Goal: Transaction & Acquisition: Purchase product/service

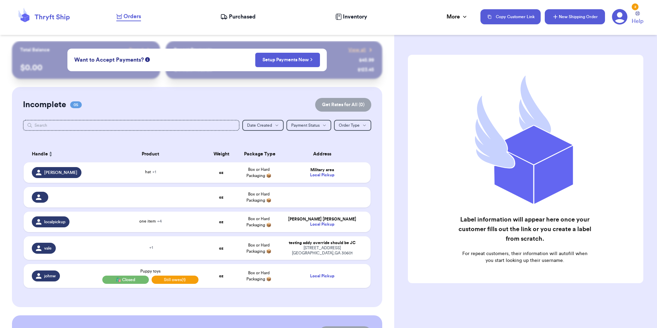
click at [563, 18] on button "New Shipping Order" at bounding box center [575, 16] width 60 height 15
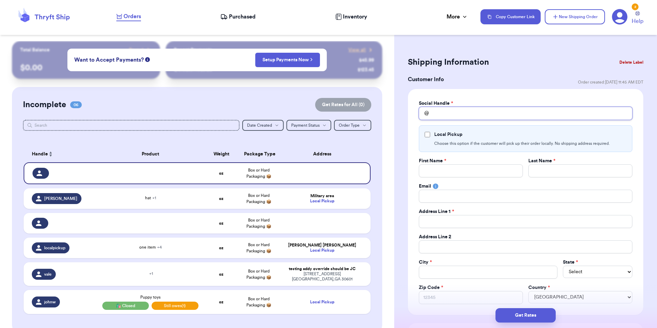
click at [449, 114] on input "Total Amount Paid" at bounding box center [526, 113] width 214 height 13
type input "v"
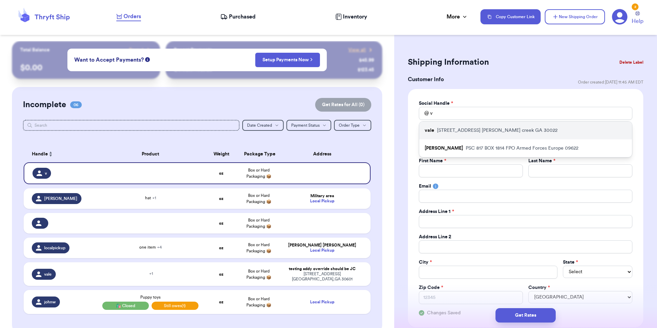
click at [447, 126] on div "vale 10370 oxford mill circle johns creek GA 30022" at bounding box center [525, 131] width 213 height 18
type input "vale"
type input "testing addy override"
type input "should be JC"
type input "paulchutney69@gmail.com"
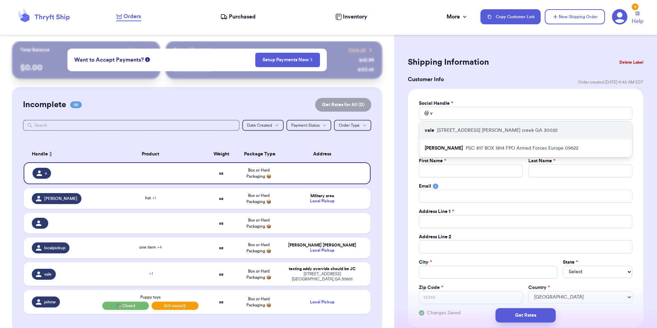
type input "10370 oxford mill circle"
type input "[PERSON_NAME] creek"
select select "GA"
type input "30022"
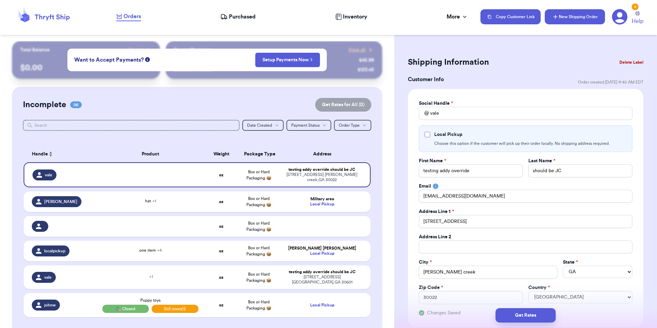
click at [561, 15] on button "New Shipping Order" at bounding box center [575, 16] width 60 height 15
select select
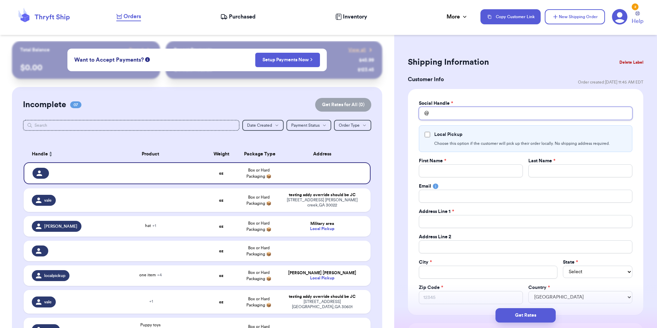
click at [458, 112] on input "Total Amount Paid" at bounding box center [526, 113] width 214 height 13
type input "t"
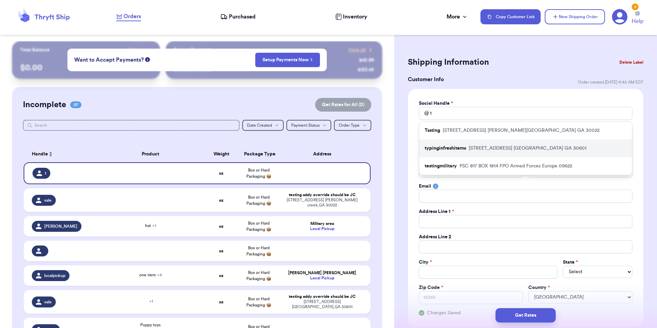
click at [452, 148] on p "typinginfreshitems" at bounding box center [445, 148] width 41 height 7
type input "typinginfreshitems"
type input "[PERSON_NAME]"
type input "brenner"
type input "valeria@thryftship.com"
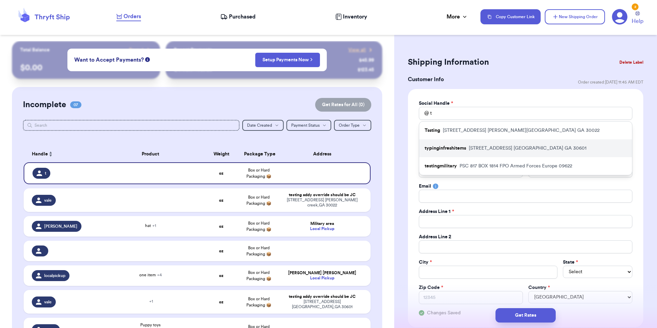
type input "[STREET_ADDRESS]"
type input "apt 211"
type input "[GEOGRAPHIC_DATA]"
select select "GA"
type input "30601"
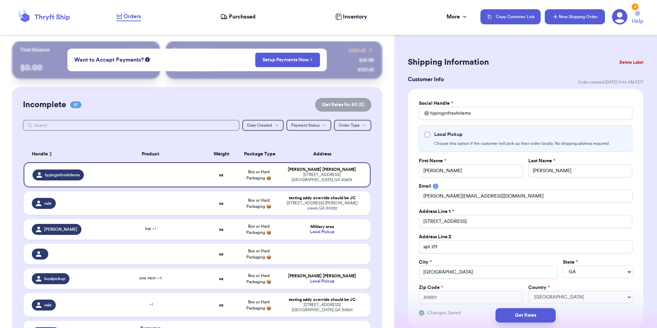
click at [583, 19] on button "New Shipping Order" at bounding box center [575, 16] width 60 height 15
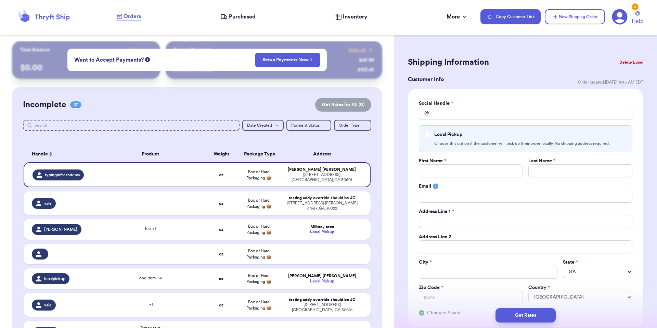
select select
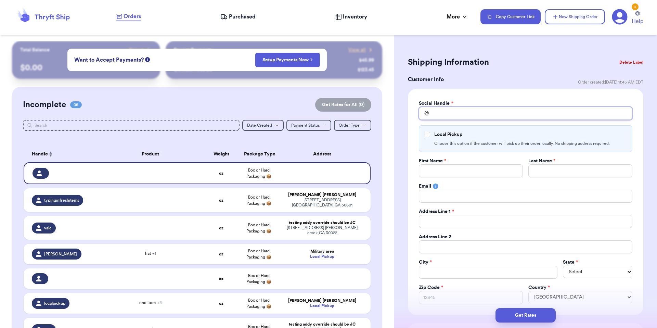
click at [467, 116] on input "Total Amount Paid" at bounding box center [526, 113] width 214 height 13
type input "t"
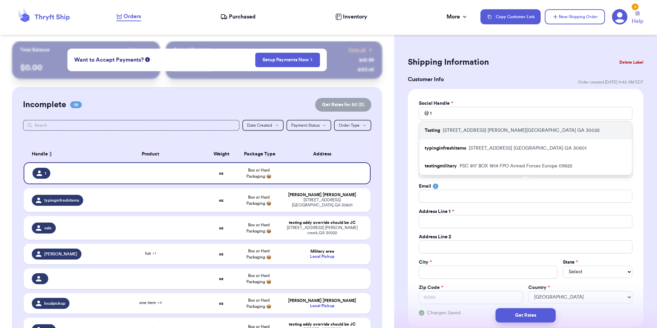
click at [461, 129] on p "10370 Oxford Mill Circle Johns Creek GA 30022" at bounding box center [521, 130] width 157 height 7
type input "Tssting"
type input "New"
type input "[EMAIL_ADDRESS][DOMAIN_NAME]"
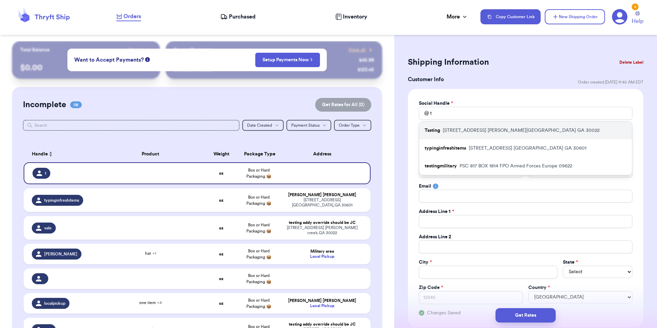
type input "[STREET_ADDRESS]"
type input "[PERSON_NAME][GEOGRAPHIC_DATA]"
select select "GA"
type input "30022"
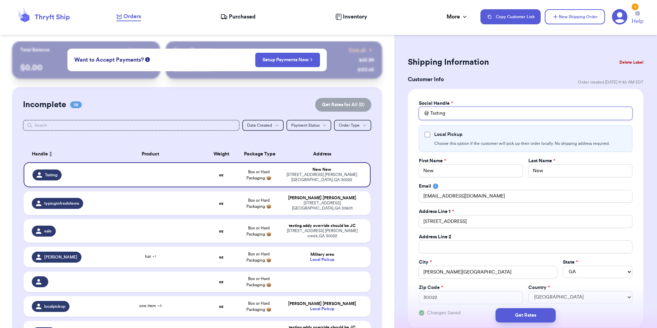
click at [469, 108] on input "Tssting" at bounding box center [526, 113] width 214 height 13
click at [467, 112] on input "Tssting" at bounding box center [526, 113] width 214 height 13
type input "t"
type input "te"
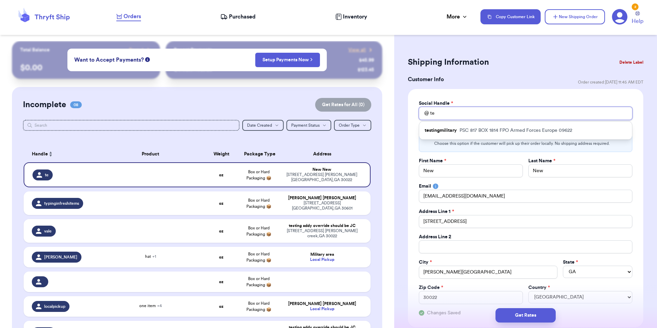
type input "tes"
type input "test"
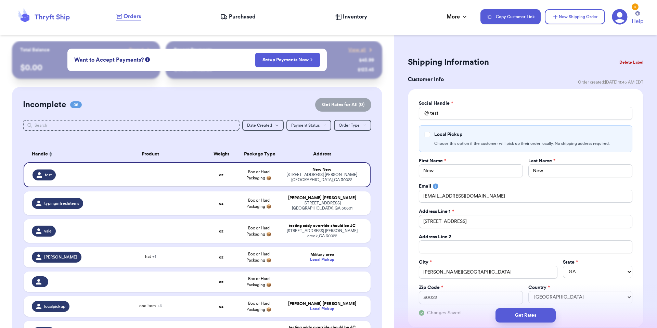
click at [474, 96] on div "Social Handle * @ test Local Pickup Choose this option if the customer will pic…" at bounding box center [526, 208] width 236 height 238
click at [325, 229] on div "10370 oxford mill circle johns creek , GA 30022" at bounding box center [322, 233] width 81 height 10
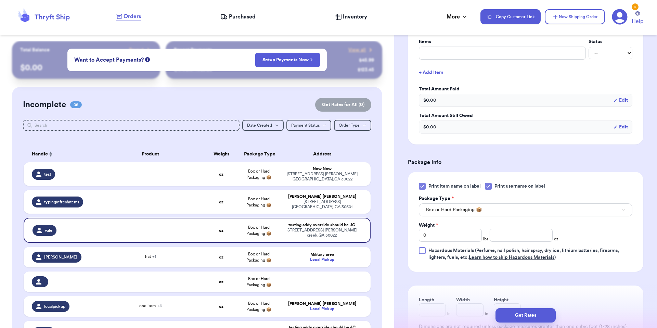
scroll to position [217, 0]
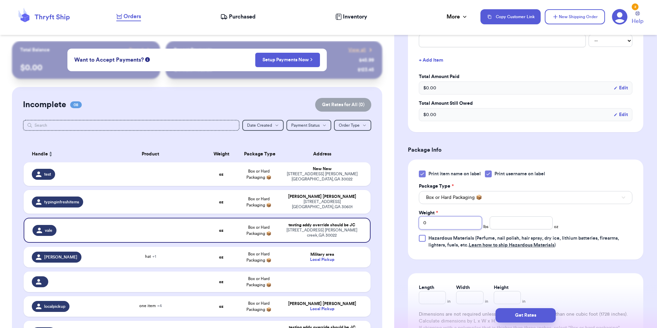
click at [454, 224] on input "0" at bounding box center [450, 222] width 63 height 13
type input "2"
click at [516, 318] on button "Get Rates" at bounding box center [526, 315] width 60 height 14
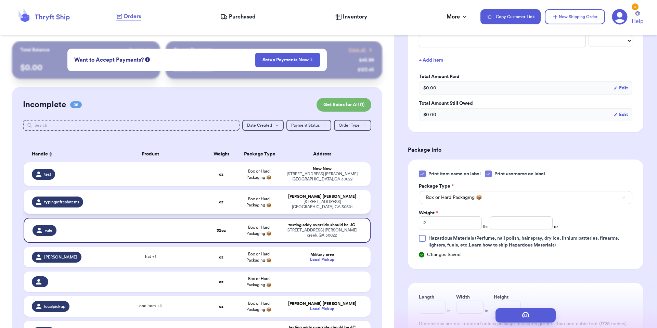
scroll to position [0, 0]
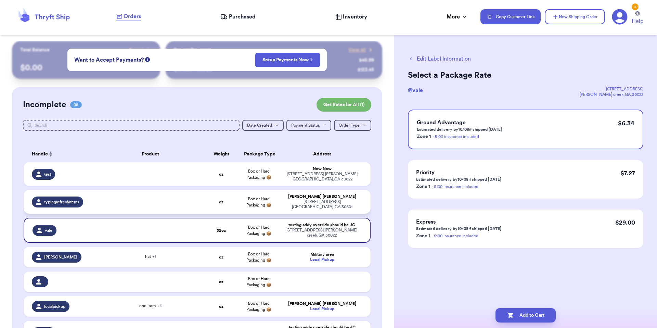
click at [285, 206] on td "valeria brenner 269 hull street athens , GA 30601" at bounding box center [324, 202] width 93 height 24
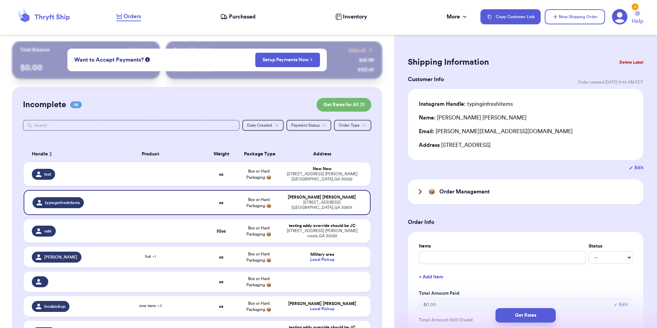
scroll to position [225, 0]
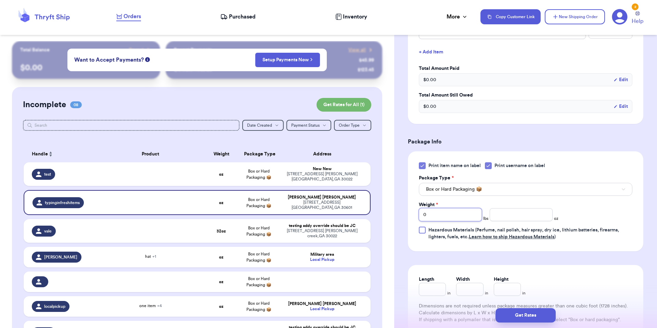
click at [449, 214] on input "0" at bounding box center [450, 214] width 63 height 13
type input "2"
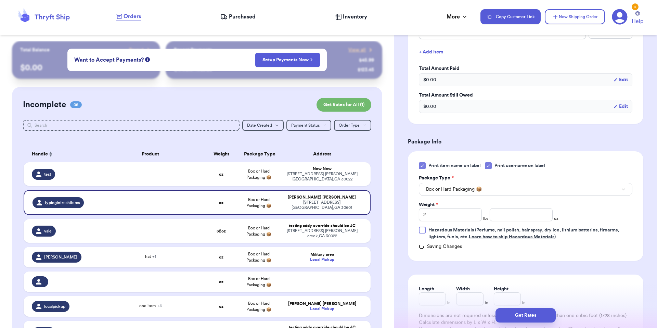
drag, startPoint x: 303, startPoint y: 176, endPoint x: 365, endPoint y: 189, distance: 62.7
click at [303, 176] on div "10370 Oxford Mill Circle Johns Creek , GA 30022" at bounding box center [322, 177] width 81 height 10
type input "0"
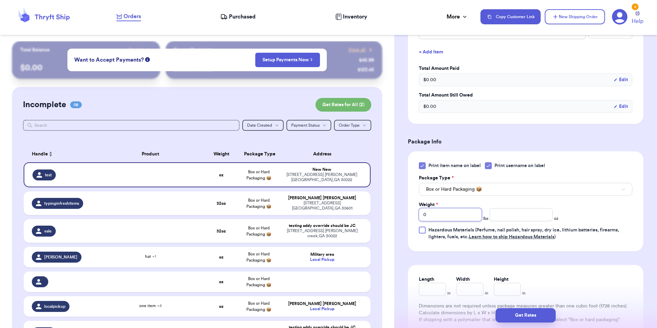
click at [460, 215] on input "0" at bounding box center [450, 214] width 63 height 13
type input "2"
click at [396, 209] on div "Shipping Information Delete Label Customer Info Order created: 10/06, 11:45 AM …" at bounding box center [525, 119] width 263 height 607
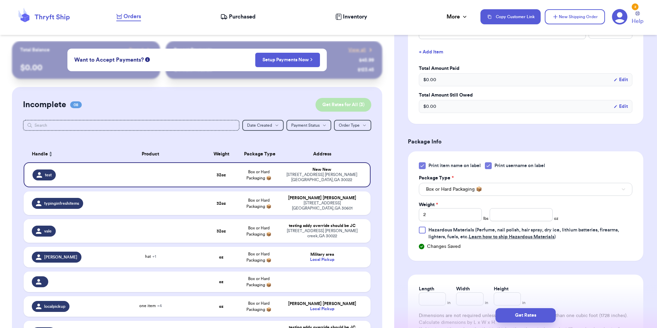
click at [334, 99] on button "Get Rates for All ( 3 )" at bounding box center [344, 105] width 56 height 14
checkbox input "true"
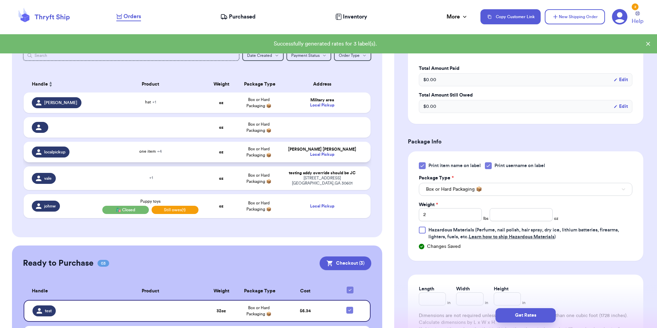
scroll to position [137, 0]
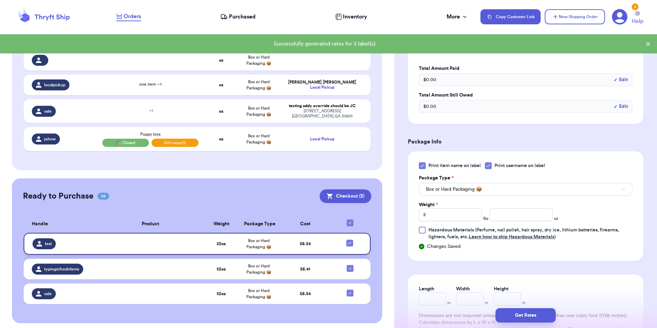
click at [310, 242] on td "$ 6.34" at bounding box center [306, 244] width 56 height 22
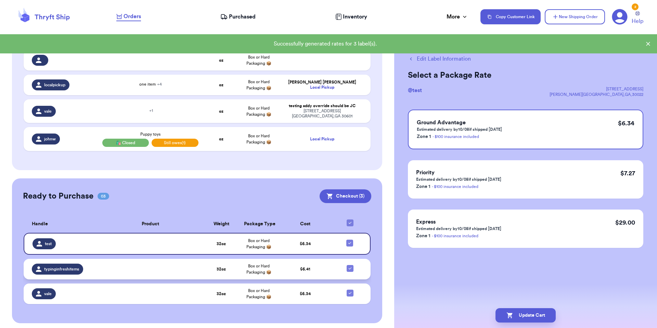
click at [305, 267] on span "$ 6.41" at bounding box center [305, 269] width 10 height 4
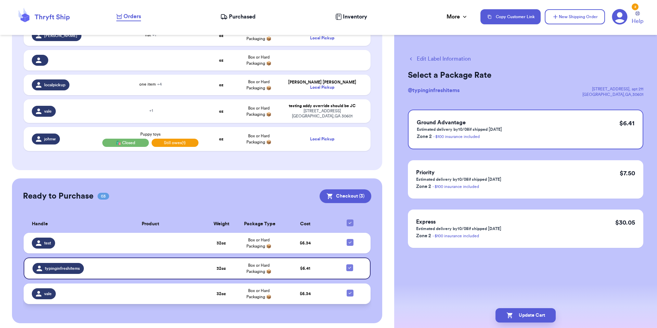
click at [302, 292] on span "$ 6.34" at bounding box center [305, 294] width 11 height 4
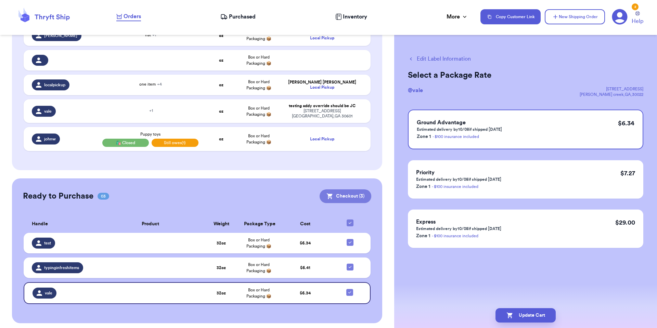
click at [330, 195] on button "Checkout ( 3 )" at bounding box center [346, 196] width 52 height 14
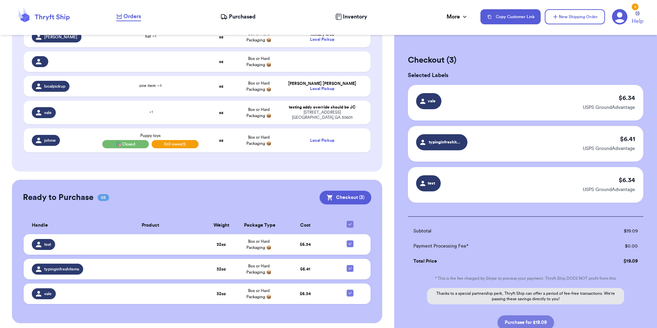
click at [503, 323] on button "Purchase for $19.09" at bounding box center [526, 322] width 57 height 14
checkbox input "false"
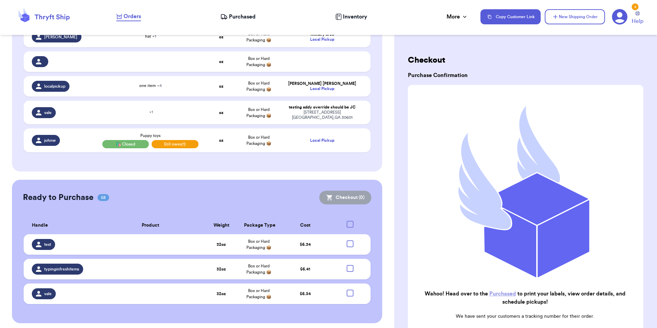
checkbox input "true"
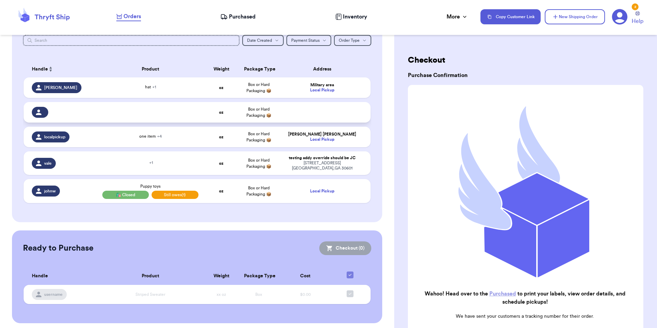
click at [280, 115] on td at bounding box center [324, 112] width 93 height 21
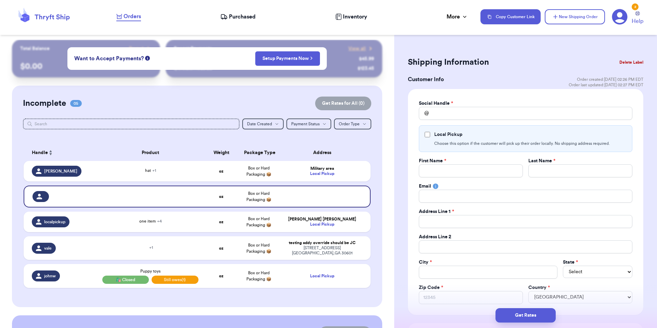
scroll to position [0, 0]
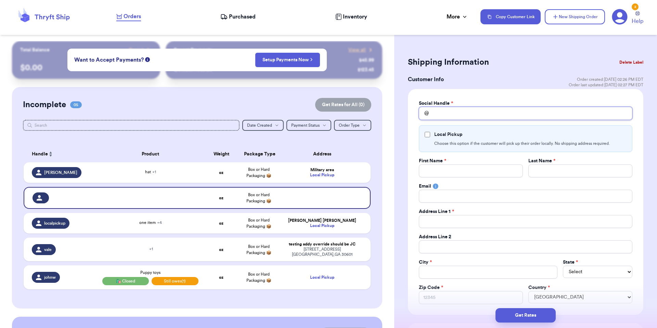
click at [452, 115] on input "Total Amount Paid" at bounding box center [526, 113] width 214 height 13
type input "b"
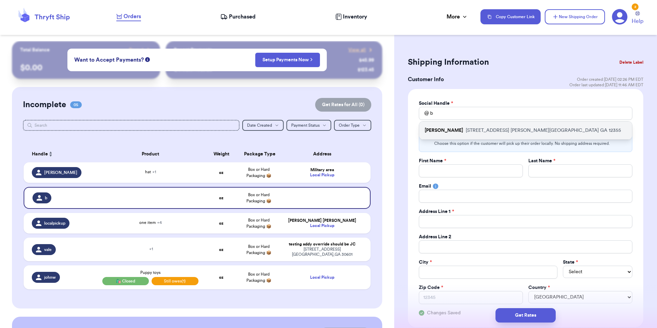
click at [466, 130] on p "[STREET_ADDRESS][PERSON_NAME]" at bounding box center [543, 130] width 155 height 7
type input "[PERSON_NAME]"
type input "[EMAIL_ADDRESS][DOMAIN_NAME]"
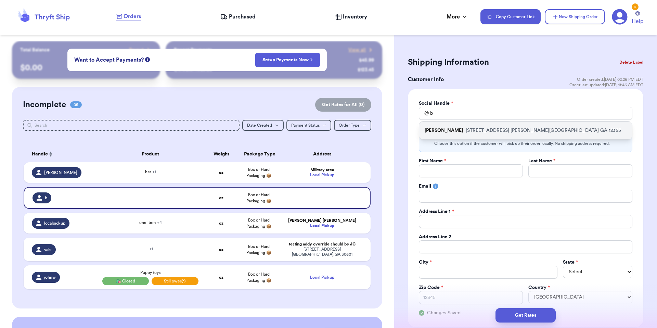
type input "[STREET_ADDRESS]"
type input "[PERSON_NAME][GEOGRAPHIC_DATA]"
select select "GA"
type input "12355"
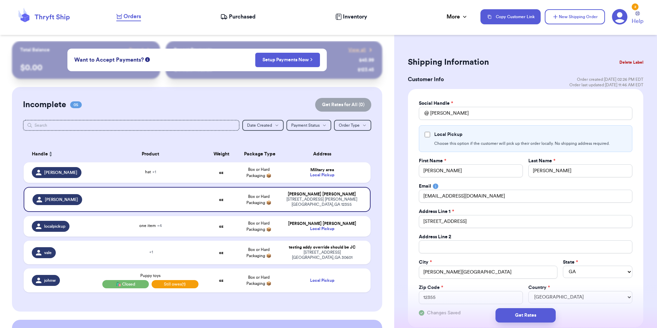
click at [573, 21] on button "New Shipping Order" at bounding box center [575, 16] width 60 height 15
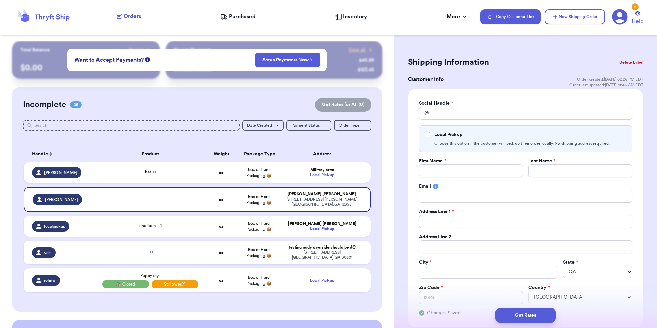
select select
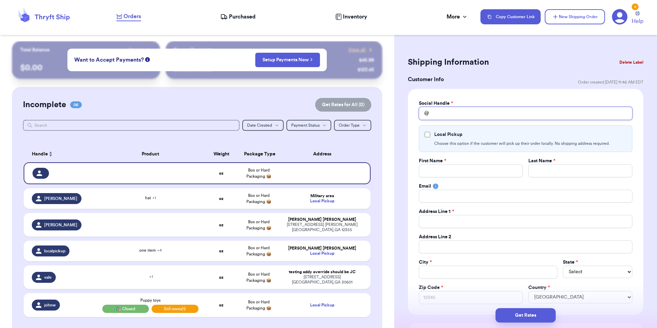
click at [498, 109] on input "Total Amount Paid" at bounding box center [526, 113] width 214 height 13
type input "n"
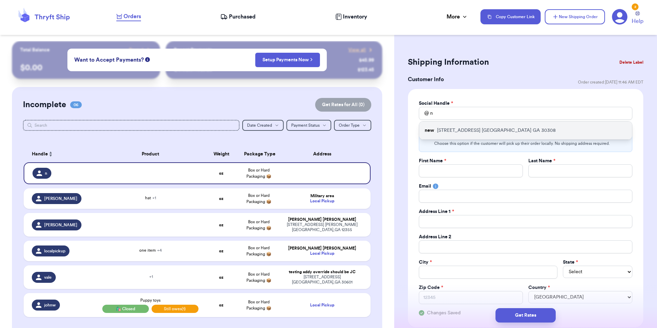
click at [482, 129] on p "389 Linden Ave NE Atlanta GA 30308" at bounding box center [496, 130] width 119 height 7
type input "new"
type input "[PERSON_NAME]"
type input "[PERSON_NAME][EMAIL_ADDRESS][PERSON_NAME][DOMAIN_NAME]"
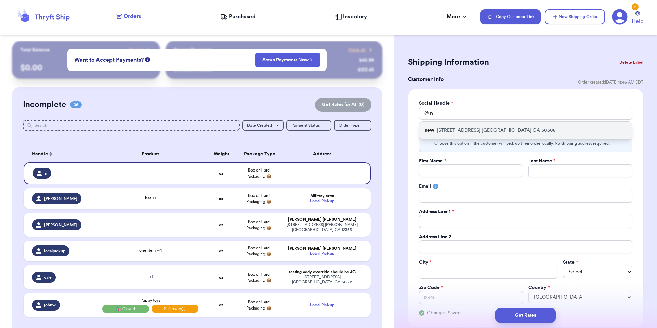
type input "[STREET_ADDRESS]"
type input "[GEOGRAPHIC_DATA]"
select select "GA"
type input "30308"
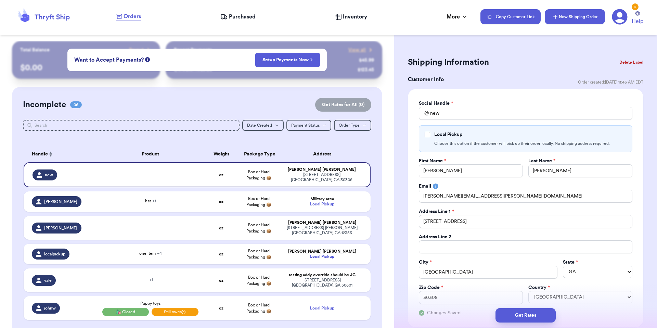
click at [568, 20] on button "New Shipping Order" at bounding box center [575, 16] width 60 height 15
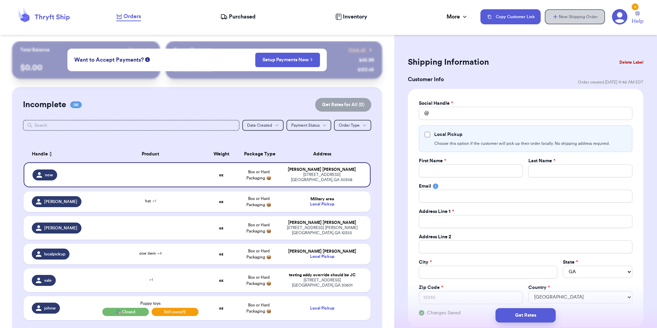
select select
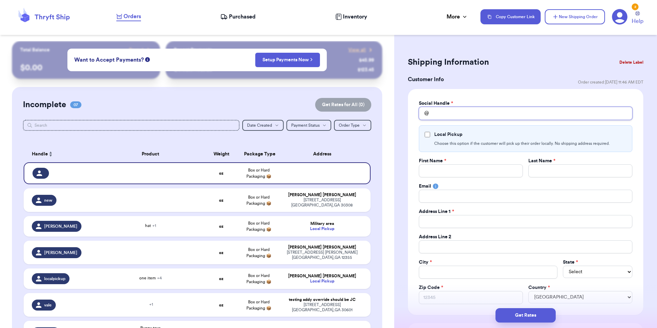
click at [475, 113] on input "Total Amount Paid" at bounding box center [526, 113] width 214 height 13
type input "v"
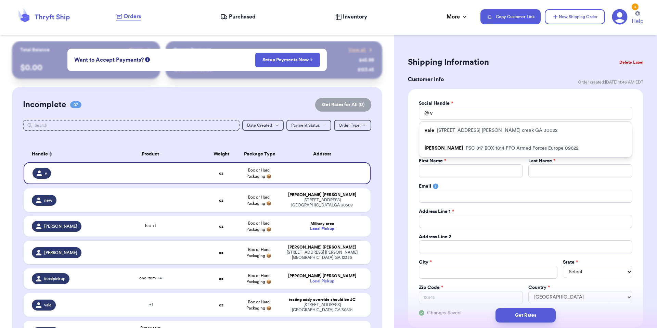
click at [464, 135] on div "vale [STREET_ADDRESS][PERSON_NAME]" at bounding box center [525, 131] width 213 height 18
type input "vale"
type input "testing addy override"
type input "should be JC"
type input "[EMAIL_ADDRESS][DOMAIN_NAME]"
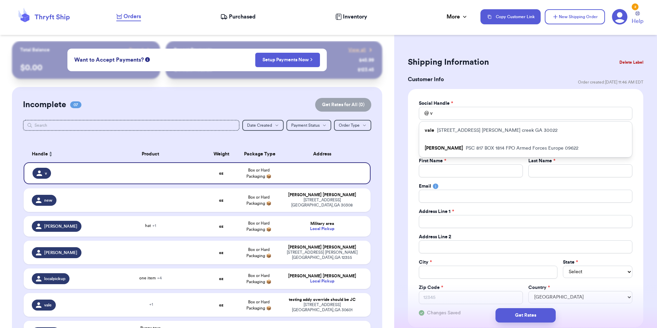
type input "[STREET_ADDRESS]"
type input "[PERSON_NAME] creek"
select select "GA"
type input "30022"
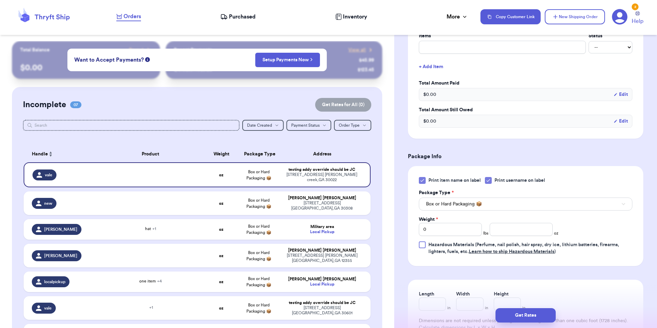
scroll to position [374, 0]
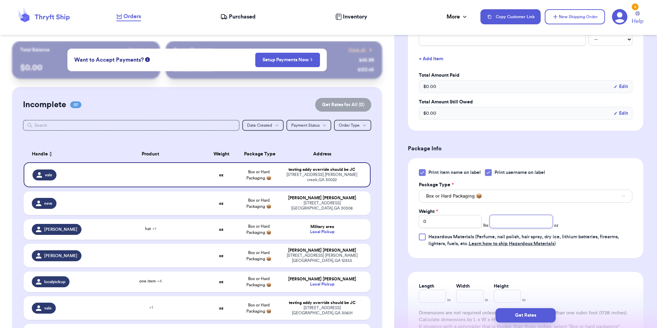
click at [514, 223] on input "number" at bounding box center [521, 221] width 63 height 13
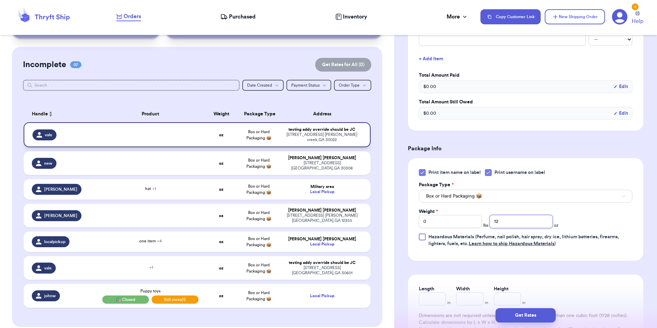
scroll to position [85, 0]
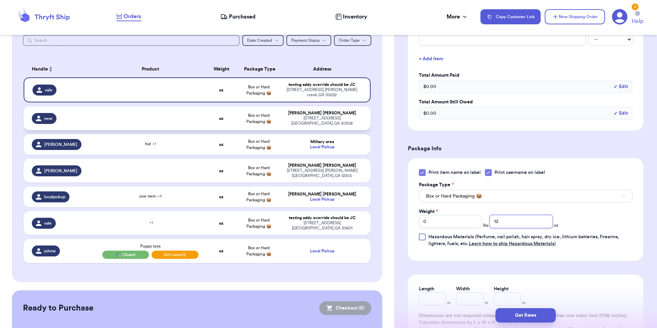
type input "12"
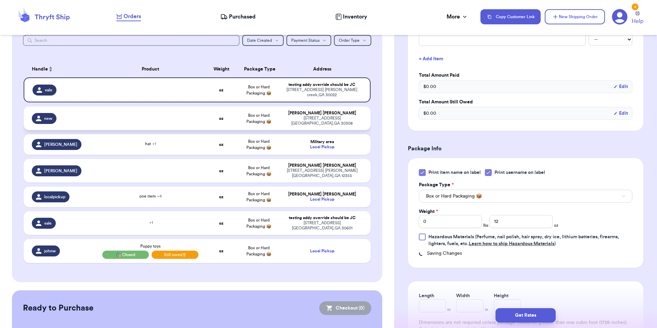
click at [269, 115] on td "Box or Hard Packaging 📦" at bounding box center [258, 119] width 37 height 24
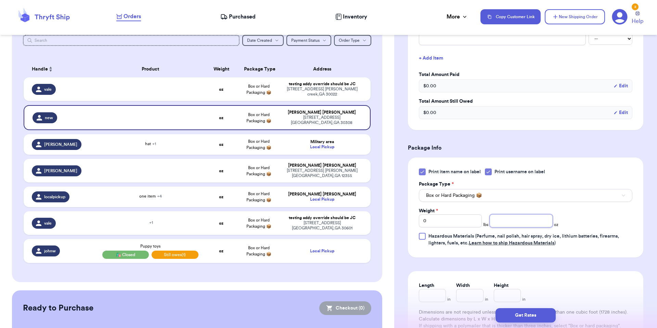
click at [505, 222] on input "number" at bounding box center [521, 220] width 63 height 13
click at [431, 226] on input "0" at bounding box center [450, 220] width 63 height 13
type input "1"
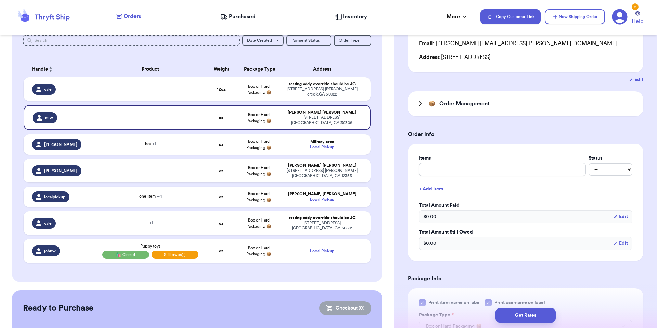
scroll to position [87, 0]
type input "1"
click at [456, 168] on input "text" at bounding box center [502, 170] width 167 height 13
type input "o"
type input "on"
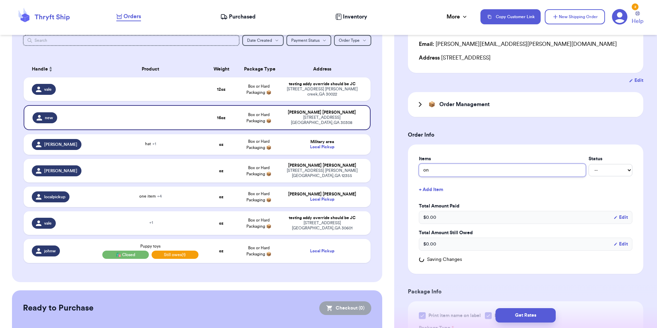
type input "one"
type input "one i"
type input "one it"
type input "one ite"
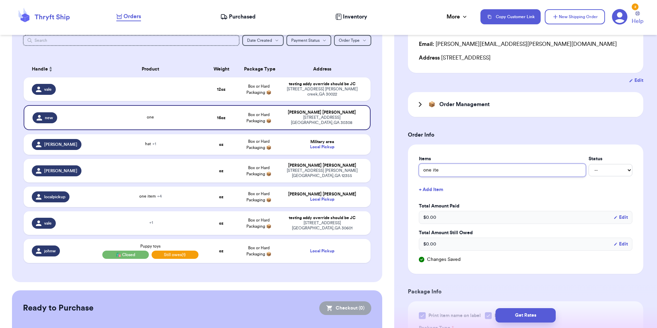
type input "one item"
type input "one item i"
type input "one item"
type input "one item w"
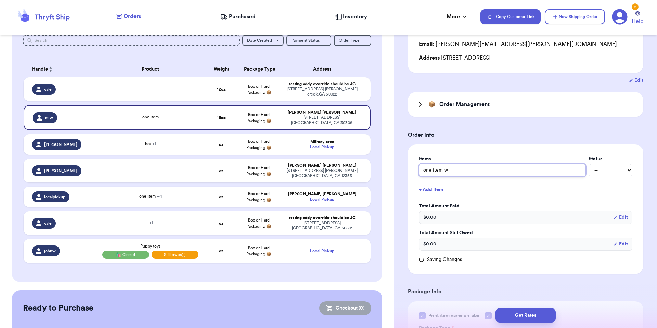
type input "one item wi"
type input "one item wit"
type input "one item with"
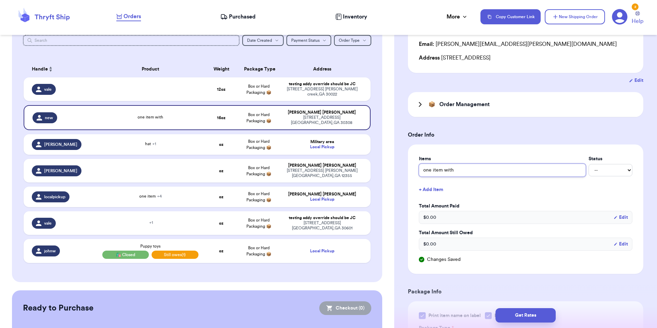
type input "one item wit"
type input "one item wi"
type input "one item w"
type input "one item"
type input "one item o"
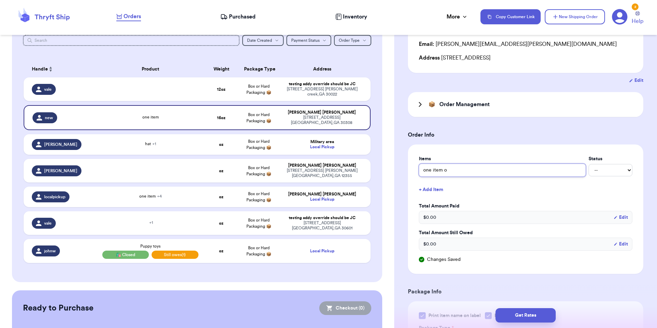
type input "one item ov"
type input "one item ove"
type input "one item over"
click at [240, 169] on td "Box or Hard Packaging 📦" at bounding box center [258, 171] width 37 height 24
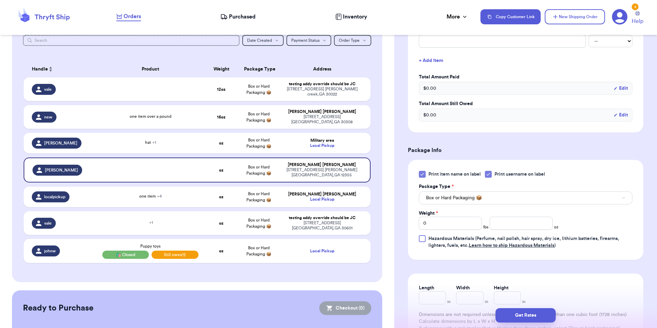
scroll to position [222, 0]
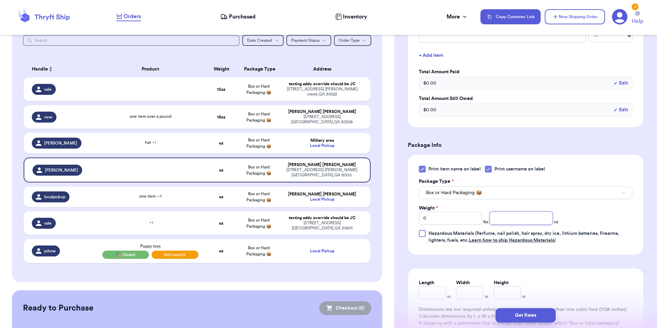
click at [508, 222] on input "number" at bounding box center [521, 218] width 63 height 13
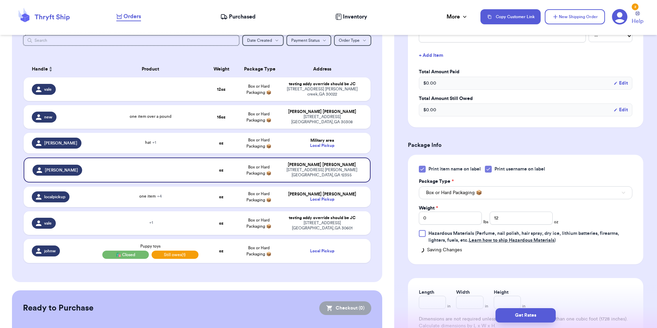
click at [370, 165] on div "Incomplete 07 Get Rates for All ( 2 ) Get Rates for All ( 2 ) Date Created Date…" at bounding box center [197, 142] width 371 height 280
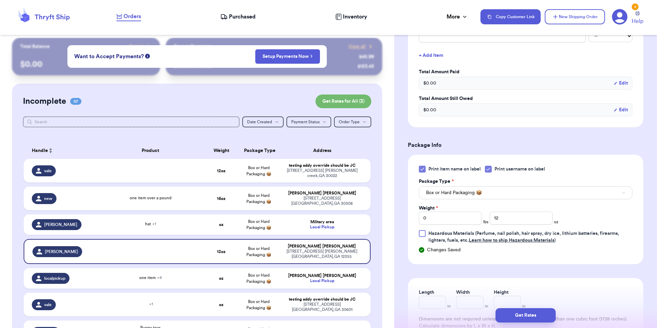
scroll to position [0, 0]
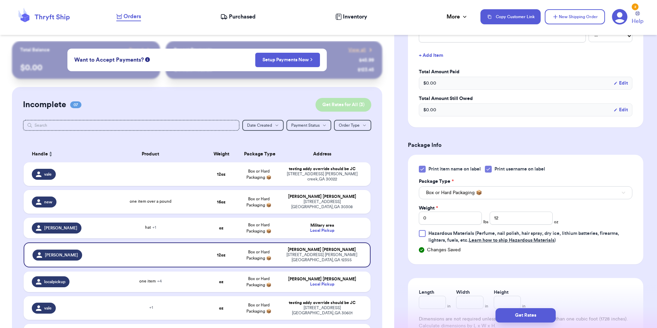
click at [348, 108] on button "Get Rates for All ( 3 )" at bounding box center [344, 105] width 56 height 14
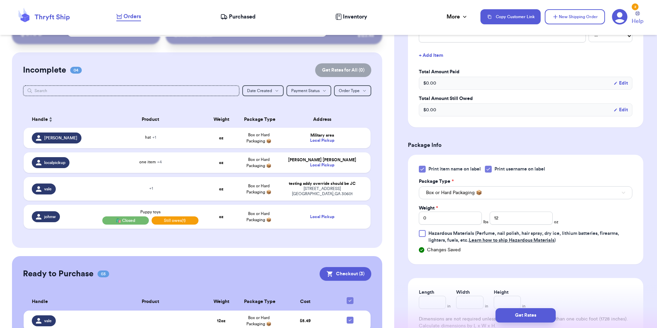
scroll to position [112, 0]
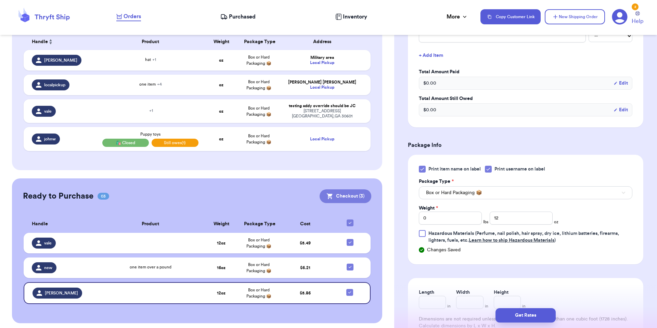
click at [337, 191] on button "Checkout ( 3 )" at bounding box center [346, 196] width 52 height 14
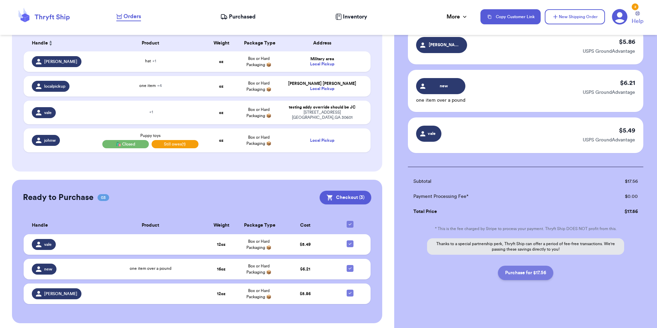
click at [545, 275] on button "Purchase for $17.56" at bounding box center [525, 273] width 55 height 14
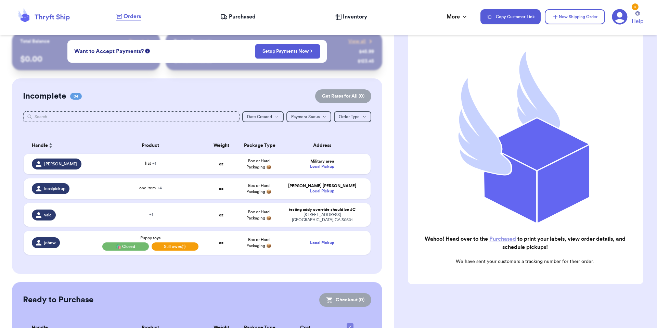
scroll to position [4, 0]
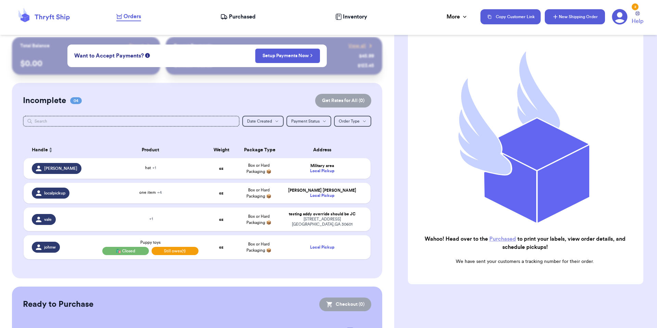
click at [588, 16] on button "New Shipping Order" at bounding box center [575, 16] width 60 height 15
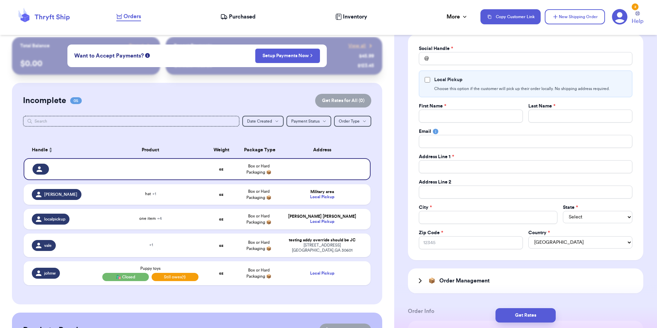
scroll to position [0, 0]
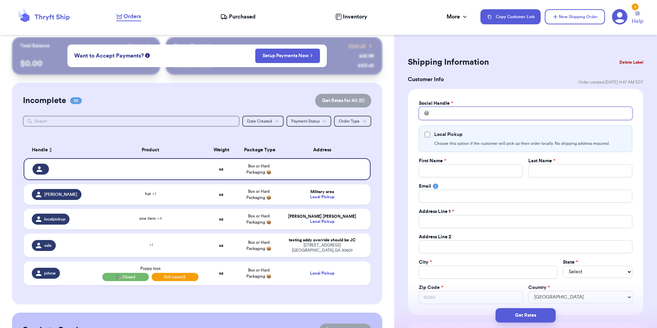
click at [498, 113] on input "Total Amount Paid" at bounding box center [526, 113] width 214 height 13
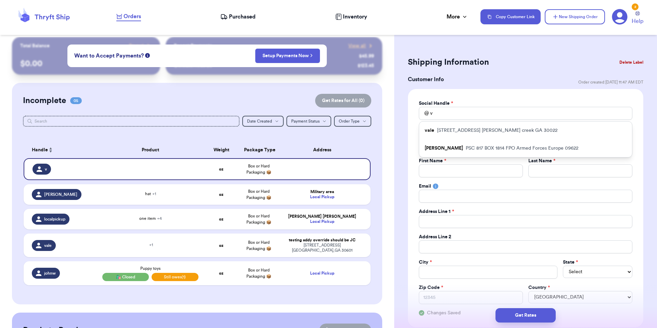
click at [466, 145] on p "PSC 817 BOX 1814 FPO Armed Forces Europe 09622" at bounding box center [522, 148] width 113 height 7
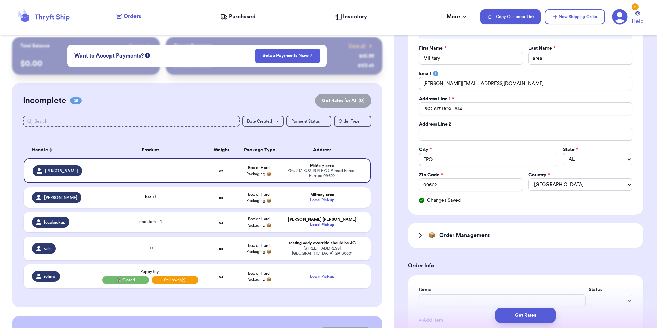
scroll to position [178, 0]
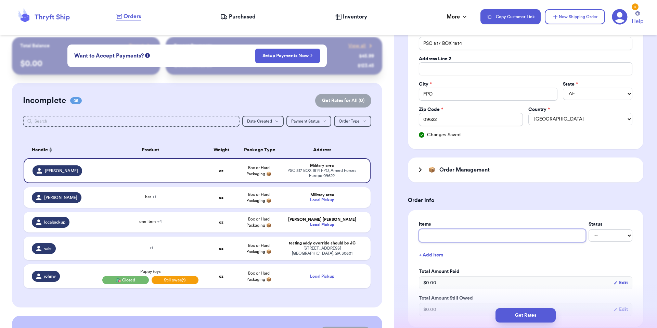
click at [453, 237] on input "Description *" at bounding box center [502, 235] width 167 height 13
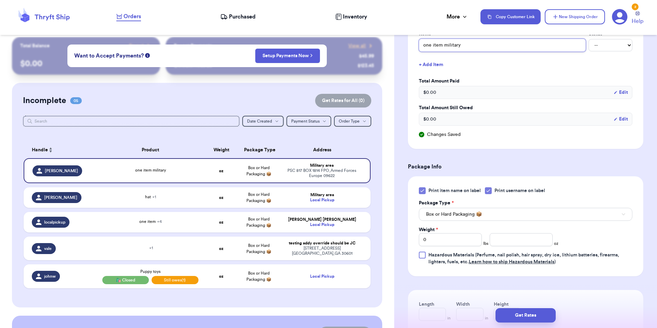
scroll to position [398, 0]
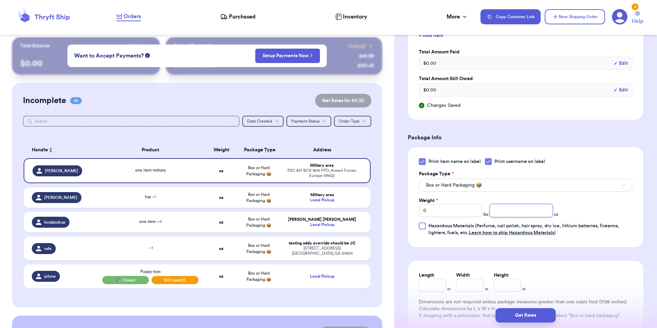
click at [508, 216] on input "number" at bounding box center [521, 210] width 63 height 13
click at [528, 204] on div "Weight * 0 lbs 24 oz" at bounding box center [489, 207] width 140 height 20
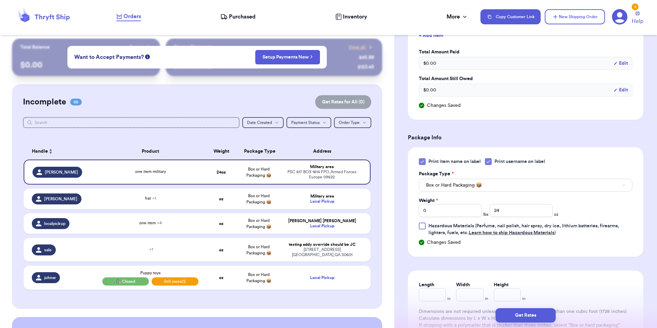
scroll to position [0, 0]
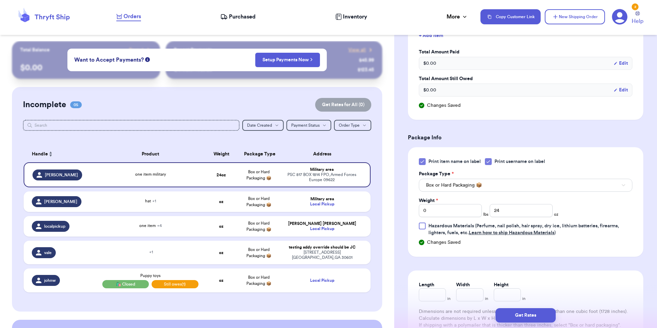
drag, startPoint x: 583, startPoint y: 14, endPoint x: 564, endPoint y: 25, distance: 22.7
click at [583, 14] on button "New Shipping Order" at bounding box center [575, 16] width 60 height 15
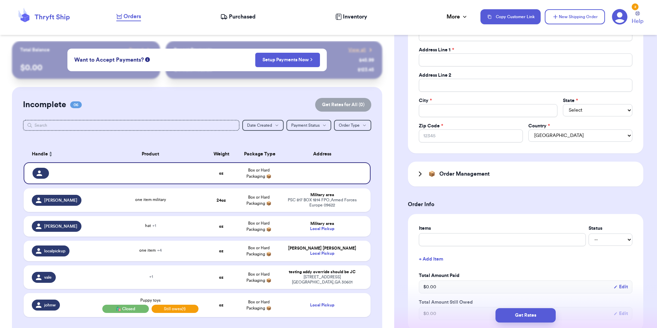
scroll to position [24, 0]
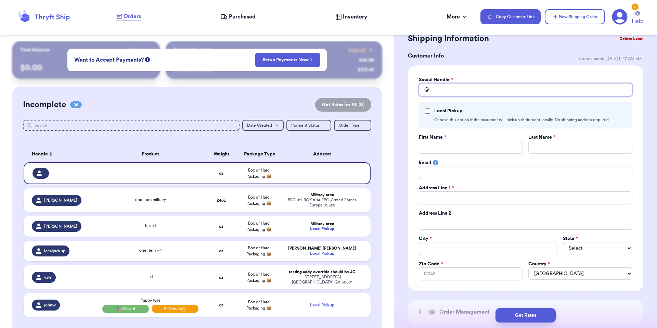
click at [453, 94] on input "Total Amount Paid" at bounding box center [526, 89] width 214 height 13
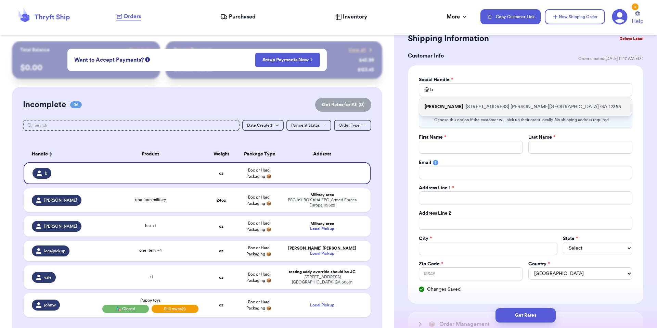
click at [466, 105] on p "[STREET_ADDRESS][PERSON_NAME]" at bounding box center [543, 106] width 155 height 7
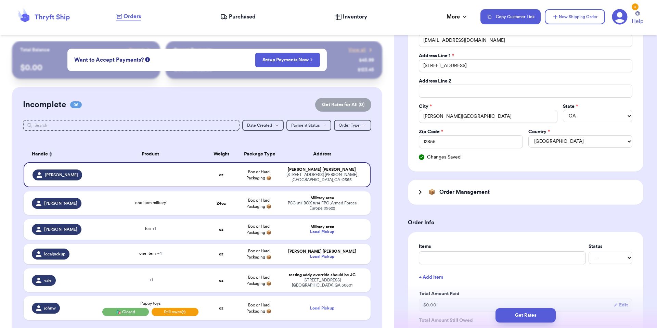
scroll to position [351, 0]
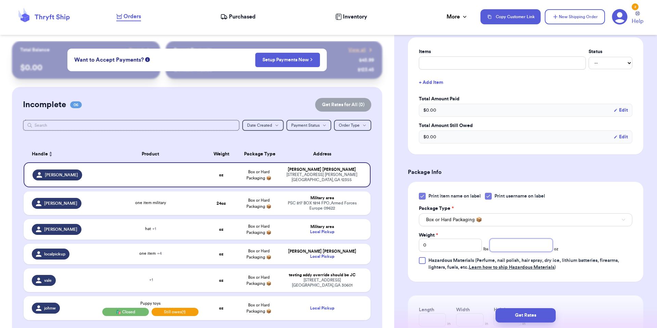
click at [499, 249] on input "number" at bounding box center [521, 245] width 63 height 13
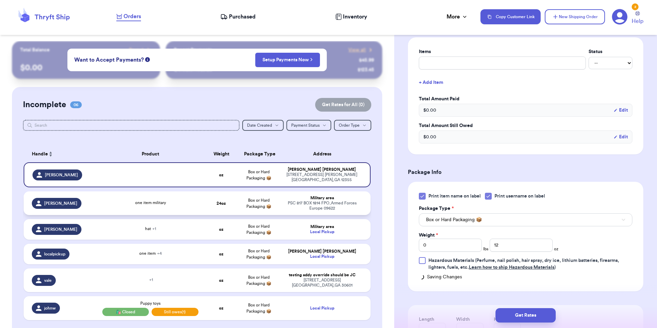
click at [289, 207] on div "PSC 817 BOX 1814 FPO , Armed Forces Europe 09622" at bounding box center [322, 206] width 81 height 10
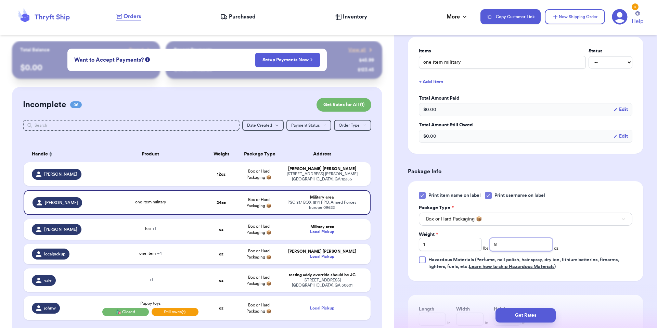
click at [517, 249] on input "8" at bounding box center [521, 244] width 63 height 13
click at [448, 249] on input "1" at bounding box center [450, 244] width 63 height 13
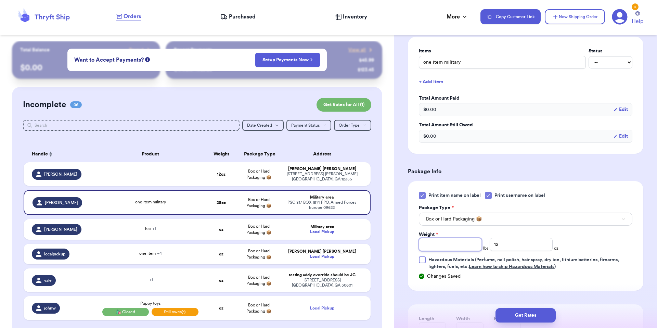
click at [465, 240] on input "Weight *" at bounding box center [450, 244] width 63 height 13
click at [467, 236] on div "Weight *" at bounding box center [450, 234] width 63 height 7
drag, startPoint x: 265, startPoint y: 233, endPoint x: 270, endPoint y: 228, distance: 7.0
click at [270, 228] on td "Box or Hard Packaging 📦" at bounding box center [258, 229] width 37 height 21
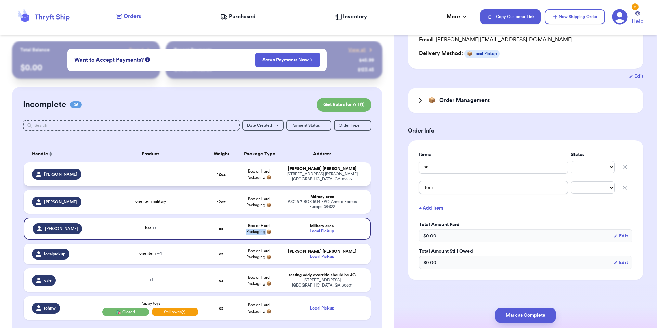
scroll to position [93, 0]
click at [523, 314] on button "Mark as Complete" at bounding box center [526, 315] width 60 height 14
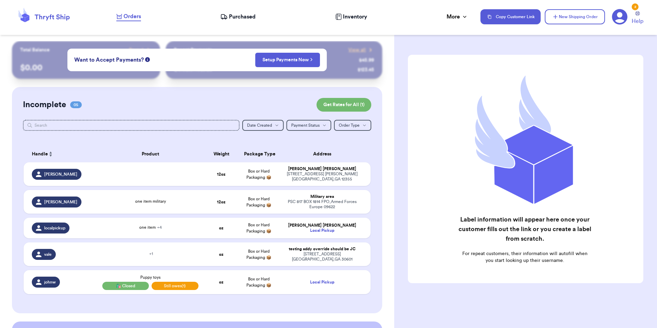
click at [362, 17] on span "Inventory" at bounding box center [355, 17] width 24 height 8
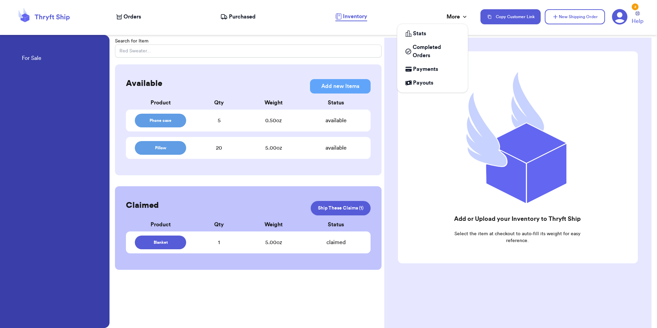
click at [463, 16] on icon at bounding box center [465, 16] width 7 height 7
click at [428, 43] on span "Completed Orders" at bounding box center [436, 51] width 47 height 16
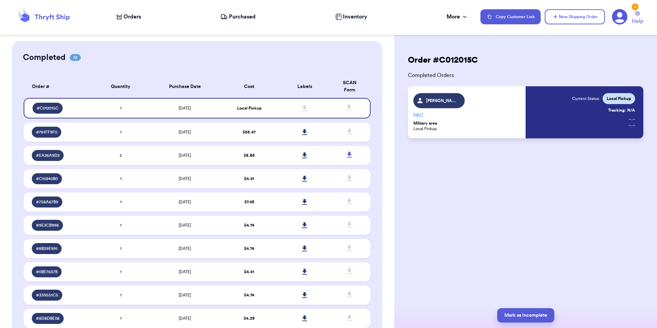
click at [124, 11] on nav "Orders Purchased Inventory More Stats Completed Orders Payments Payouts Copy Cu…" at bounding box center [384, 16] width 548 height 23
click at [122, 19] on icon at bounding box center [119, 16] width 6 height 5
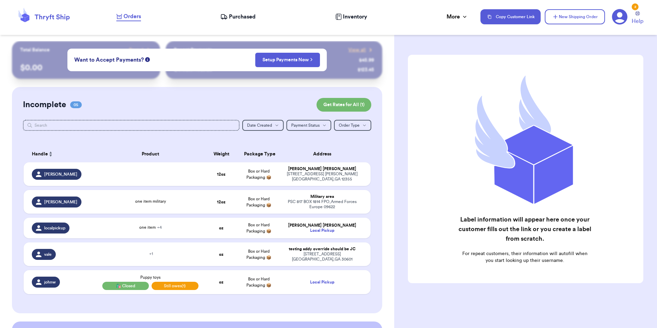
drag, startPoint x: 567, startPoint y: 21, endPoint x: 565, endPoint y: 25, distance: 4.8
click at [567, 21] on button "New Shipping Order" at bounding box center [575, 16] width 60 height 15
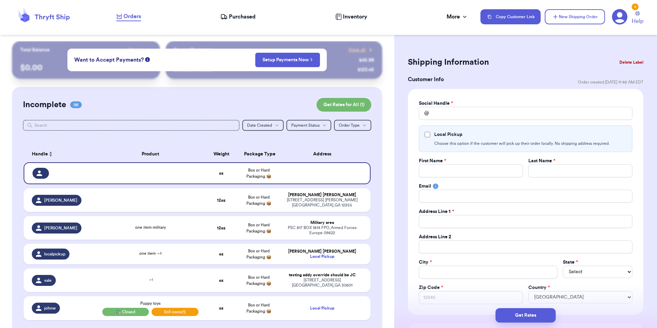
drag, startPoint x: 565, startPoint y: 15, endPoint x: 439, endPoint y: 122, distance: 165.0
click at [448, 114] on div "Orders Purchased Inventory More Stats Completed Orders Payments Payouts Copy Cu…" at bounding box center [328, 164] width 657 height 328
click at [439, 122] on div "Social Handle * @ Local Pickup Choose this option if the customer will pick up …" at bounding box center [526, 202] width 214 height 204
click at [439, 117] on input "Total Amount Paid" at bounding box center [526, 113] width 214 height 13
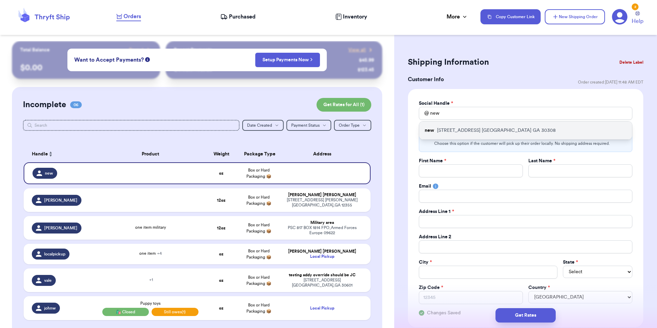
click at [438, 134] on div "[GEOGRAPHIC_DATA][STREET_ADDRESS]" at bounding box center [525, 131] width 213 height 18
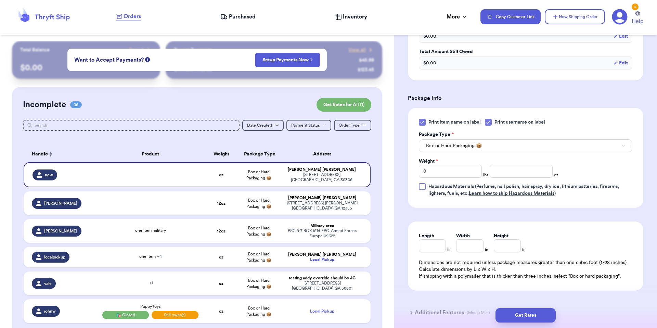
scroll to position [432, 0]
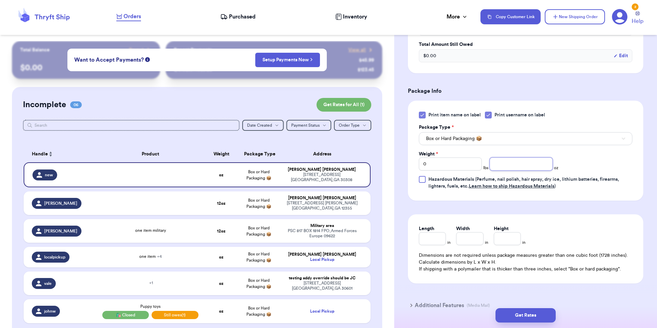
click at [504, 166] on input "number" at bounding box center [521, 164] width 63 height 13
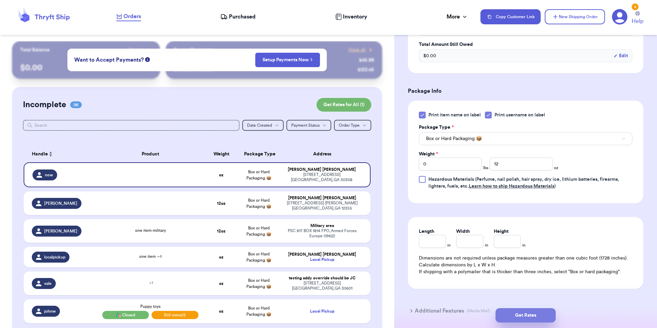
click at [507, 320] on button "Get Rates" at bounding box center [526, 315] width 60 height 14
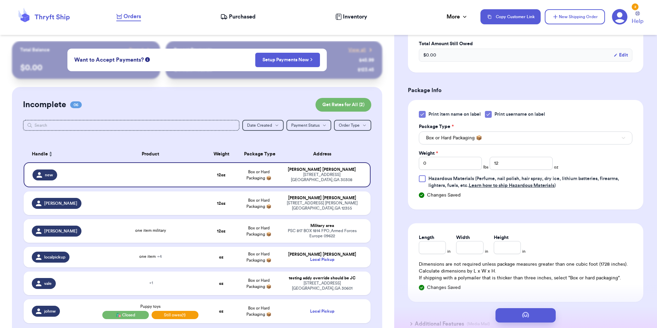
scroll to position [0, 0]
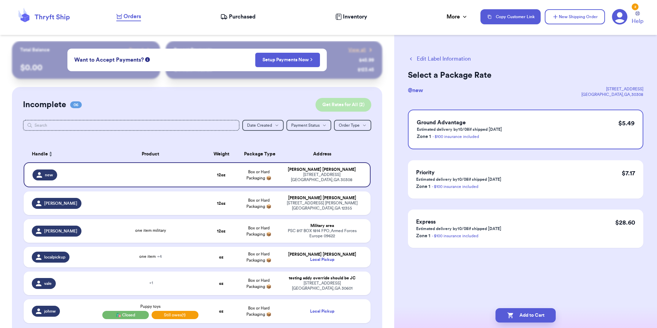
click at [321, 106] on button "Get Rates for All ( 2 )" at bounding box center [344, 105] width 56 height 14
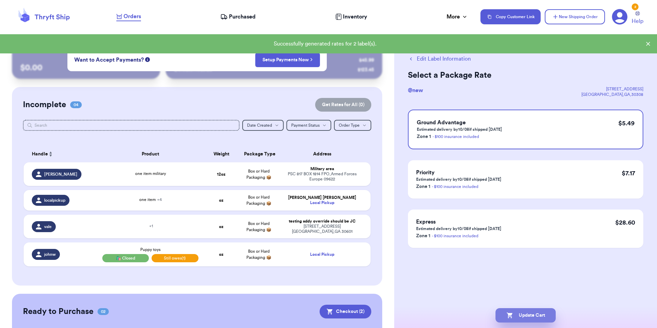
click at [535, 313] on button "Update Cart" at bounding box center [526, 315] width 60 height 14
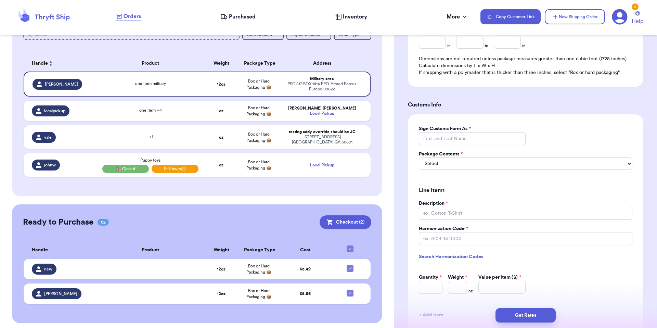
scroll to position [483, 0]
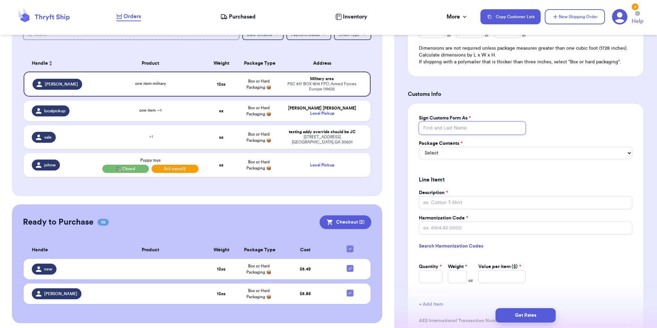
drag, startPoint x: 429, startPoint y: 126, endPoint x: 433, endPoint y: 130, distance: 6.3
click at [428, 126] on input "Sign Customs Form As *" at bounding box center [472, 128] width 107 height 13
click at [446, 151] on select "Select Merchandise Gift Documents" at bounding box center [526, 153] width 214 height 12
click at [419, 149] on select "Select Merchandise Gift Documents" at bounding box center [526, 153] width 214 height 12
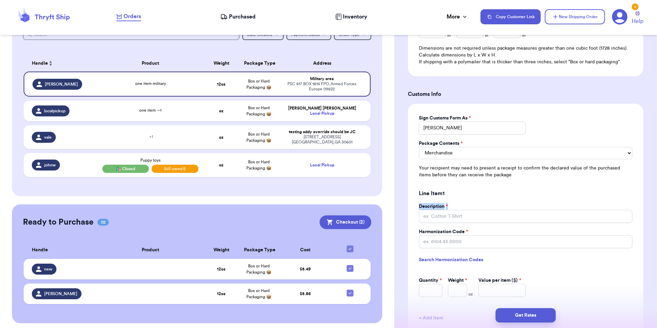
drag, startPoint x: 448, startPoint y: 205, endPoint x: 447, endPoint y: 218, distance: 13.4
click at [448, 209] on div "Line Item 1 Description * Harmonization Code * Search Harmonization Codes Quant…" at bounding box center [526, 240] width 214 height 113
click at [447, 218] on input "Description *" at bounding box center [526, 216] width 214 height 13
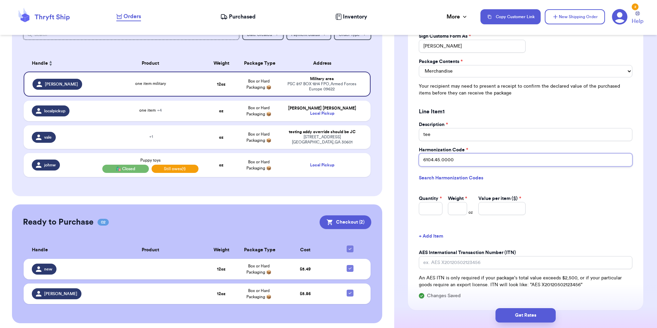
scroll to position [565, 0]
click at [430, 212] on input "Quantity *" at bounding box center [431, 207] width 24 height 13
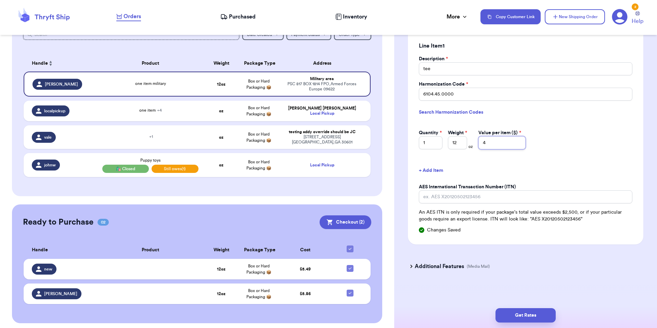
scroll to position [633, 0]
click at [551, 309] on button "Get Rates" at bounding box center [526, 315] width 60 height 14
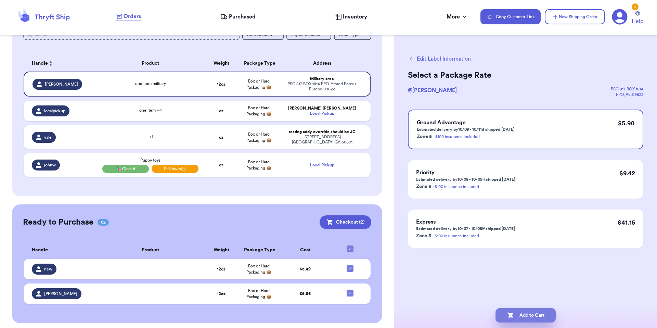
click at [533, 310] on button "Add to Cart" at bounding box center [526, 315] width 60 height 14
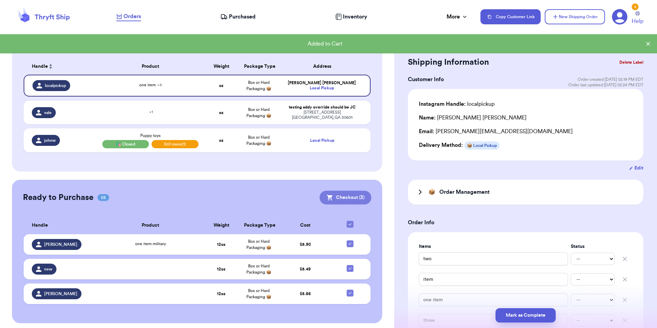
click at [347, 196] on button "Checkout ( 3 )" at bounding box center [346, 198] width 52 height 14
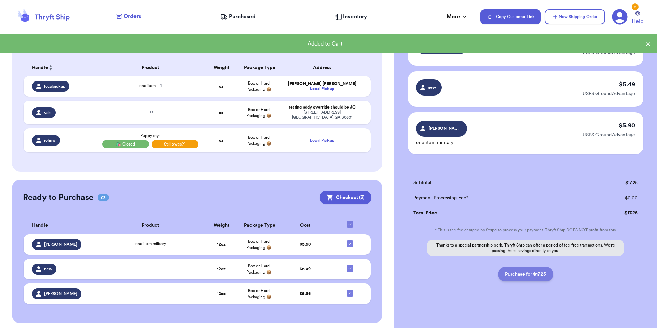
scroll to position [56, 0]
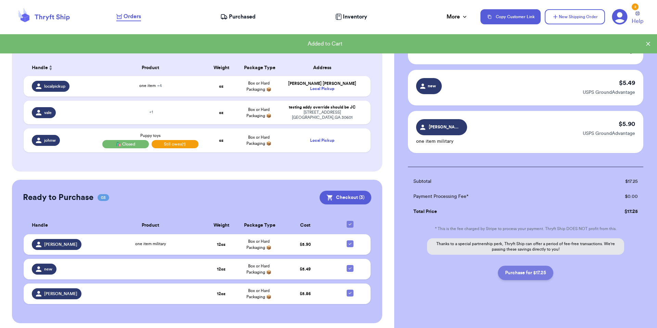
click at [513, 268] on button "Purchase for $17.25" at bounding box center [525, 273] width 55 height 14
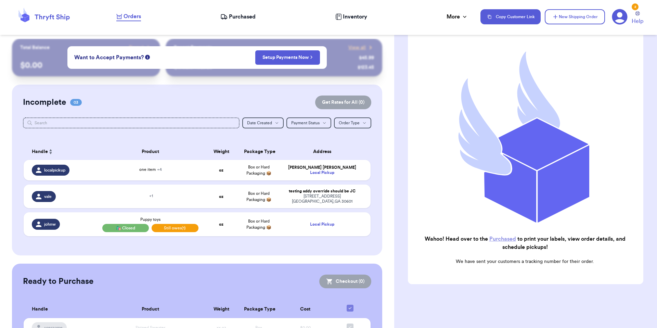
scroll to position [0, 0]
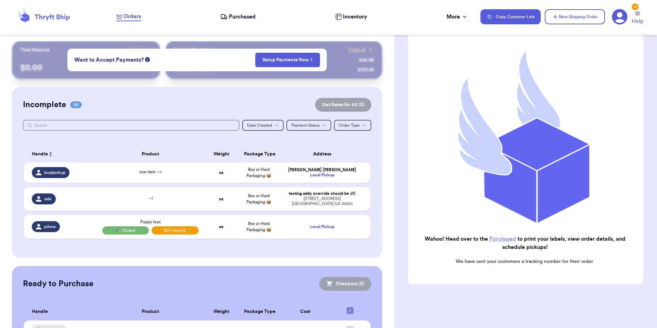
click at [228, 8] on nav "Orders Purchased Inventory More Stats Completed Orders Payments Payouts Copy Cu…" at bounding box center [384, 16] width 548 height 23
click at [228, 12] on nav "Orders Purchased Inventory More Stats Completed Orders Payments Payouts Copy Cu…" at bounding box center [384, 16] width 548 height 23
click at [231, 15] on span "Purchased" at bounding box center [242, 17] width 27 height 8
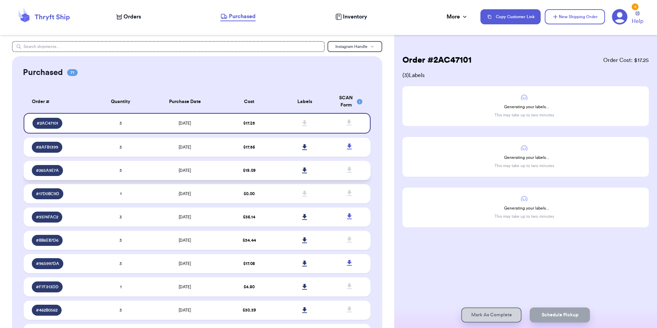
click at [224, 170] on td "$ 19.09" at bounding box center [249, 170] width 55 height 19
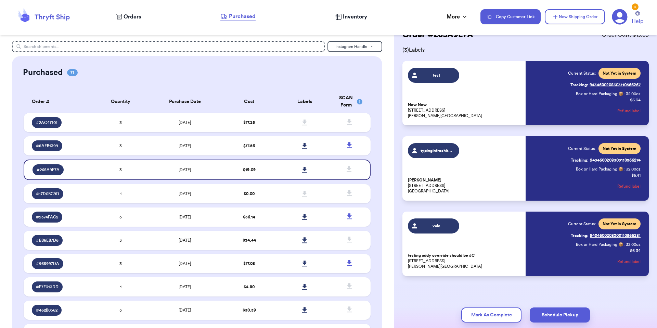
scroll to position [28, 0]
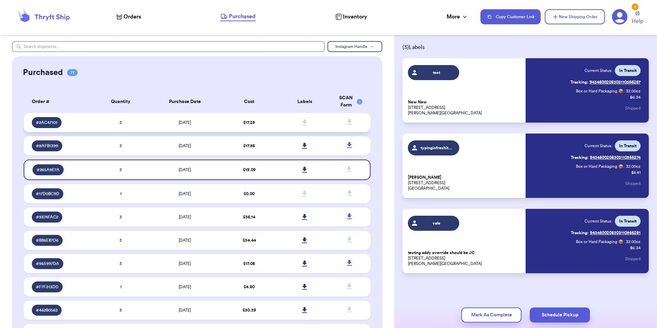
click at [253, 131] on td "$ 17.25" at bounding box center [249, 122] width 55 height 19
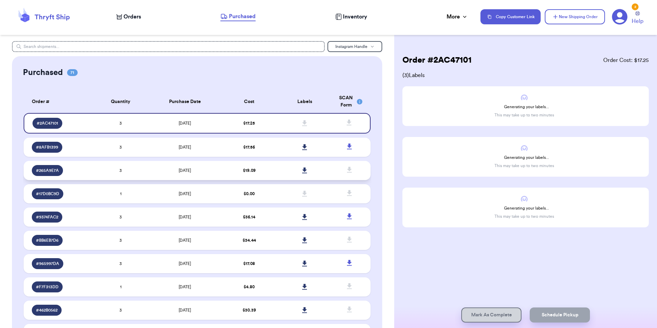
click at [346, 171] on icon at bounding box center [350, 170] width 9 height 9
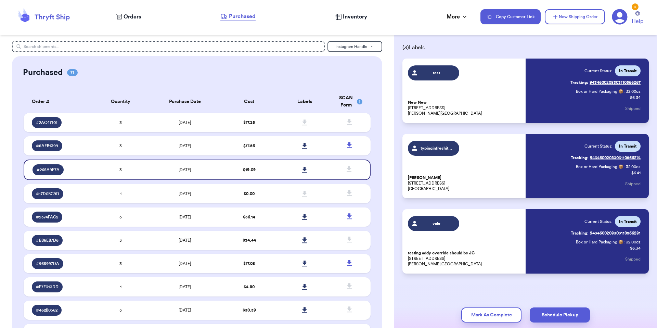
scroll to position [28, 0]
click at [203, 123] on td "[DATE]" at bounding box center [185, 122] width 73 height 19
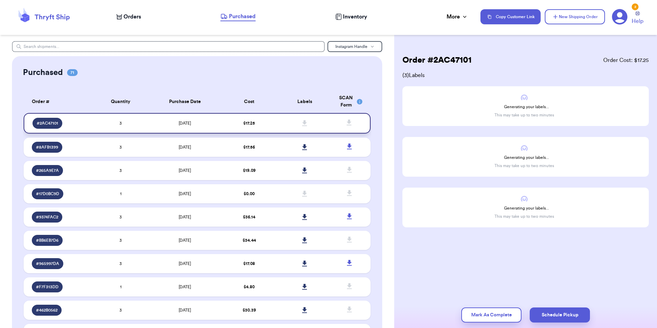
scroll to position [0, 0]
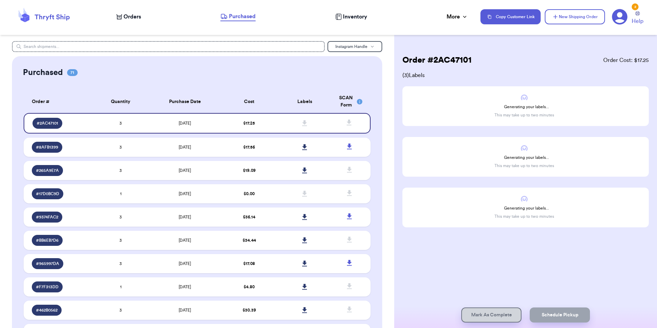
click at [629, 18] on div "2 Help" at bounding box center [630, 17] width 37 height 17
click at [620, 17] on icon at bounding box center [620, 17] width 16 height 16
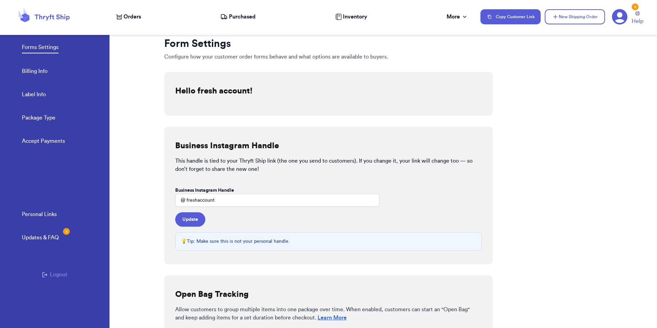
click at [32, 236] on div "Updates & FAQ 2" at bounding box center [40, 238] width 37 height 8
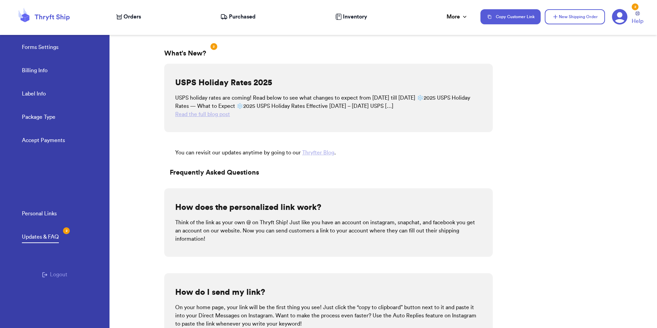
click at [133, 216] on div at bounding box center [137, 176] width 55 height 304
click at [25, 215] on link "Personal Links" at bounding box center [39, 215] width 35 height 10
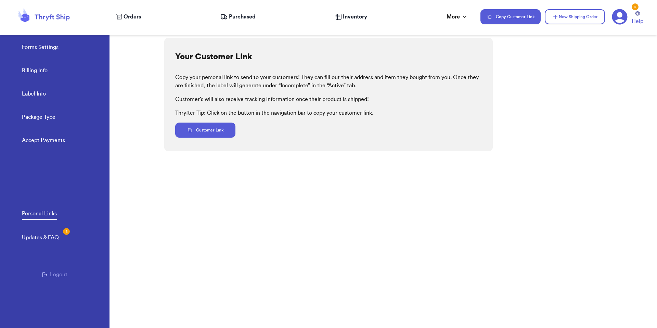
click at [39, 237] on div "Updates & FAQ 2" at bounding box center [40, 238] width 37 height 8
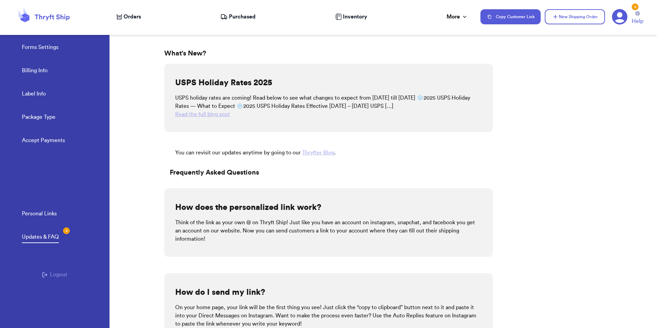
click at [201, 116] on link "Read the full blog post" at bounding box center [202, 114] width 55 height 5
click at [292, 153] on p "You can revisit our updates anytime by going to our Thryfter Blog ." at bounding box center [334, 153] width 318 height 8
click at [278, 181] on p "Frequently Asked Questions" at bounding box center [328, 172] width 329 height 21
click at [38, 212] on link "Personal Links" at bounding box center [39, 215] width 35 height 10
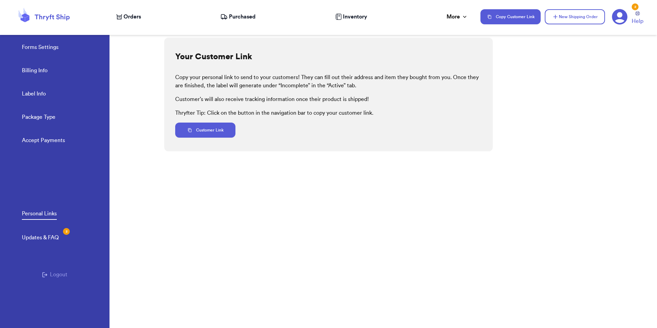
click at [40, 238] on div "Updates & FAQ 2" at bounding box center [40, 238] width 37 height 8
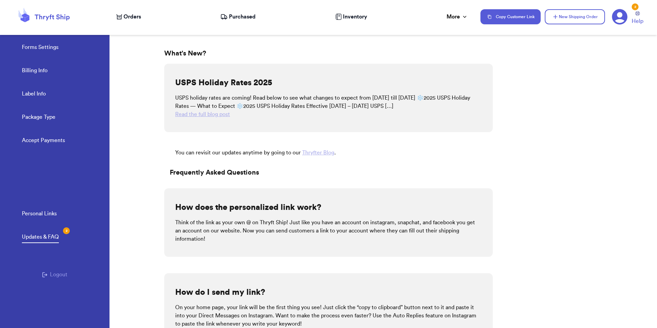
click at [570, 172] on div "What's New? USPS Holiday Rates 2025 USPS holiday rates are coming! Read below t…" at bounding box center [410, 176] width 493 height 304
click at [232, 20] on span "Purchased" at bounding box center [242, 17] width 27 height 8
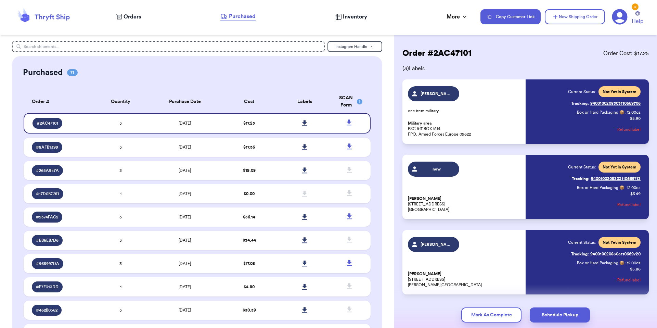
scroll to position [8, 0]
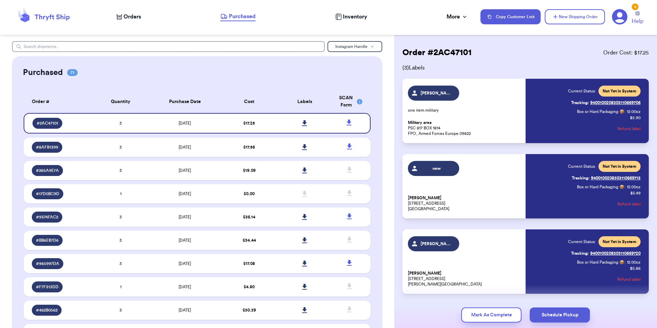
click at [129, 16] on span "Orders" at bounding box center [132, 17] width 17 height 8
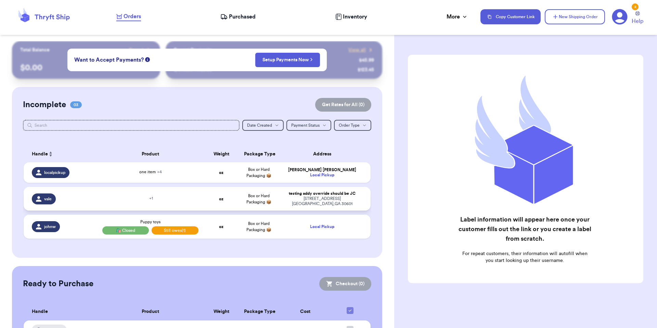
click at [251, 200] on span "Box or Hard Packaging 📦" at bounding box center [259, 199] width 25 height 10
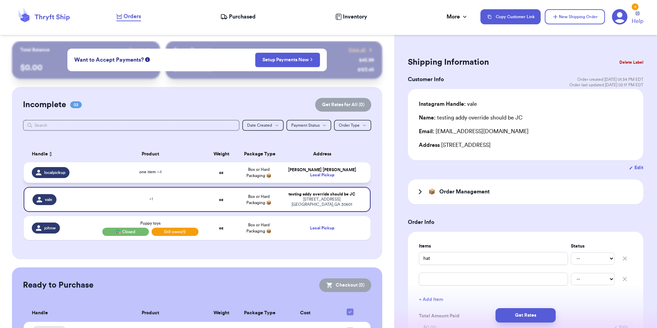
click at [219, 173] on strong "oz" at bounding box center [221, 173] width 4 height 4
type input "two"
type input "item"
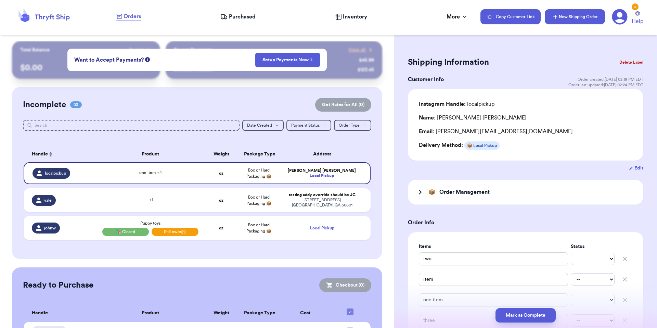
click at [590, 22] on button "New Shipping Order" at bounding box center [575, 16] width 60 height 15
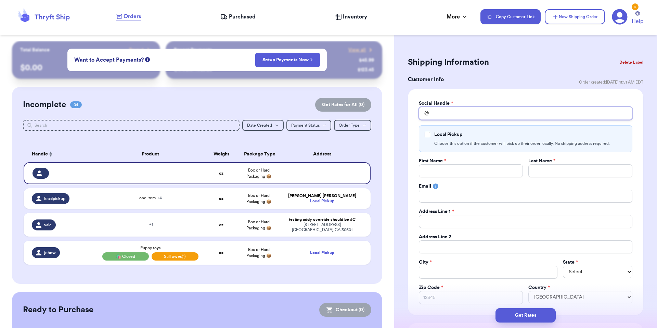
click at [479, 118] on input "Total Amount Paid" at bounding box center [526, 113] width 214 height 13
type input "v"
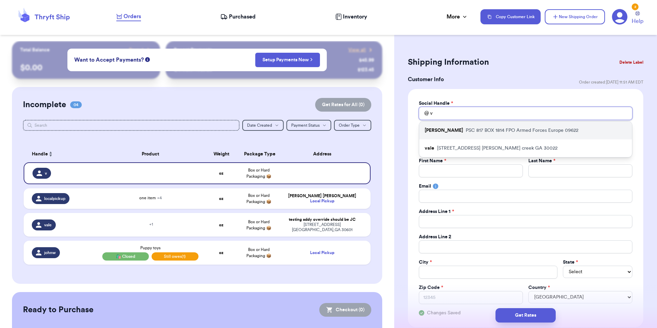
type input "v"
click at [466, 129] on p "PSC 817 BOX 1814 FPO Armed Forces Europe 09622" at bounding box center [522, 130] width 113 height 7
type input "[PERSON_NAME]"
type input "Military"
type input "area"
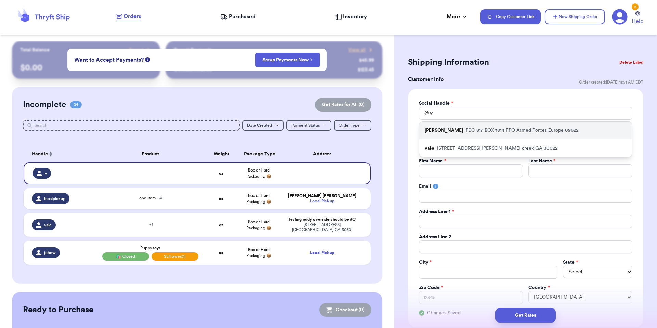
type input "valeria@thryftship.com"
type input "PSC 817 BOX 1814"
type input "FPO"
select select "AE"
type input "09622"
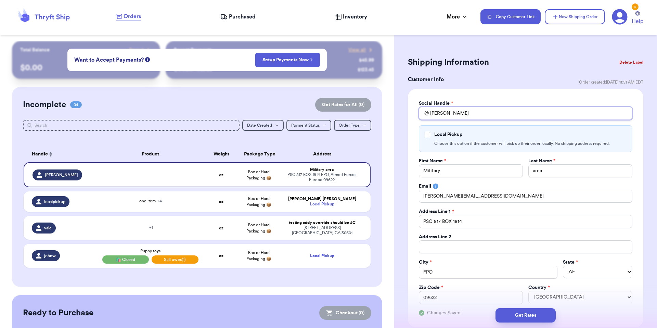
click at [460, 114] on input "[PERSON_NAME]" at bounding box center [526, 113] width 214 height 13
type input "v"
type input "va"
type input "val"
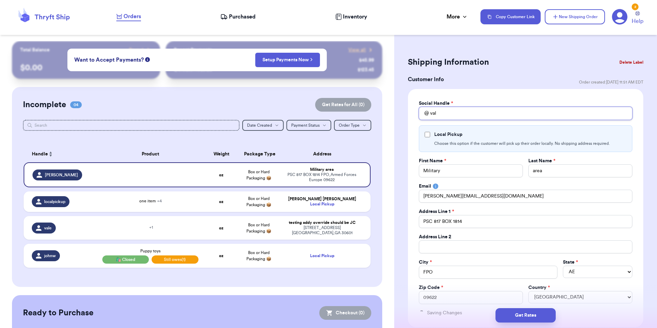
type input "vale"
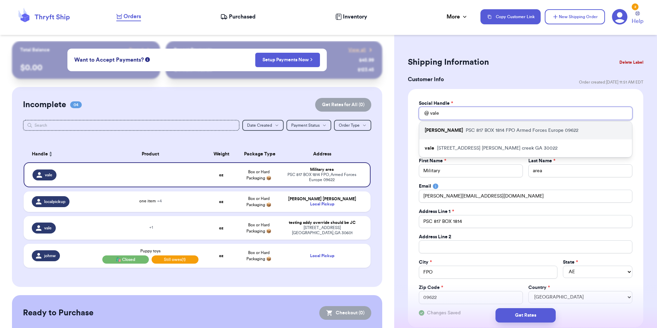
type input "vale"
click at [466, 130] on p "PSC 817 BOX 1814 FPO Armed Forces Europe 09622" at bounding box center [522, 130] width 113 height 7
type input "[PERSON_NAME]"
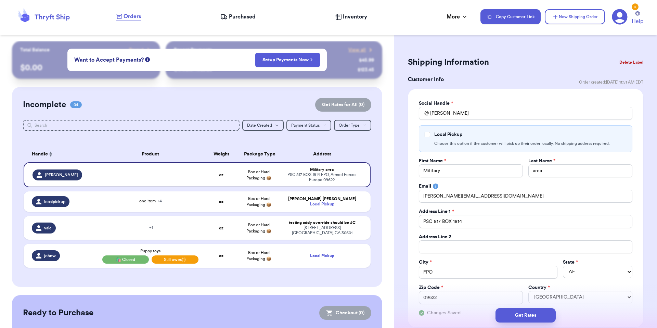
click at [456, 120] on div "Social Handle * @ valeria Local Pickup Choose this option if the customer will …" at bounding box center [526, 208] width 214 height 216
click at [455, 120] on div "Social Handle * @ valeria Local Pickup Choose this option if the customer will …" at bounding box center [526, 208] width 214 height 216
click at [454, 114] on input "[PERSON_NAME]" at bounding box center [526, 113] width 214 height 13
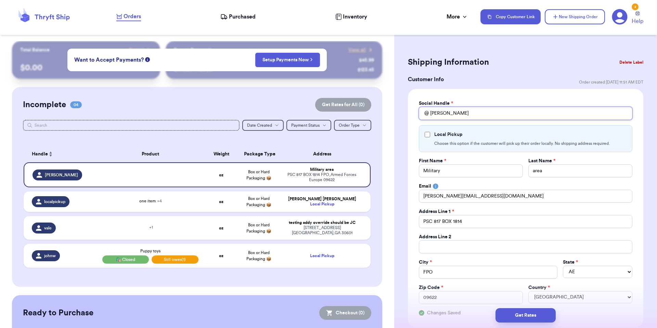
type input "v"
type input "va"
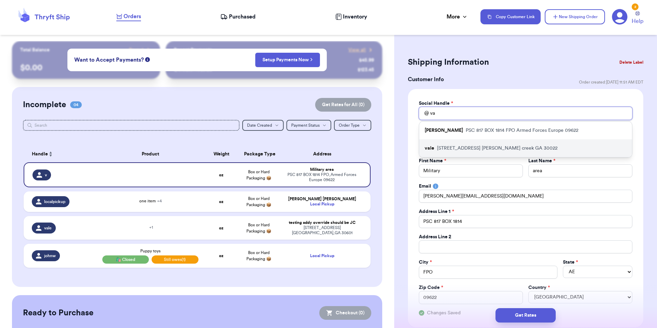
type input "va"
click at [459, 142] on div "vale [STREET_ADDRESS][PERSON_NAME]" at bounding box center [525, 148] width 213 height 18
type input "vale"
type input "testing addy override"
type input "should be JC"
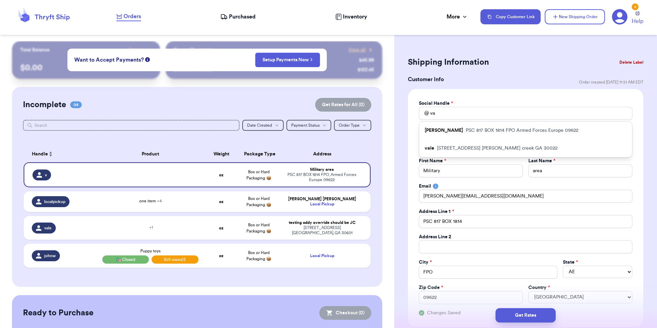
type input "[EMAIL_ADDRESS][DOMAIN_NAME]"
type input "[STREET_ADDRESS]"
type input "[PERSON_NAME] creek"
select select "GA"
type input "30022"
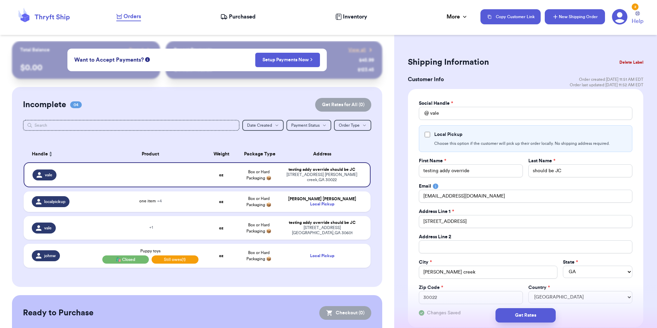
click at [576, 12] on button "New Shipping Order" at bounding box center [575, 16] width 60 height 15
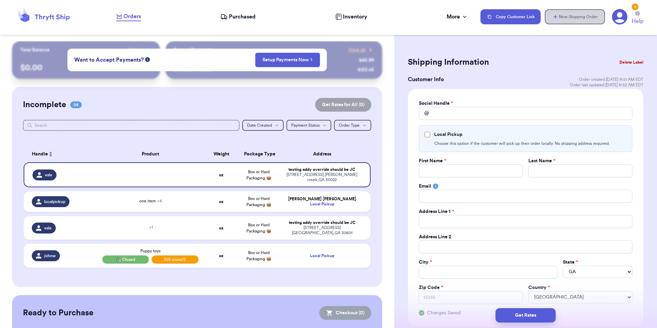
select select
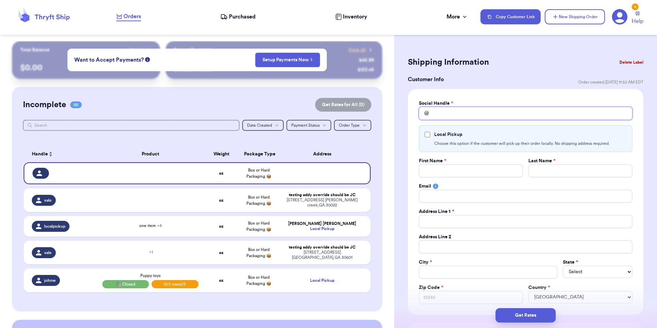
click at [454, 116] on input "Total Amount Paid" at bounding box center [526, 113] width 214 height 13
type input "b"
type input "be"
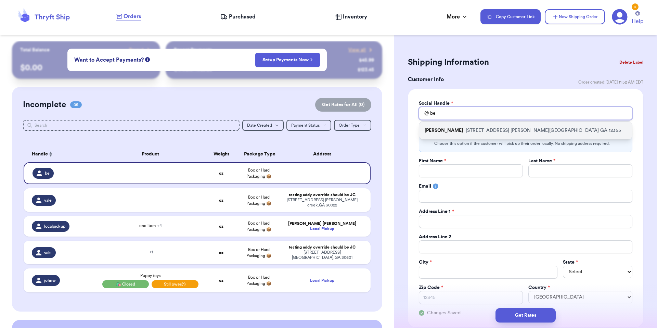
type input "be"
click at [473, 132] on p "[STREET_ADDRESS][PERSON_NAME]" at bounding box center [543, 130] width 155 height 7
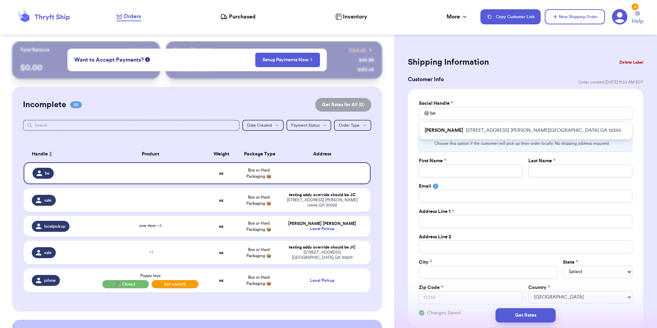
type input "[PERSON_NAME]"
type input "[EMAIL_ADDRESS][DOMAIN_NAME]"
type input "[STREET_ADDRESS]"
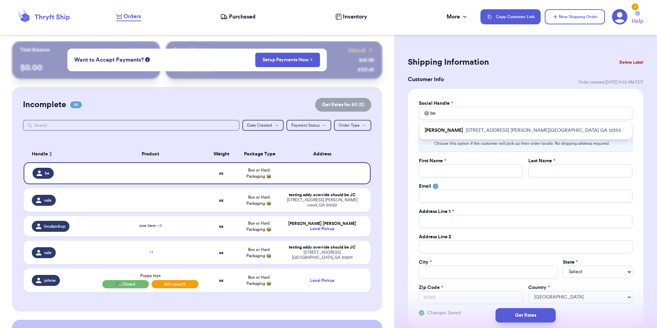
type input "[PERSON_NAME][GEOGRAPHIC_DATA]"
select select "GA"
type input "12355"
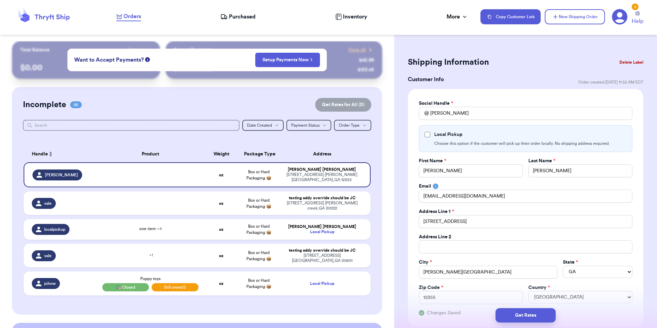
drag, startPoint x: 572, startPoint y: 18, endPoint x: 544, endPoint y: 45, distance: 38.7
click at [572, 18] on button "New Shipping Order" at bounding box center [575, 16] width 60 height 15
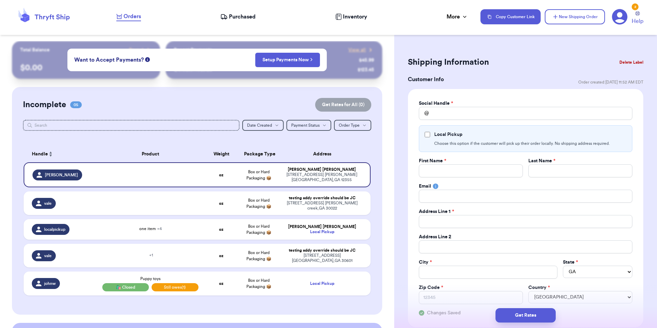
select select
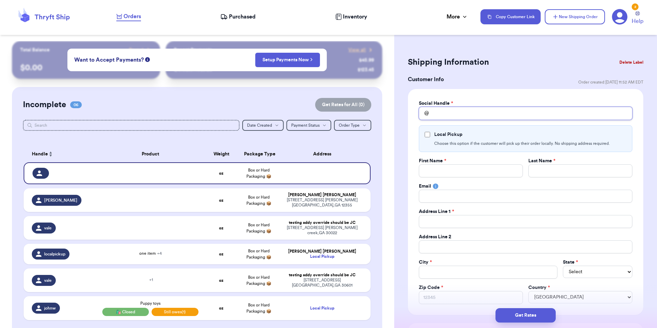
click at [440, 119] on input "Total Amount Paid" at bounding box center [526, 113] width 214 height 13
type input "n"
type input "ne"
type input "new"
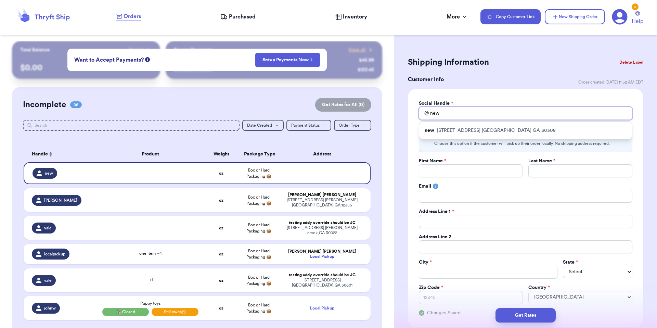
type input "new"
click at [556, 9] on div "Copy Customer Link New Shipping Order 2 Help" at bounding box center [565, 17] width 168 height 17
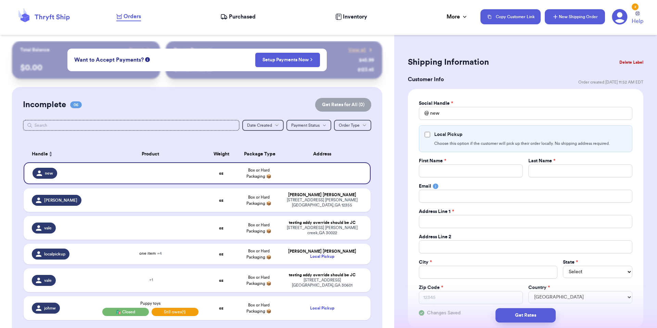
click at [558, 14] on icon "button" at bounding box center [555, 16] width 7 height 7
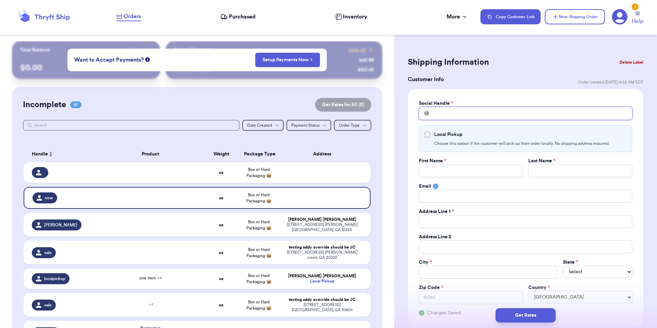
click at [443, 111] on input "Total Amount Paid" at bounding box center [526, 113] width 214 height 13
type input "v"
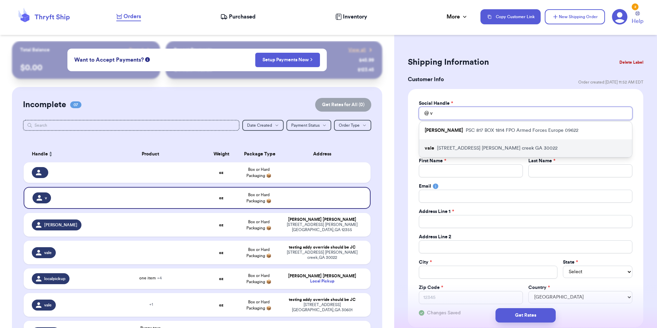
type input "v"
click at [448, 148] on p "10370 oxford mill circle johns creek GA 30022" at bounding box center [497, 148] width 121 height 7
type input "vale"
type input "testing addy override"
type input "should be JC"
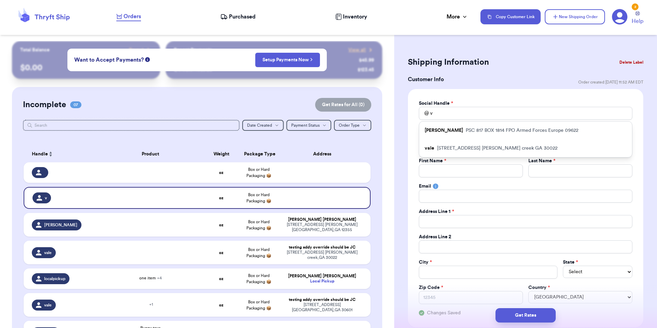
type input "[EMAIL_ADDRESS][DOMAIN_NAME]"
type input "[STREET_ADDRESS]"
type input "[PERSON_NAME] creek"
select select "GA"
type input "30022"
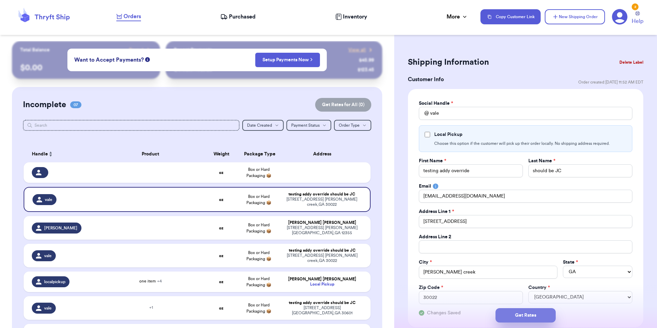
click at [522, 319] on button "Get Rates" at bounding box center [526, 315] width 60 height 14
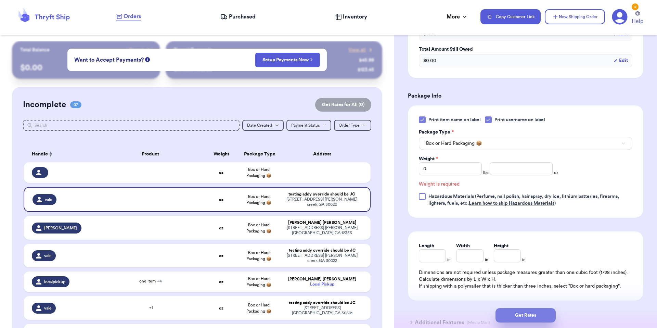
scroll to position [277, 0]
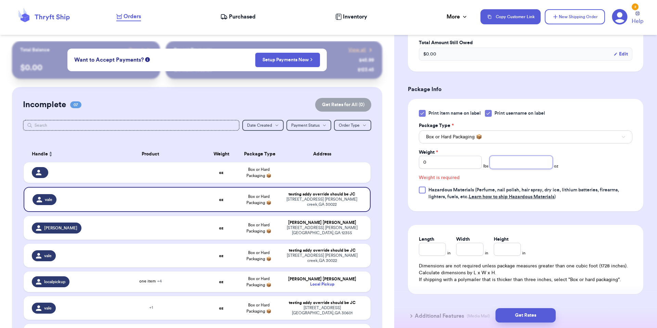
click at [511, 165] on input "number" at bounding box center [521, 162] width 63 height 13
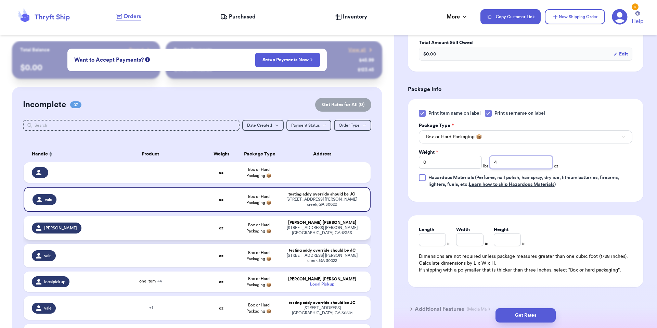
type input "4"
click at [344, 230] on div "10370 Oxford Mill Circle Johns Creek , GA 12355" at bounding box center [322, 230] width 81 height 10
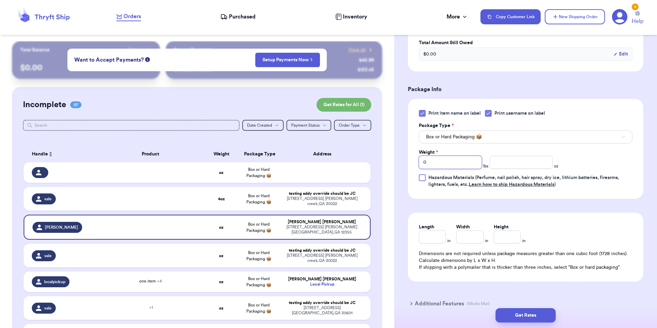
click at [434, 164] on input "0" at bounding box center [450, 162] width 63 height 13
type input "01"
type input "012"
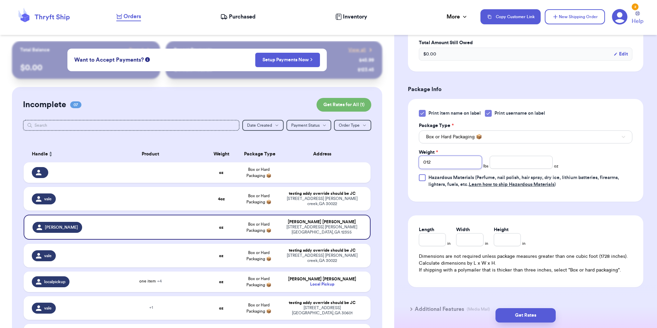
type input "01"
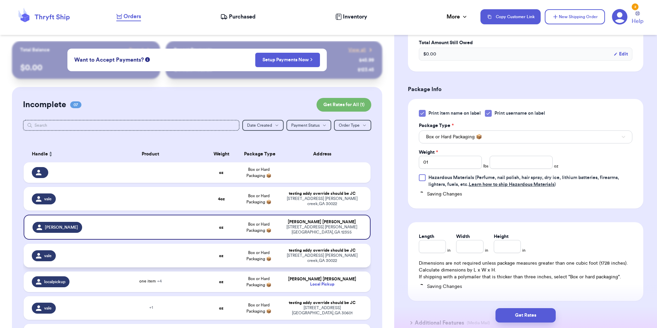
click at [352, 251] on div "testing addy override should be JC" at bounding box center [322, 250] width 81 height 5
type input "0"
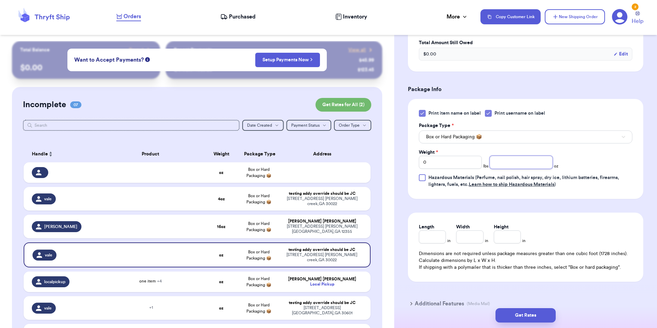
click at [510, 165] on input "number" at bounding box center [521, 162] width 63 height 13
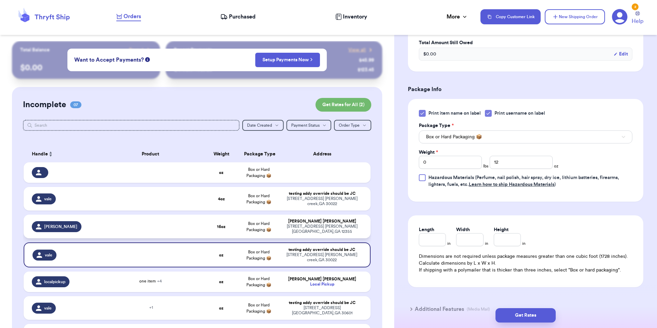
click at [308, 229] on div "10370 Oxford Mill Circle Johns Creek , GA 12355" at bounding box center [322, 229] width 81 height 10
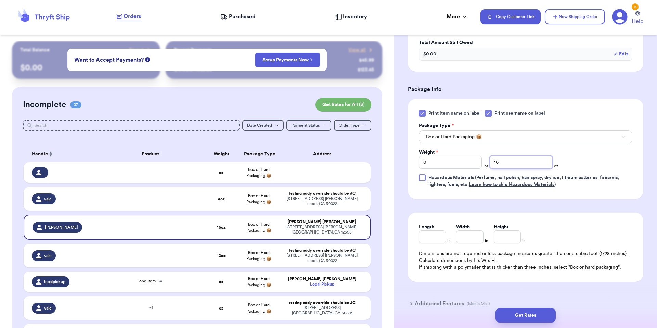
click at [519, 165] on input "16" at bounding box center [521, 162] width 63 height 13
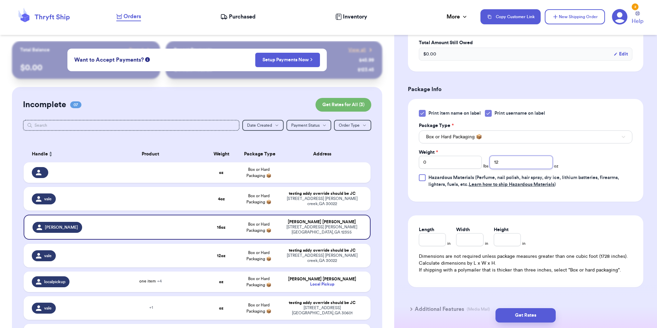
type input "12"
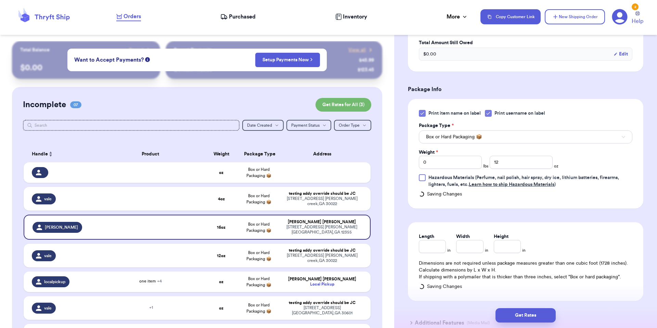
click at [587, 165] on div "Print item name on label Print username on label Package Type * Box or Hard Pac…" at bounding box center [526, 149] width 214 height 78
click at [330, 105] on button "Get Rates for All ( 3 )" at bounding box center [344, 105] width 56 height 14
checkbox input "true"
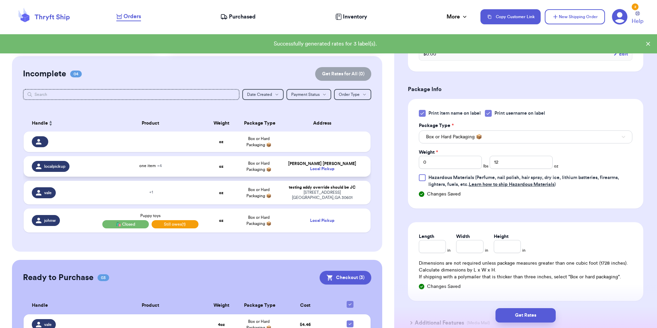
scroll to position [112, 0]
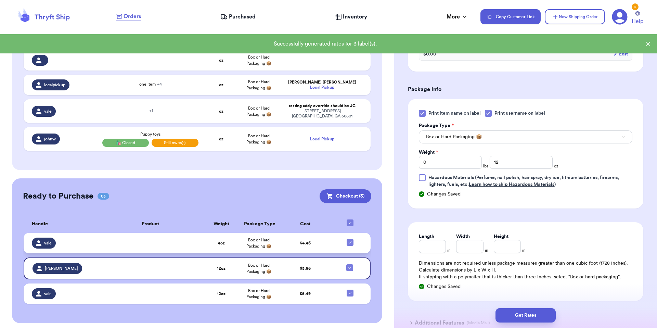
click at [313, 245] on td "$ 4.46" at bounding box center [306, 243] width 56 height 21
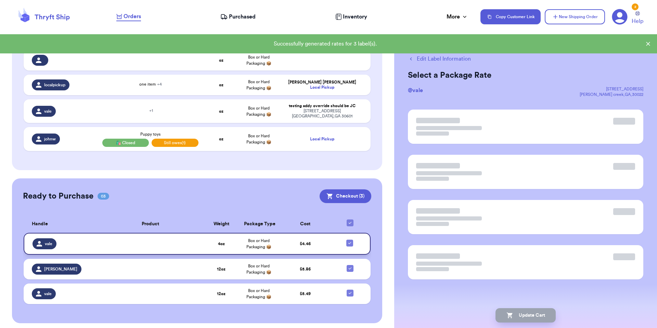
scroll to position [0, 0]
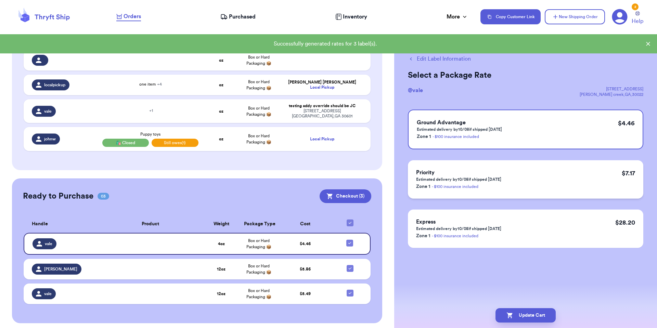
click at [538, 190] on div "Priority Estimated delivery by 10/08 if shipped today Zone 1 - $100 insurance i…" at bounding box center [526, 179] width 236 height 38
click at [444, 292] on div "Edit Label Information Select a Package Rate @ vale 10370 oxford mill circle jo…" at bounding box center [525, 168] width 263 height 255
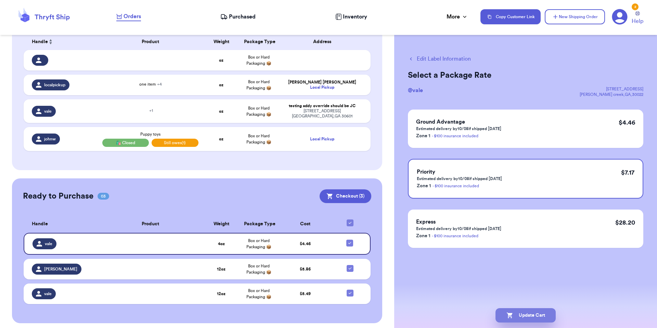
click at [506, 310] on button "Update Cart" at bounding box center [526, 315] width 60 height 14
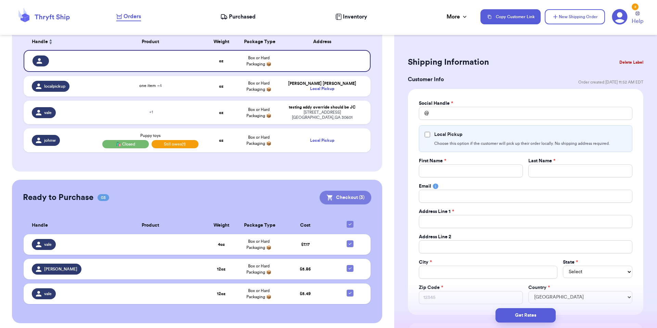
click at [348, 195] on button "Checkout ( 3 )" at bounding box center [346, 198] width 52 height 14
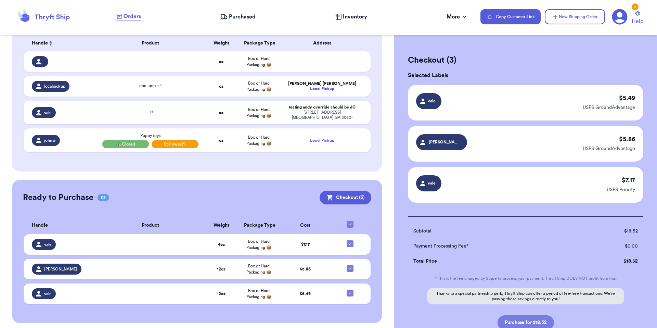
click at [547, 325] on button "Purchase for $18.52" at bounding box center [526, 322] width 57 height 14
checkbox input "false"
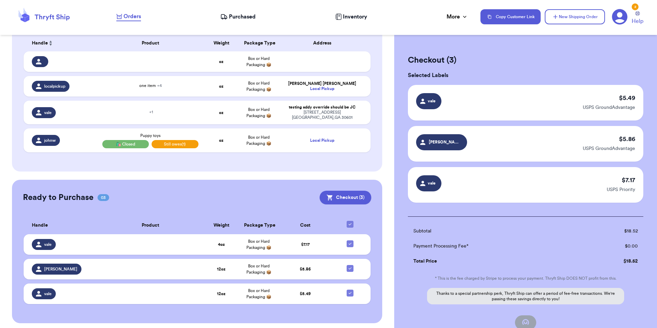
checkbox input "true"
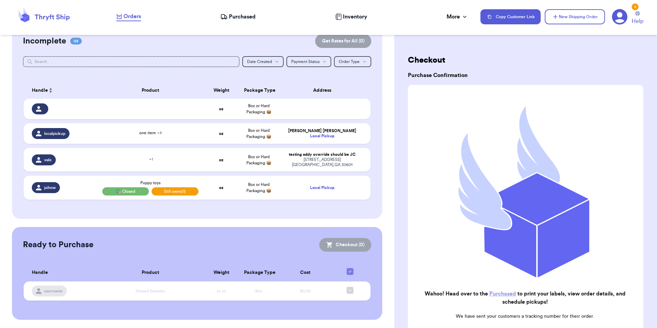
scroll to position [60, 0]
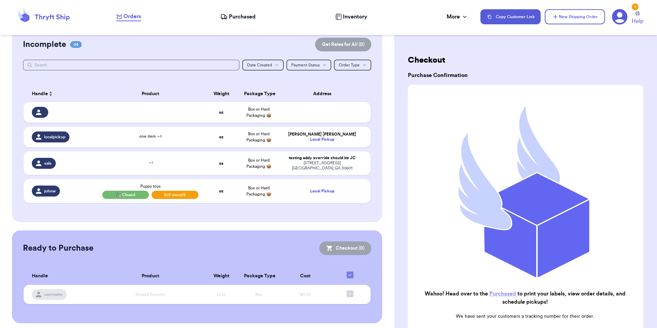
click at [226, 11] on nav "Orders Purchased Inventory More Stats Completed Orders Payments Payouts Copy Cu…" at bounding box center [384, 16] width 548 height 23
click at [239, 22] on nav "Orders Purchased Inventory More Stats Completed Orders Payments Payouts Copy Cu…" at bounding box center [384, 16] width 548 height 23
click at [240, 18] on span "Purchased" at bounding box center [242, 17] width 27 height 8
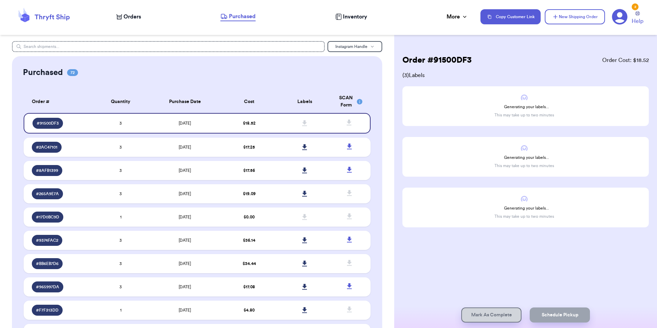
click at [126, 17] on span "Orders" at bounding box center [132, 17] width 17 height 8
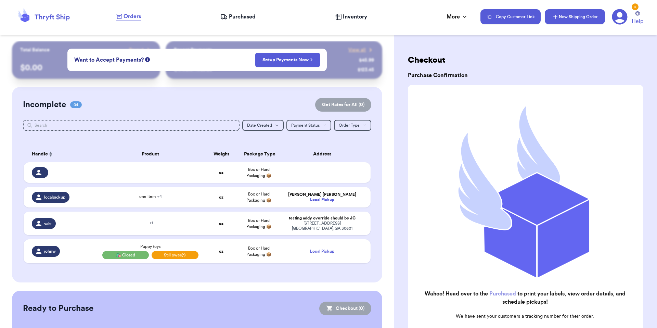
click at [566, 20] on button "New Shipping Order" at bounding box center [575, 16] width 60 height 15
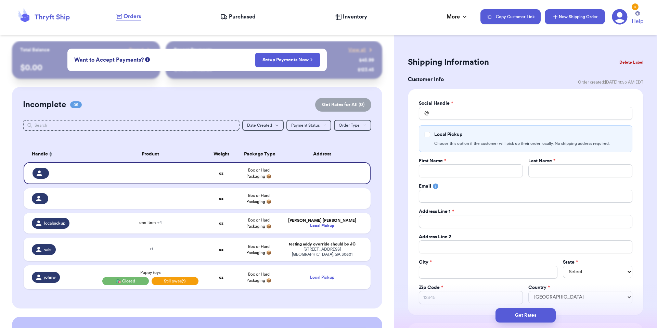
click at [566, 20] on button "New Shipping Order" at bounding box center [575, 16] width 60 height 15
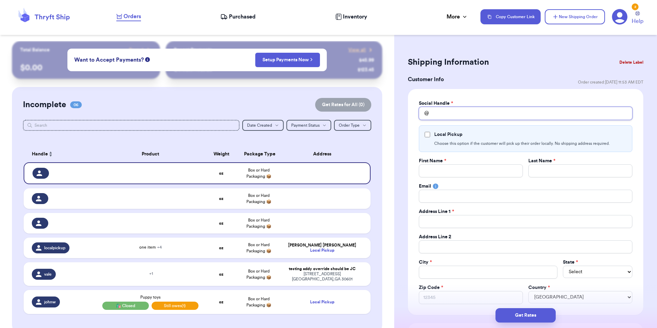
click at [476, 117] on input "Total Amount Paid" at bounding box center [526, 113] width 214 height 13
type input "t"
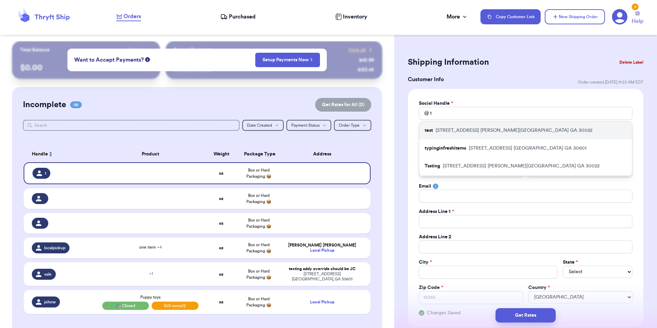
click at [469, 133] on p "10370 Oxford Mill Circle Johns Creek GA 30022" at bounding box center [514, 130] width 157 height 7
type input "test"
type input "New"
type input "[EMAIL_ADDRESS][DOMAIN_NAME]"
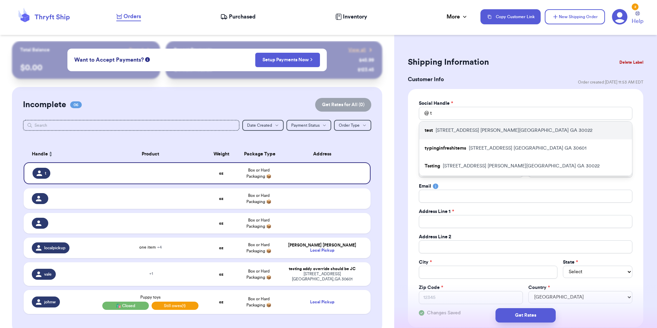
type input "[STREET_ADDRESS]"
type input "[PERSON_NAME][GEOGRAPHIC_DATA]"
select select "GA"
type input "30022"
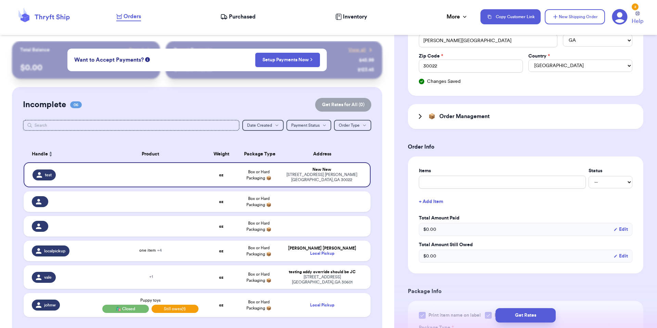
scroll to position [329, 0]
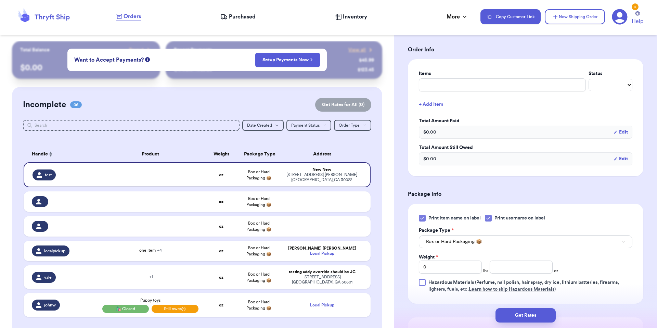
click at [503, 277] on div "Print item name on label Print username on label Package Type * Box or Hard Pac…" at bounding box center [526, 254] width 214 height 78
click at [503, 273] on input "number" at bounding box center [521, 267] width 63 height 13
type input "12"
click at [330, 207] on td at bounding box center [324, 201] width 93 height 21
select select
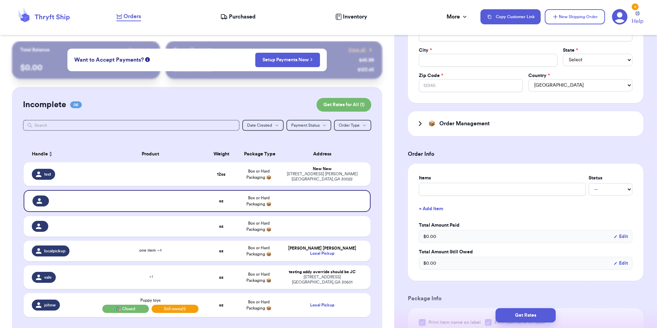
scroll to position [0, 0]
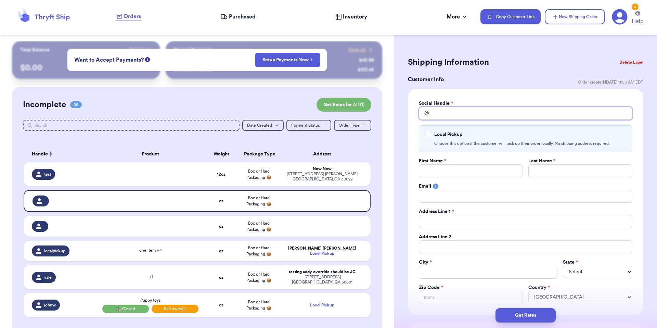
click at [457, 115] on input "Total Amount Paid" at bounding box center [526, 113] width 214 height 13
type input "v"
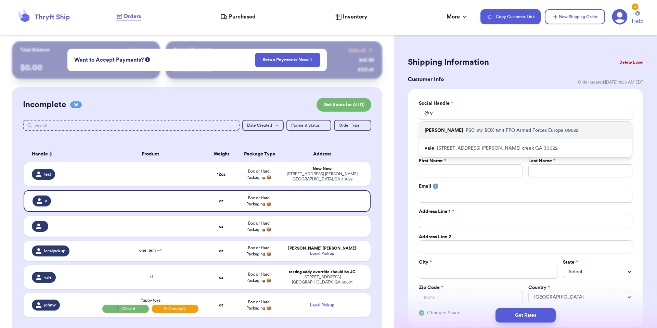
click at [466, 130] on p "PSC 817 BOX 1814 FPO Armed Forces Europe 09622" at bounding box center [522, 130] width 113 height 7
type input "[PERSON_NAME]"
type input "Military"
type input "area"
type input "valeria@thryftship.com"
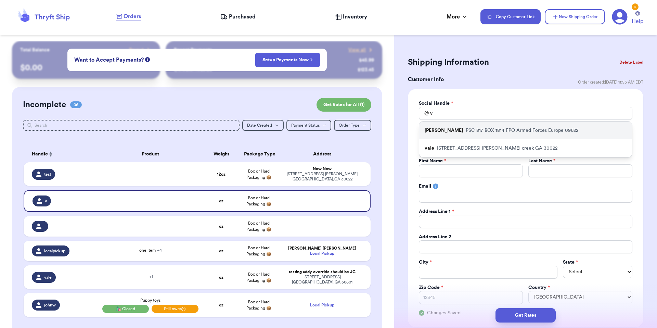
type input "PSC 817 BOX 1814"
type input "FPO"
select select "AE"
type input "09622"
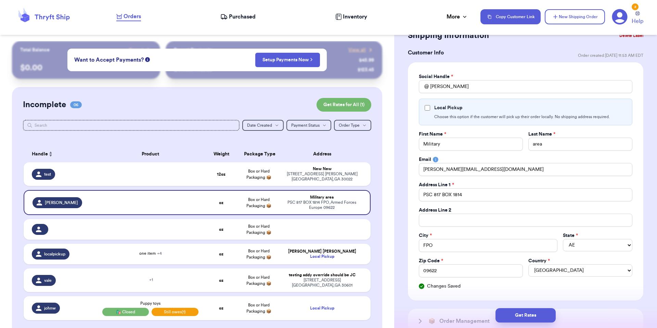
scroll to position [38, 0]
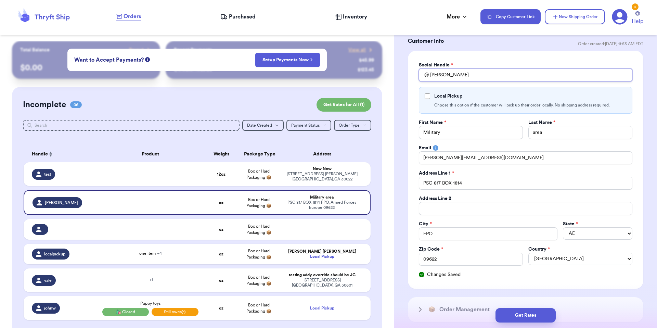
click at [450, 75] on input "[PERSON_NAME]" at bounding box center [526, 74] width 214 height 13
click at [449, 75] on input "[PERSON_NAME]" at bounding box center [526, 74] width 214 height 13
type input "v"
type input "n"
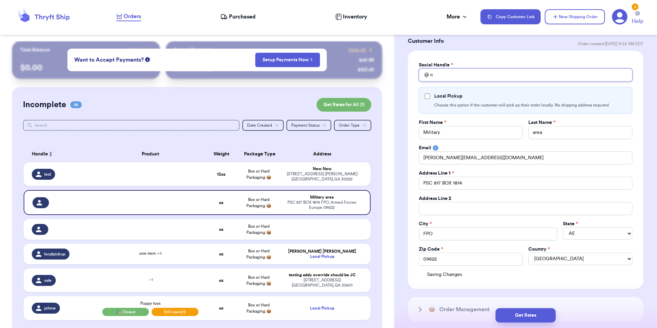
type input "ne"
click at [453, 88] on div "[GEOGRAPHIC_DATA][STREET_ADDRESS]" at bounding box center [525, 92] width 213 height 18
type input "new"
type input "[PERSON_NAME]"
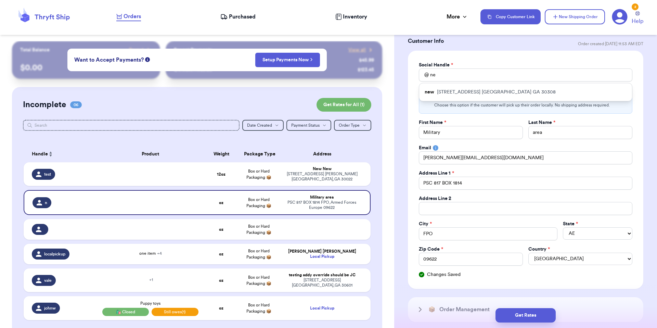
type input "[PERSON_NAME][EMAIL_ADDRESS][PERSON_NAME][DOMAIN_NAME]"
type input "[STREET_ADDRESS]"
type input "[GEOGRAPHIC_DATA]"
select select "GA"
type input "30308"
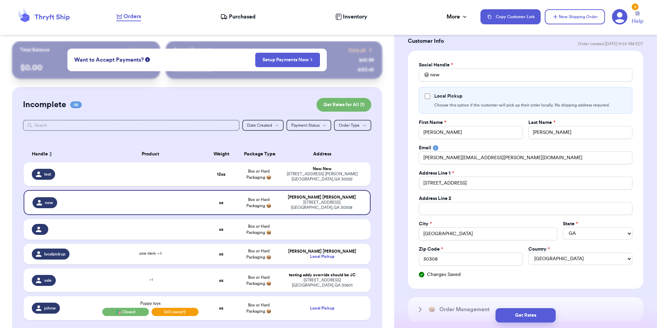
drag, startPoint x: 346, startPoint y: 220, endPoint x: 391, endPoint y: 173, distance: 65.6
click at [346, 220] on td at bounding box center [324, 229] width 93 height 21
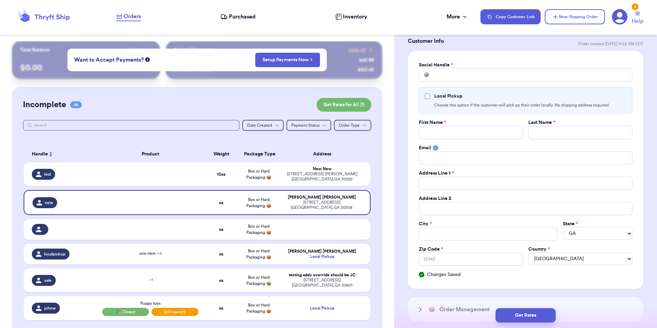
select select
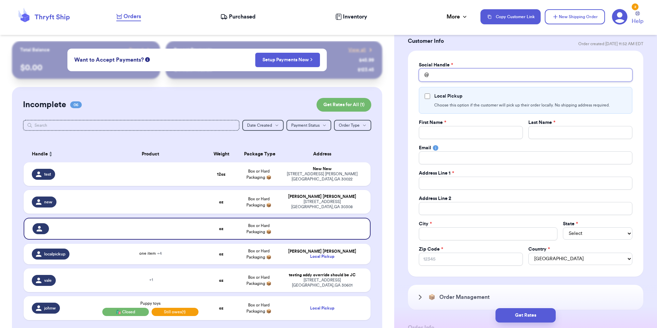
click at [467, 69] on input "Total Amount Paid" at bounding box center [526, 74] width 214 height 13
type input "p"
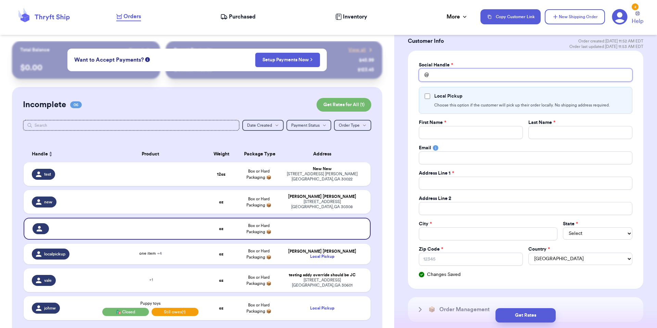
type input "m"
type input "c"
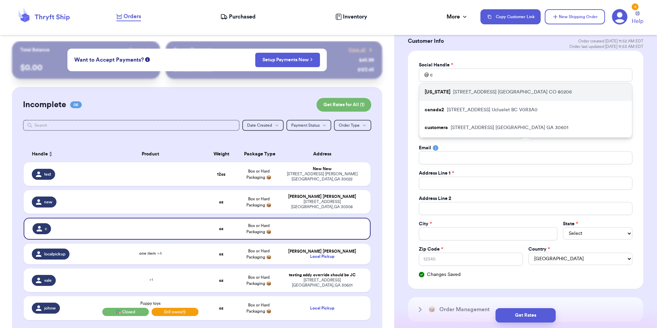
click at [462, 93] on p "3000 E 1st Ave Denver CO 80206" at bounding box center [512, 92] width 119 height 7
type input "[US_STATE]"
type input "testing"
type input "[US_STATE]"
type input "[STREET_ADDRESS]"
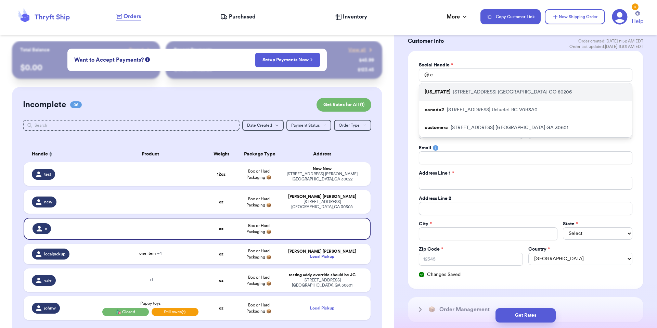
type input "Denver"
select select "CO"
type input "80206"
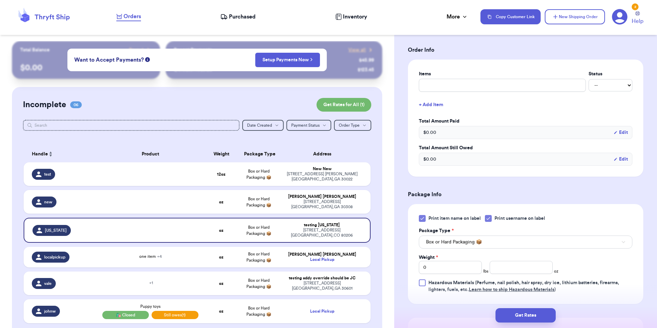
scroll to position [329, 0]
click at [510, 272] on input "number" at bounding box center [521, 267] width 63 height 13
type input "12"
click at [313, 200] on div "389 Linden Ave NE Atlanta , GA 30308" at bounding box center [322, 204] width 81 height 10
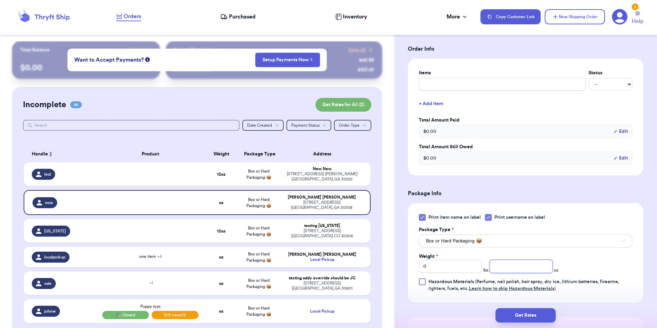
click at [519, 267] on input "number" at bounding box center [521, 266] width 63 height 13
type input "12"
click at [404, 188] on div "Shipping Information Delete Label Customer Info Order created: 10/06, 11:53 AM …" at bounding box center [525, 171] width 263 height 607
click at [334, 103] on button "Get Rates for All ( 3 )" at bounding box center [344, 105] width 56 height 14
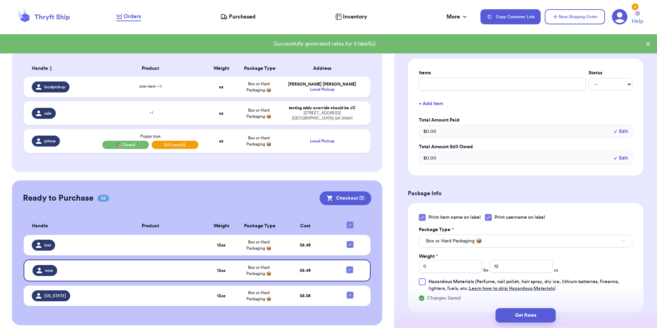
scroll to position [88, 0]
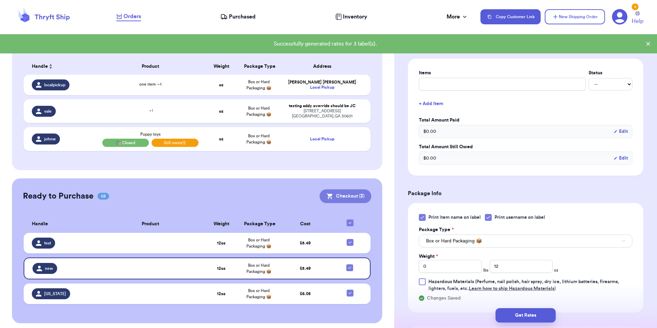
click at [327, 196] on icon at bounding box center [330, 196] width 7 height 7
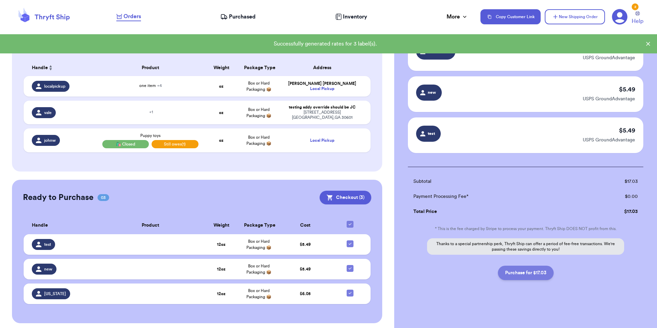
click at [524, 271] on button "Purchase for $17.03" at bounding box center [526, 273] width 56 height 14
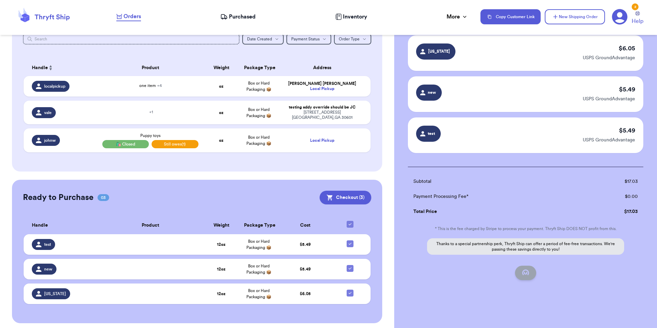
checkbox input "false"
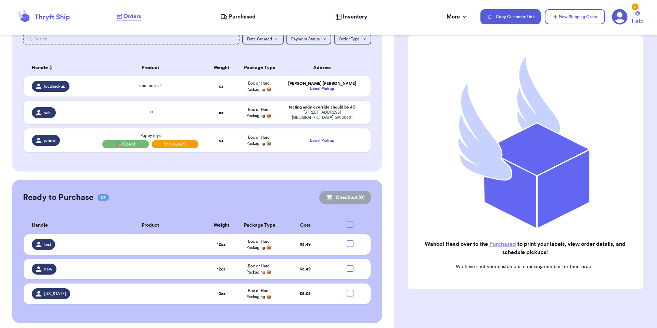
scroll to position [36, 0]
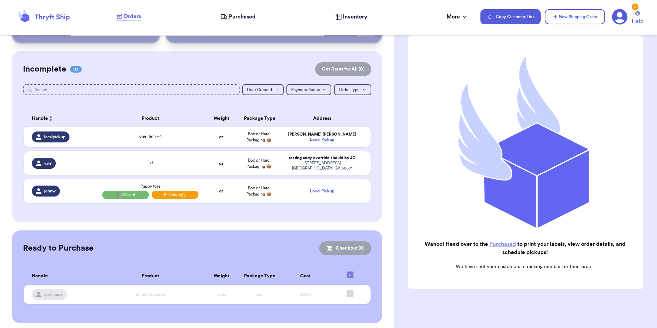
click at [226, 18] on icon at bounding box center [225, 18] width 1 height 1
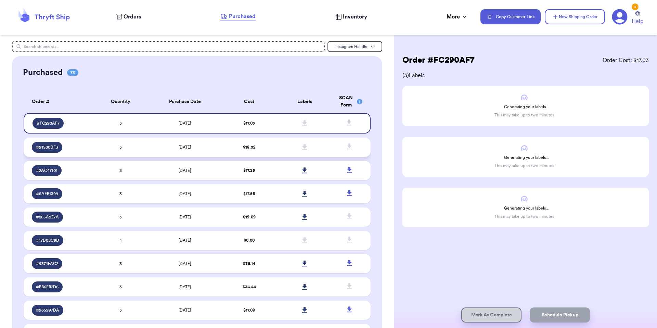
click at [228, 147] on td "$ 18.52" at bounding box center [249, 147] width 55 height 19
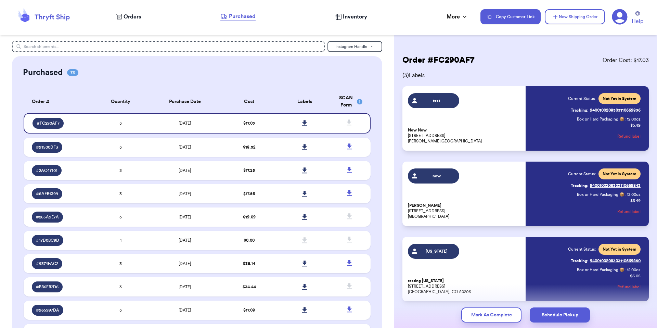
click at [130, 20] on span "Orders" at bounding box center [132, 17] width 17 height 8
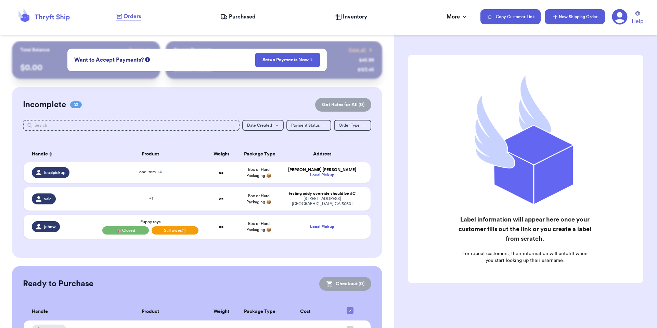
click at [555, 15] on icon "button" at bounding box center [555, 16] width 7 height 7
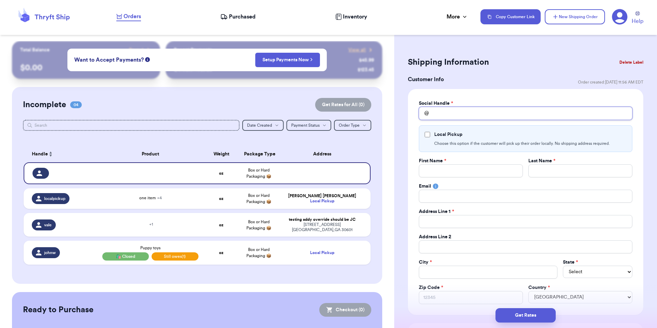
click at [486, 112] on input "Total Amount Paid" at bounding box center [526, 113] width 214 height 13
type input "v"
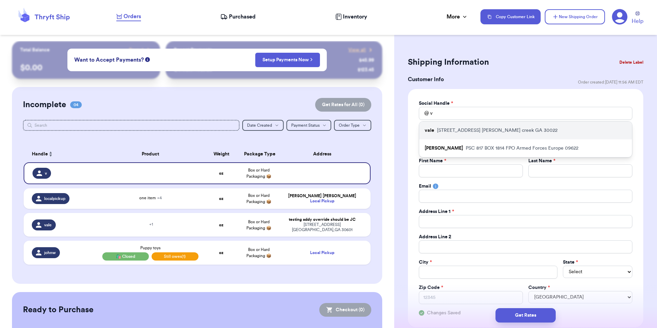
click at [478, 125] on div "vale [STREET_ADDRESS][PERSON_NAME]" at bounding box center [525, 131] width 213 height 18
type input "vale"
type input "testing addy override"
type input "should be JC"
type input "[EMAIL_ADDRESS][DOMAIN_NAME]"
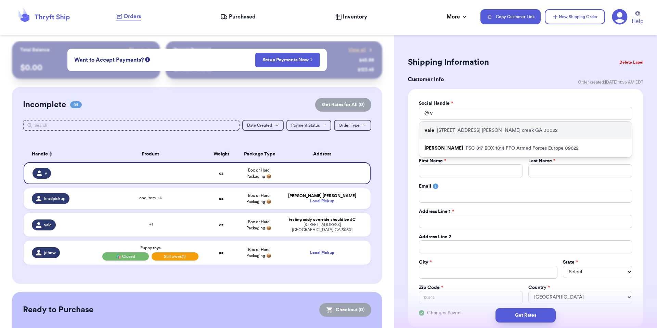
type input "[STREET_ADDRESS]"
type input "[PERSON_NAME] creek"
select select "GA"
type input "30022"
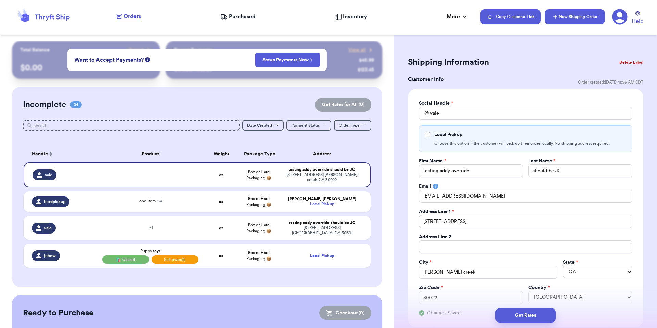
click at [601, 19] on button "New Shipping Order" at bounding box center [575, 16] width 60 height 15
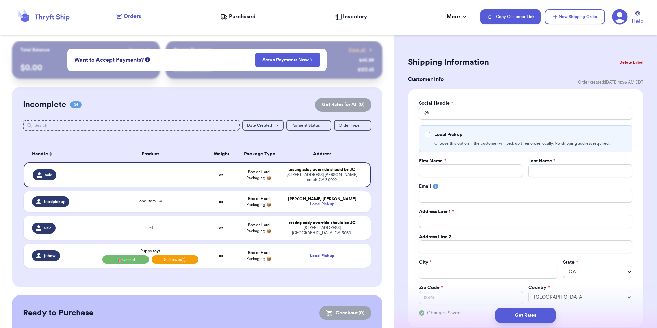
select select
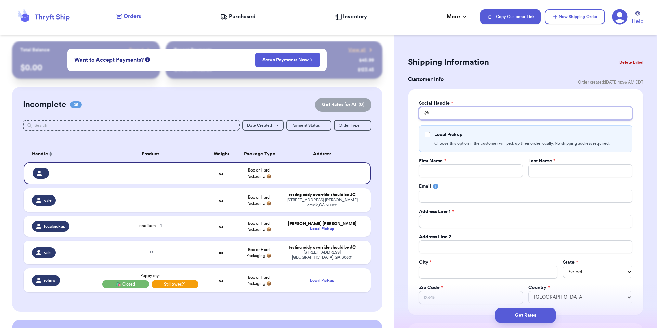
click at [513, 113] on input "Total Amount Paid" at bounding box center [526, 113] width 214 height 13
type input "n"
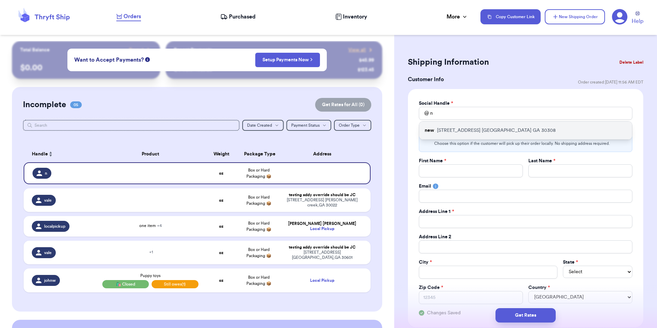
click at [493, 124] on div "[GEOGRAPHIC_DATA][STREET_ADDRESS]" at bounding box center [525, 131] width 213 height 18
type input "new"
type input "[PERSON_NAME]"
type input "[PERSON_NAME][EMAIL_ADDRESS][PERSON_NAME][DOMAIN_NAME]"
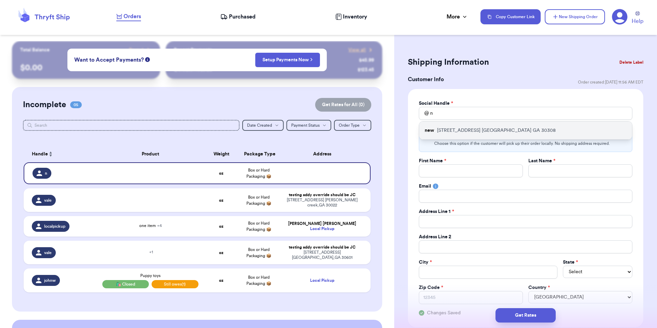
type input "[STREET_ADDRESS]"
type input "[GEOGRAPHIC_DATA]"
select select "GA"
type input "30308"
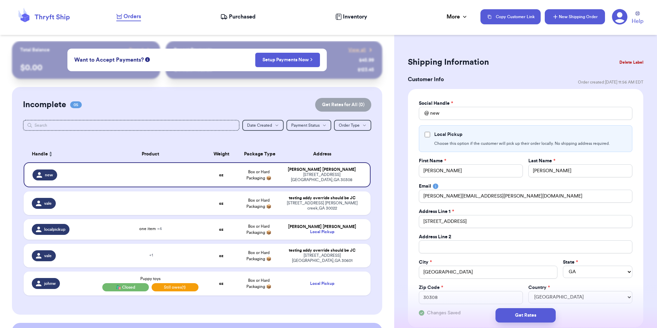
click at [580, 20] on button "New Shipping Order" at bounding box center [575, 16] width 60 height 15
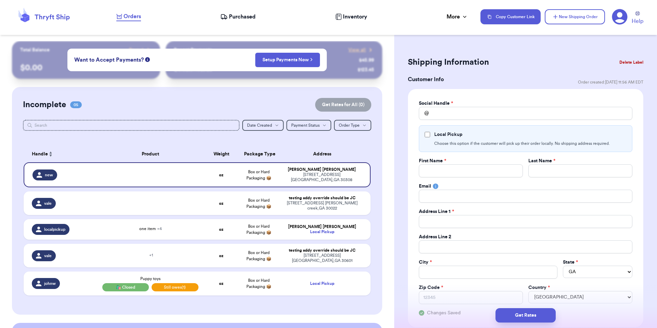
select select
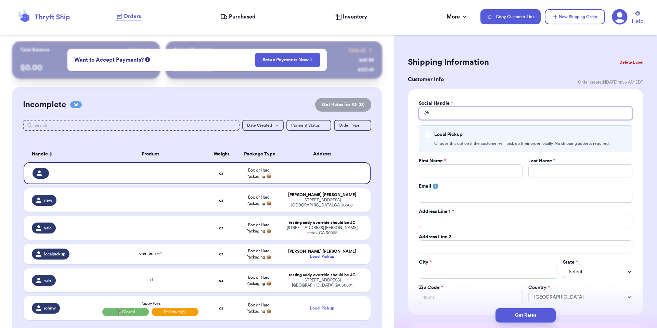
click at [491, 114] on input "Total Amount Paid" at bounding box center [526, 113] width 214 height 13
type input "b"
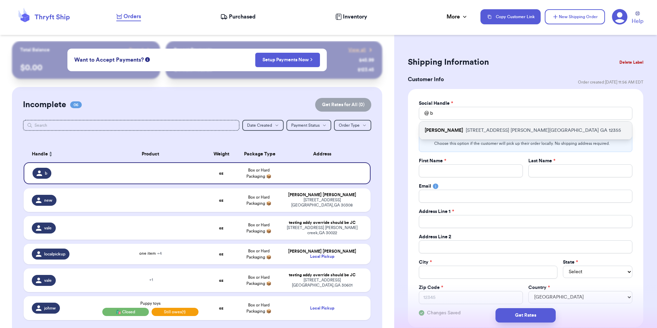
click at [480, 130] on p "[STREET_ADDRESS][PERSON_NAME]" at bounding box center [543, 130] width 155 height 7
type input "[PERSON_NAME]"
type input "[EMAIL_ADDRESS][DOMAIN_NAME]"
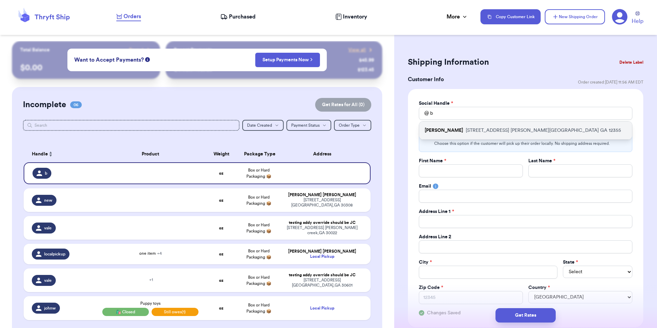
type input "[STREET_ADDRESS]"
type input "[PERSON_NAME][GEOGRAPHIC_DATA]"
select select "GA"
type input "12355"
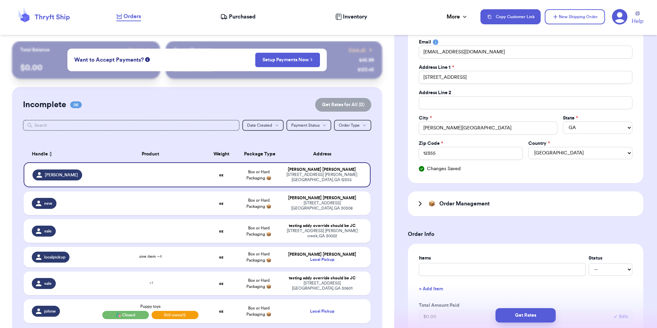
scroll to position [324, 0]
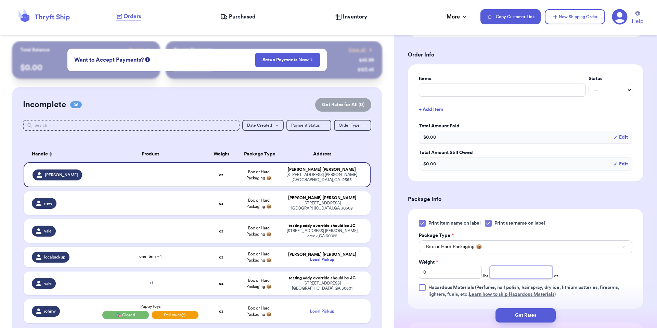
click at [531, 278] on input "number" at bounding box center [521, 272] width 63 height 13
type input "4"
drag, startPoint x: 283, startPoint y: 199, endPoint x: 368, endPoint y: 224, distance: 89.0
click at [284, 199] on div "[PERSON_NAME]" at bounding box center [322, 198] width 81 height 5
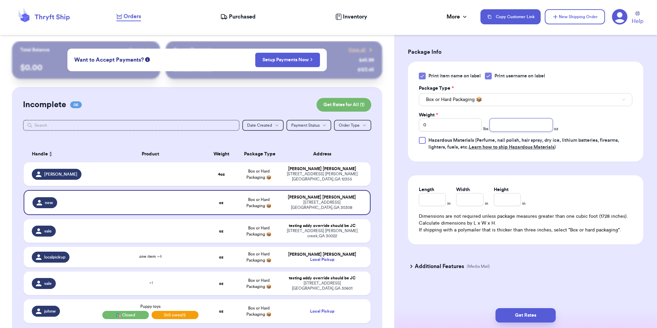
click at [519, 123] on input "number" at bounding box center [521, 124] width 63 height 13
type input "4"
drag, startPoint x: 327, startPoint y: 221, endPoint x: 349, endPoint y: 208, distance: 24.9
click at [328, 223] on div "testing addy override should be JC" at bounding box center [322, 225] width 81 height 5
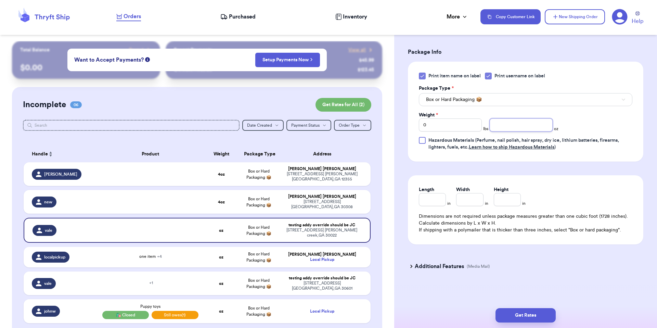
click at [509, 125] on input "number" at bounding box center [521, 124] width 63 height 13
type input "4"
click at [423, 179] on form "Shipping Information Delete Label Customer Info Order created: [DATE] 11:56 AM …" at bounding box center [526, 11] width 236 height 546
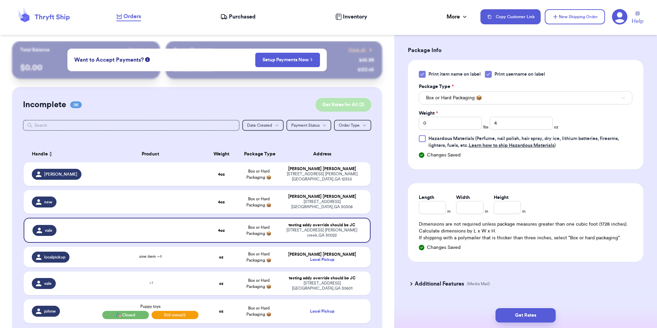
click at [320, 100] on button "Get Rates for All ( 3 )" at bounding box center [344, 105] width 56 height 14
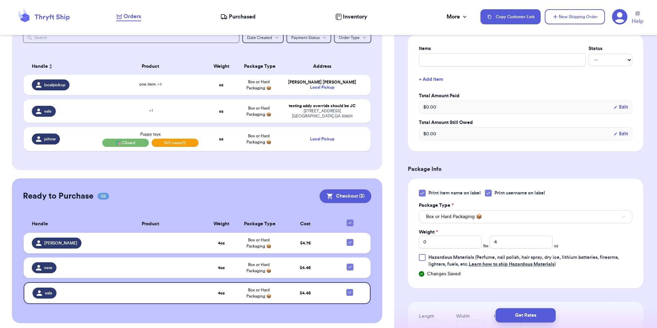
scroll to position [336, 0]
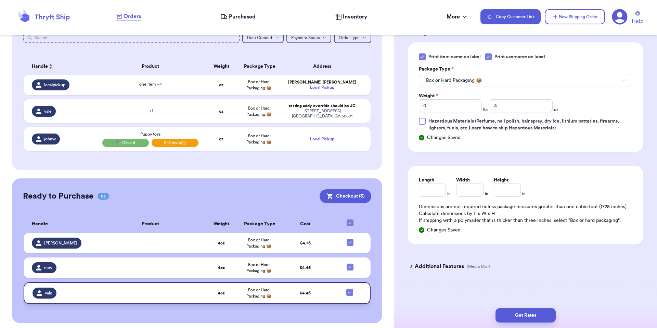
click at [303, 291] on span "$ 4.46" at bounding box center [305, 293] width 11 height 4
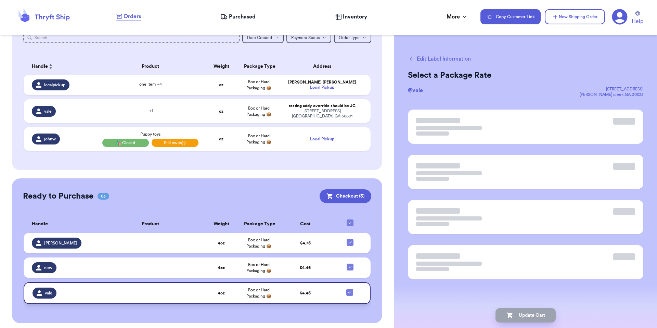
scroll to position [0, 0]
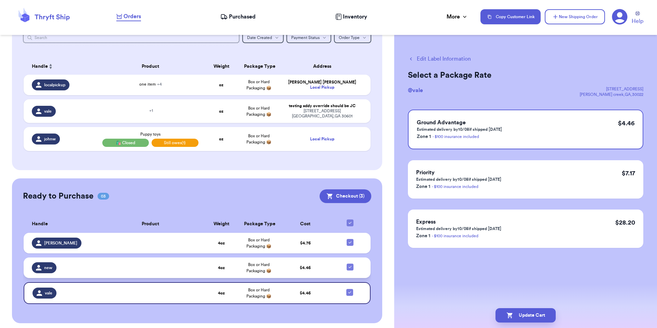
click at [322, 265] on td "$ 4.46" at bounding box center [306, 268] width 56 height 21
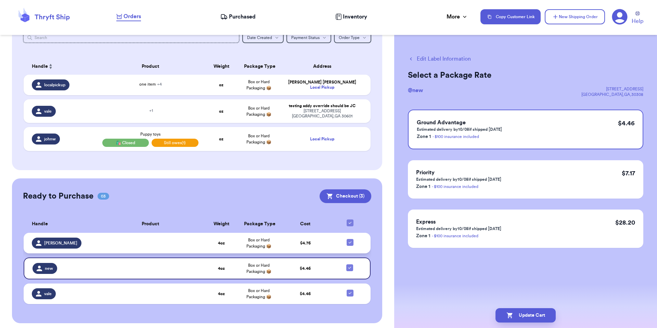
click at [322, 247] on td "$ 4.76" at bounding box center [306, 243] width 56 height 21
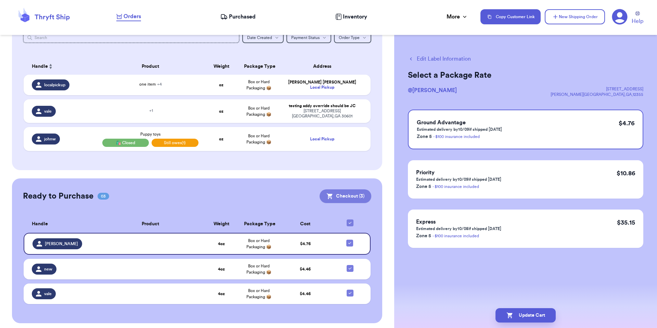
click at [346, 197] on button "Checkout ( 3 )" at bounding box center [346, 196] width 52 height 14
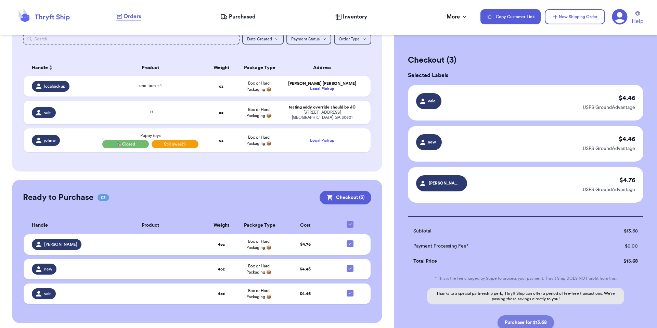
click at [510, 318] on button "Purchase for $13.68" at bounding box center [526, 322] width 57 height 14
checkbox input "false"
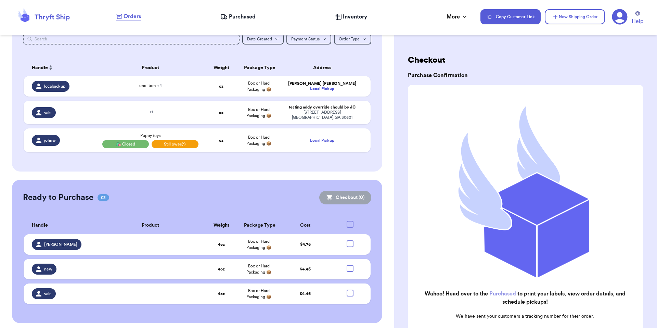
checkbox input "true"
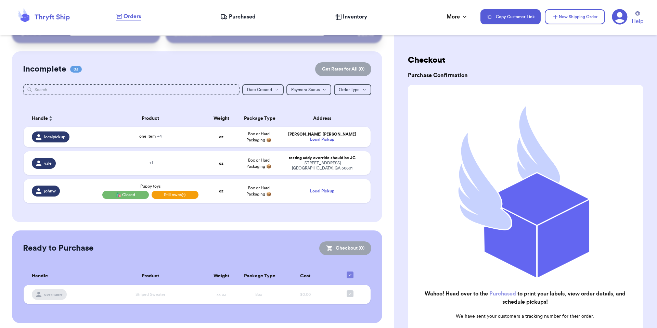
click at [221, 15] on icon at bounding box center [224, 16] width 7 height 7
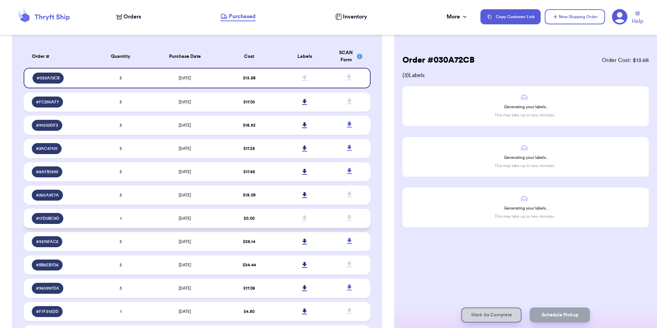
scroll to position [205, 0]
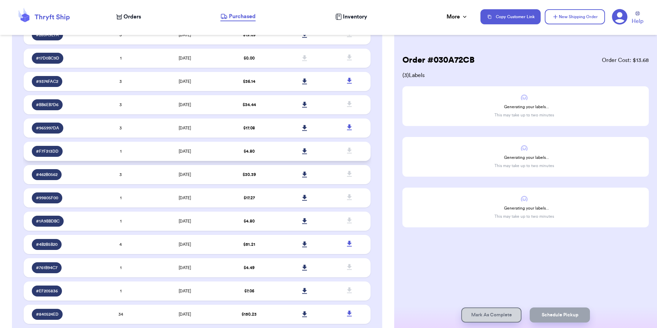
click at [266, 155] on td "$ 4.80" at bounding box center [249, 151] width 55 height 19
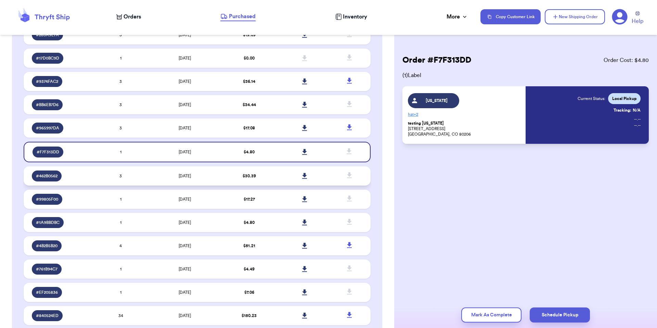
click at [264, 183] on td "$ 30.39" at bounding box center [249, 175] width 55 height 19
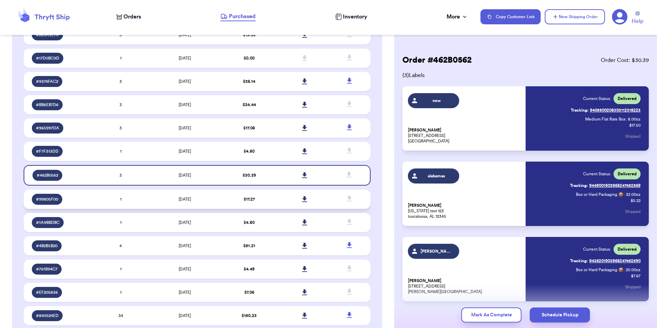
click at [263, 201] on td "$ 17.27" at bounding box center [249, 199] width 55 height 19
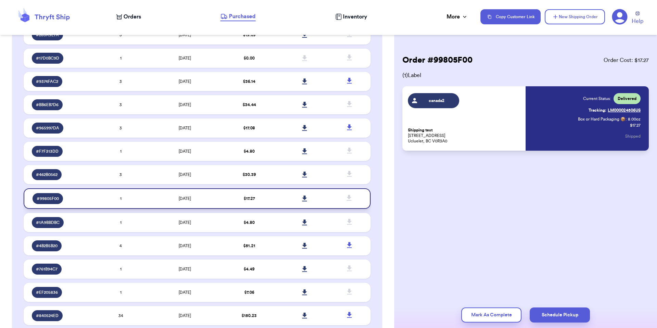
click at [262, 208] on td "$ 17.27" at bounding box center [249, 198] width 55 height 21
click at [263, 223] on td "$ 4.80" at bounding box center [249, 222] width 55 height 19
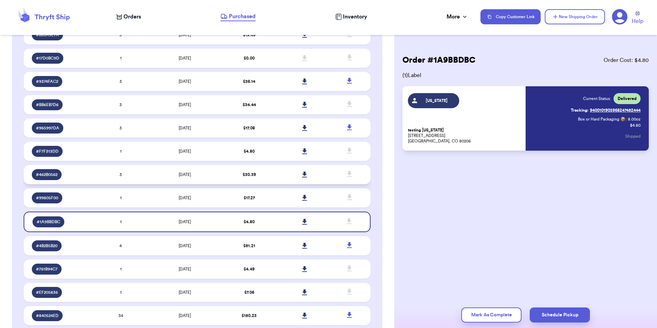
click at [254, 175] on td "$ 30.39" at bounding box center [249, 174] width 55 height 19
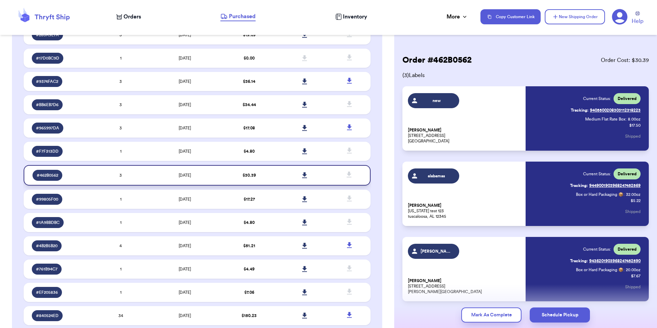
click at [302, 172] on icon at bounding box center [304, 175] width 5 height 6
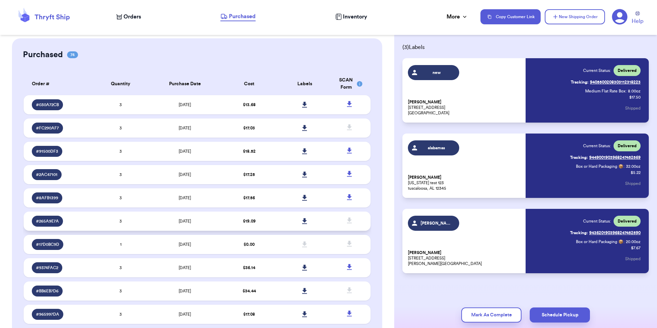
scroll to position [115, 0]
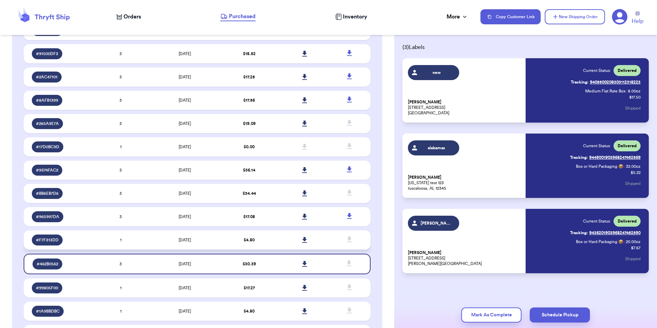
click at [343, 234] on span at bounding box center [349, 239] width 15 height 15
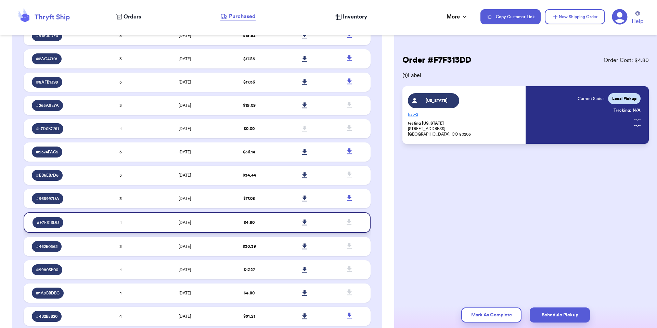
scroll to position [151, 0]
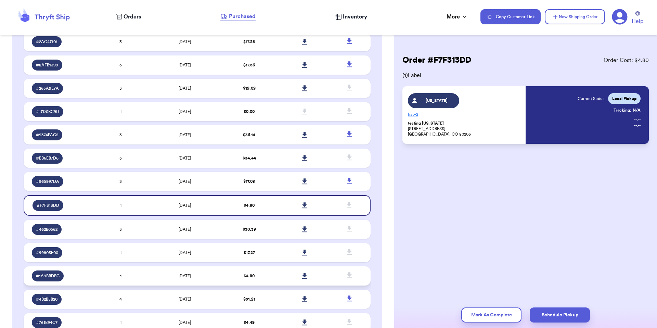
click at [228, 280] on td "$ 4.80" at bounding box center [249, 275] width 55 height 19
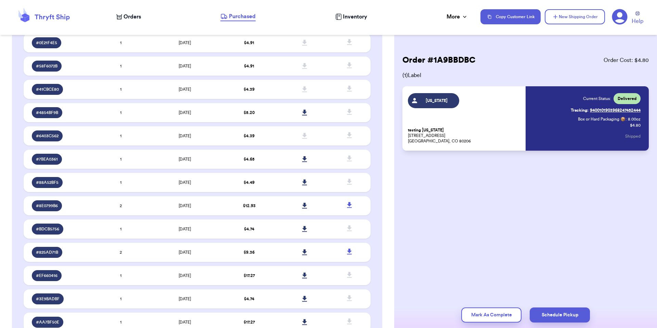
scroll to position [1013, 0]
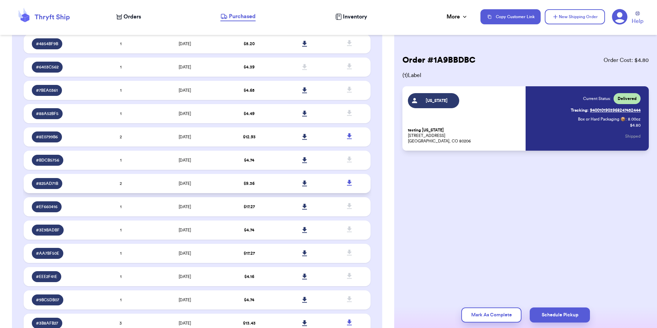
click at [256, 188] on td "$ 9.36" at bounding box center [249, 183] width 55 height 19
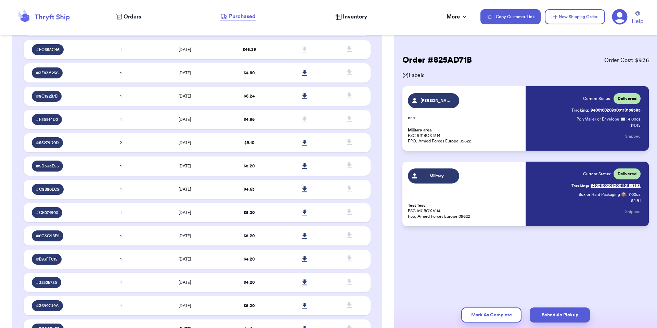
scroll to position [472, 0]
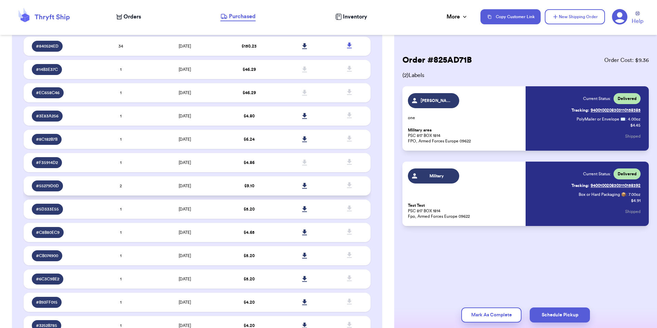
click at [256, 185] on td "$ 9.10" at bounding box center [249, 185] width 55 height 19
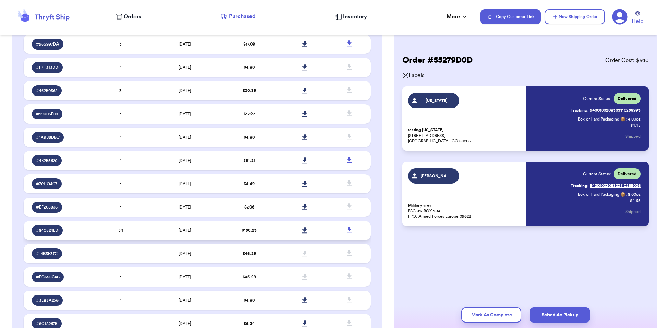
scroll to position [287, 0]
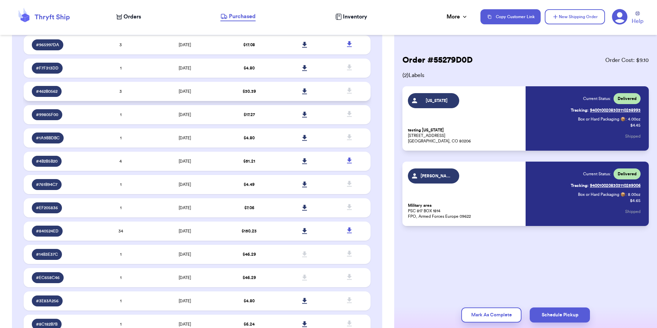
click at [259, 88] on td "$ 30.39" at bounding box center [249, 91] width 55 height 19
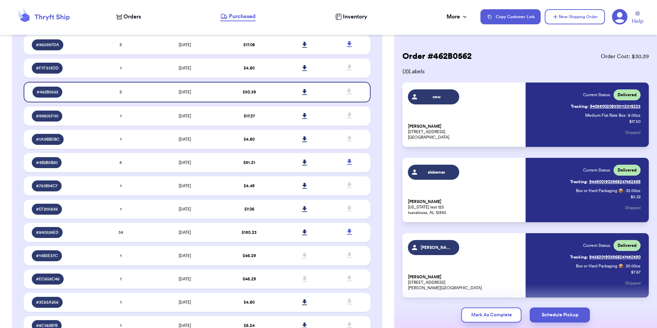
scroll to position [5, 0]
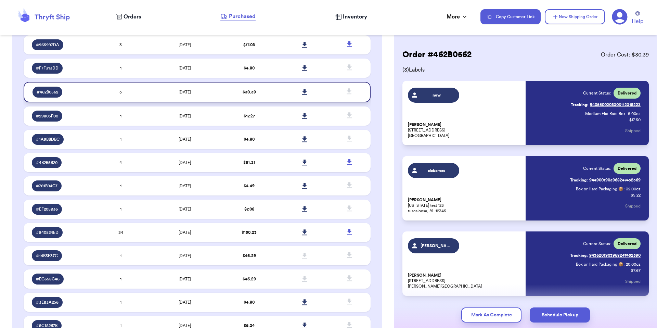
click at [302, 91] on icon at bounding box center [304, 92] width 5 height 6
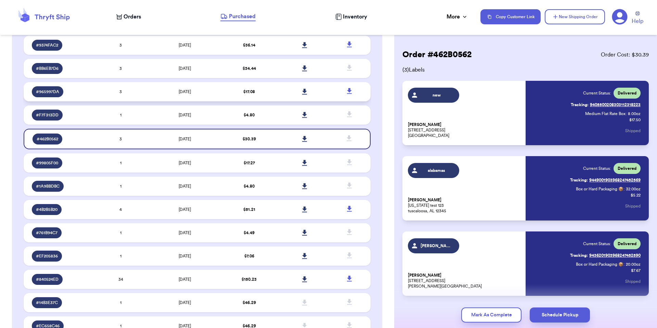
scroll to position [239, 0]
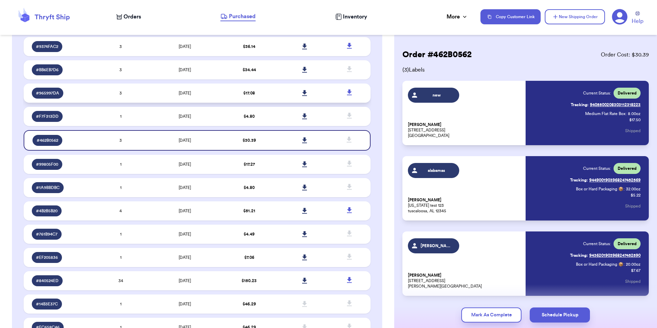
click at [254, 93] on td "$ 17.08" at bounding box center [249, 93] width 55 height 19
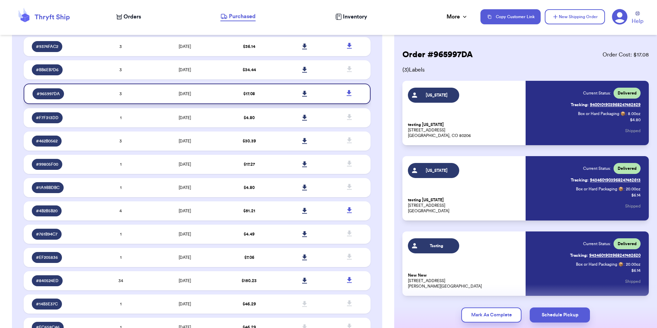
click at [303, 91] on link at bounding box center [305, 93] width 15 height 15
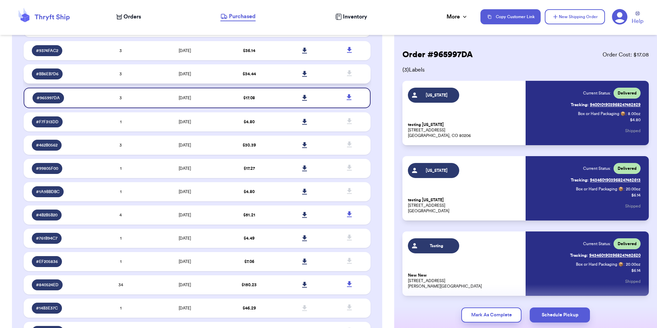
scroll to position [187, 0]
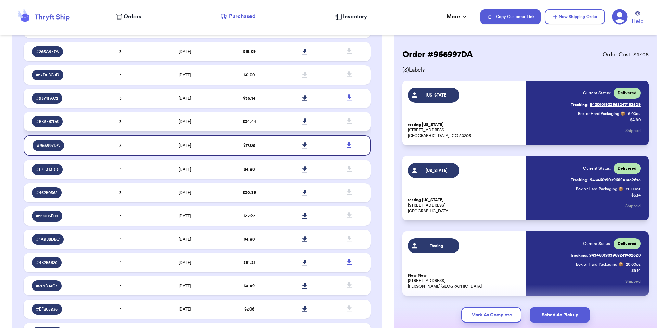
click at [230, 118] on td "$ 34.44" at bounding box center [249, 121] width 55 height 19
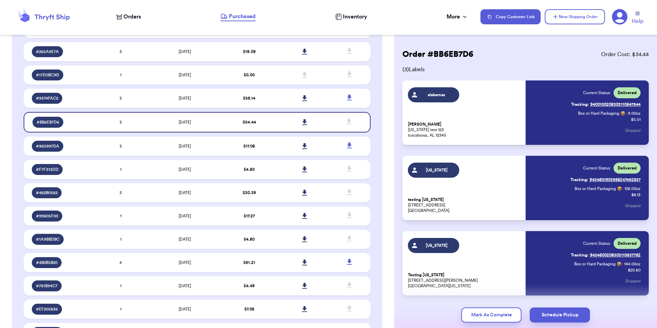
scroll to position [0, 0]
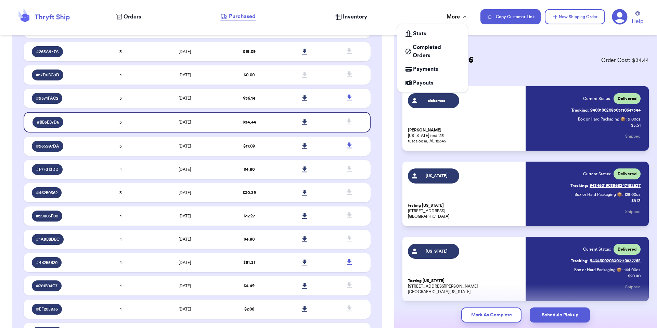
click at [455, 16] on div "More" at bounding box center [458, 17] width 22 height 8
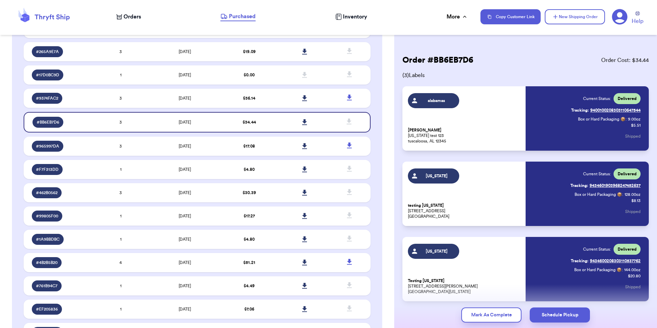
click at [573, 74] on span "( 3 ) Labels" at bounding box center [526, 75] width 247 height 8
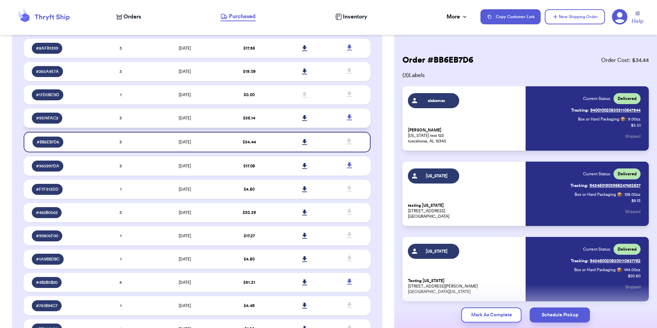
scroll to position [166, 0]
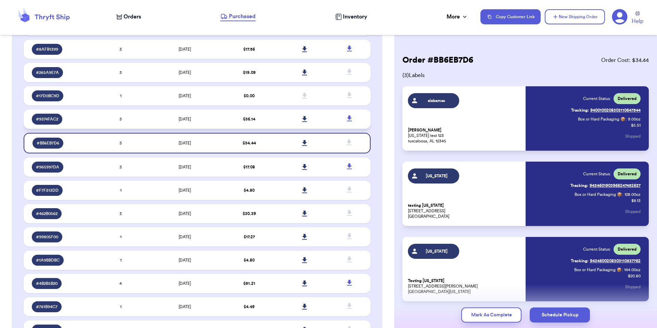
click at [277, 116] on td at bounding box center [304, 119] width 55 height 19
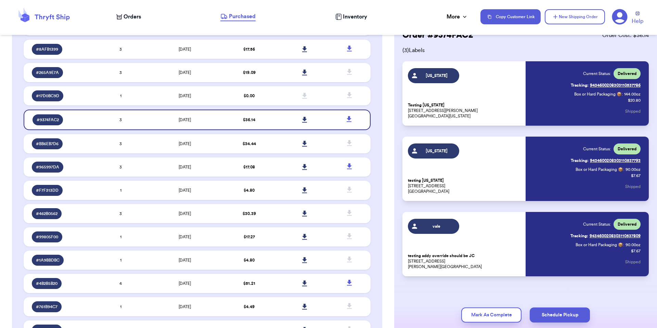
scroll to position [28, 0]
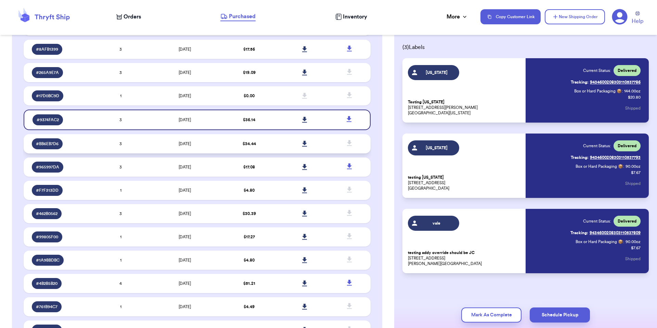
click at [242, 150] on td "$ 34.44" at bounding box center [249, 143] width 55 height 19
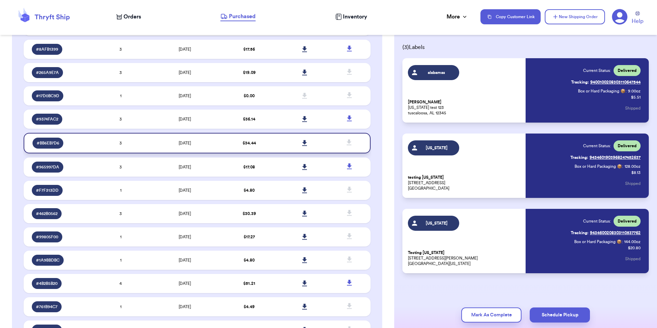
click at [298, 141] on link at bounding box center [305, 143] width 15 height 15
drag, startPoint x: 624, startPoint y: 243, endPoint x: 608, endPoint y: 243, distance: 15.4
click at [608, 243] on p "Box or Hard Packaging 📦 : 144.00 oz" at bounding box center [608, 241] width 66 height 5
click at [617, 160] on link "Tracking: 9434601903968247452637" at bounding box center [606, 157] width 70 height 11
click at [310, 119] on td at bounding box center [304, 119] width 55 height 19
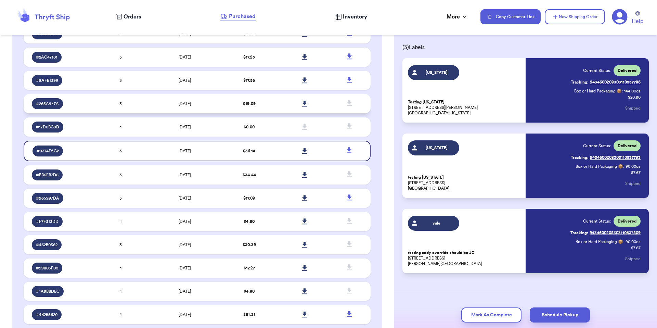
scroll to position [135, 0]
click at [254, 104] on td "$ 19.09" at bounding box center [249, 104] width 55 height 19
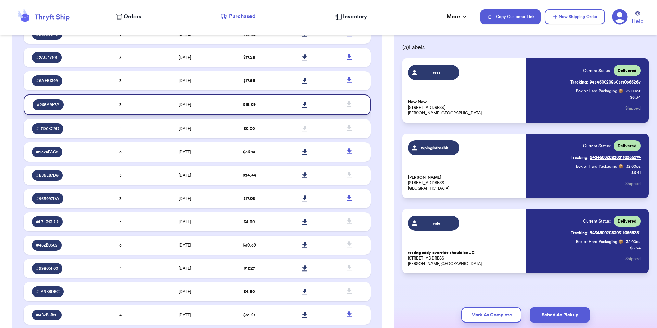
click at [302, 103] on icon at bounding box center [304, 105] width 5 height 6
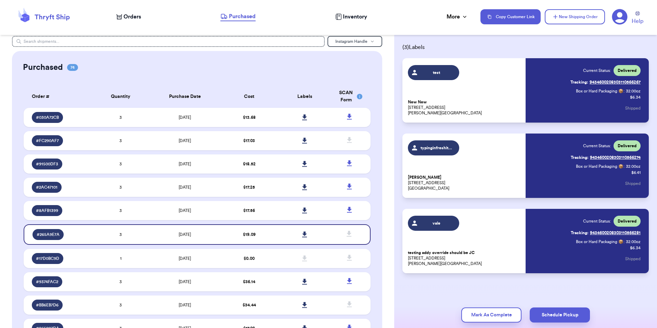
scroll to position [4, 0]
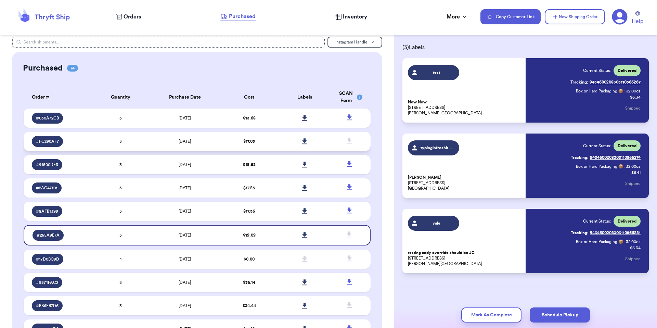
click at [245, 138] on td "$ 17.03" at bounding box center [249, 141] width 55 height 19
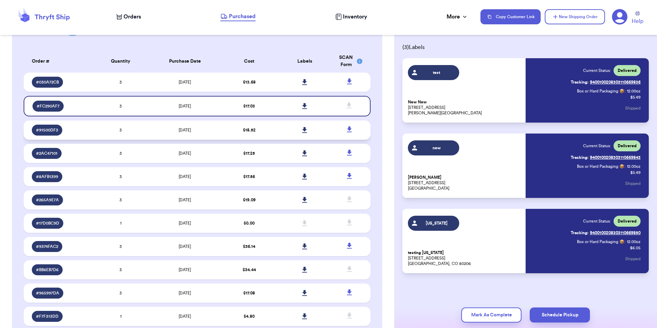
scroll to position [41, 0]
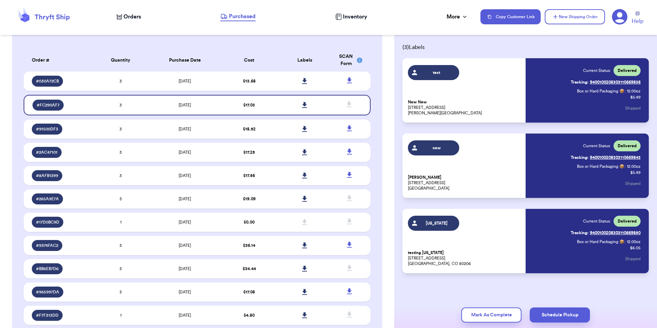
click at [324, 201] on td at bounding box center [304, 198] width 55 height 19
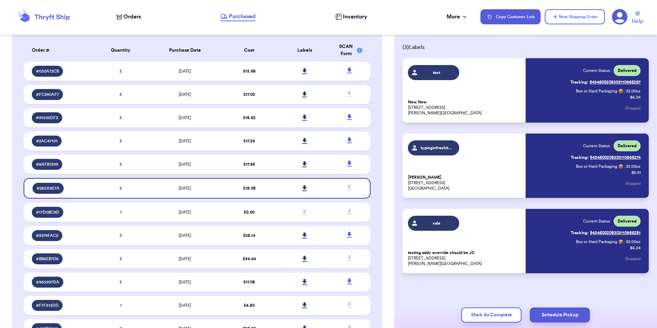
scroll to position [49, 0]
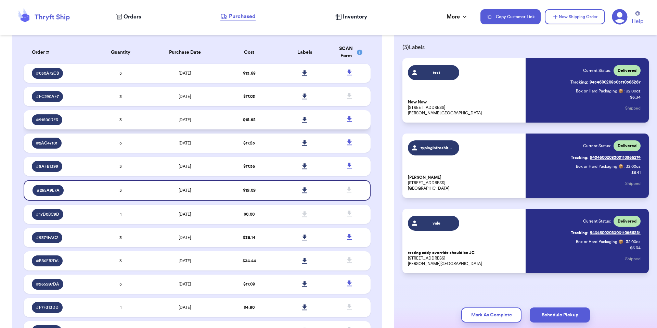
click at [356, 125] on td at bounding box center [352, 119] width 38 height 19
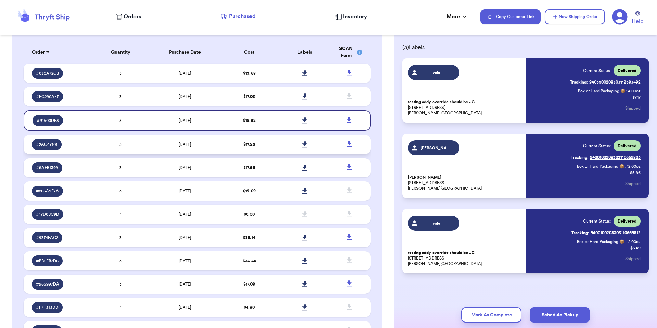
scroll to position [28, 0]
click at [333, 197] on td at bounding box center [352, 190] width 38 height 19
